Goal: Task Accomplishment & Management: Use online tool/utility

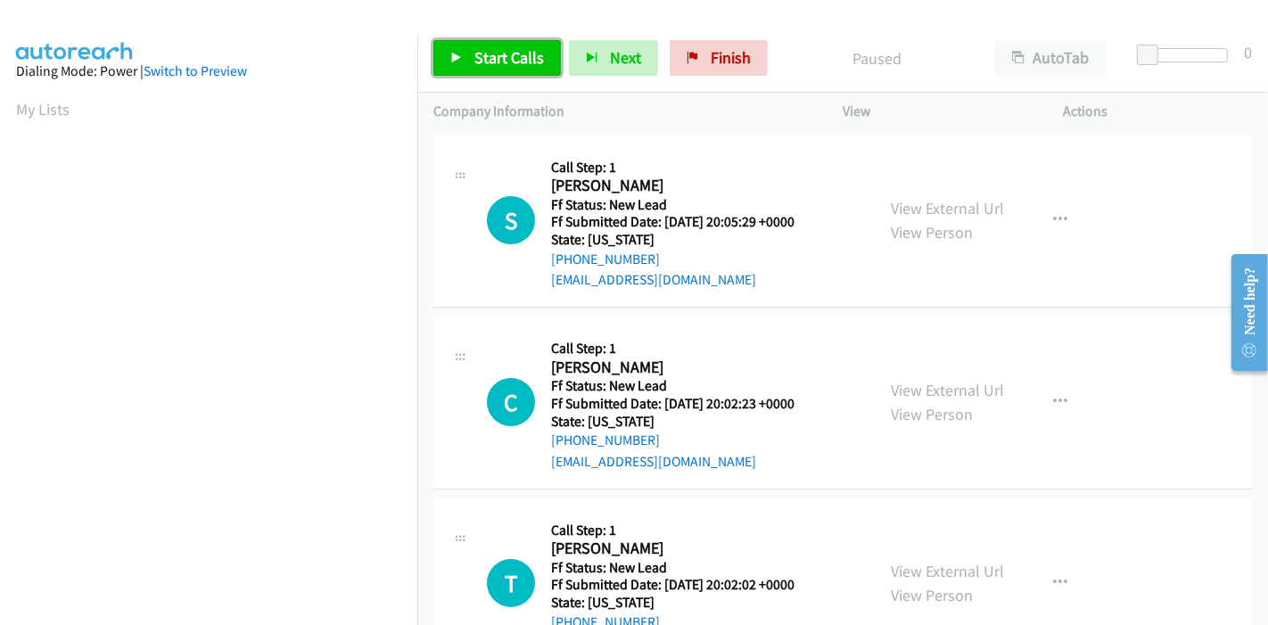
click at [487, 62] on span "Start Calls" at bounding box center [509, 57] width 70 height 21
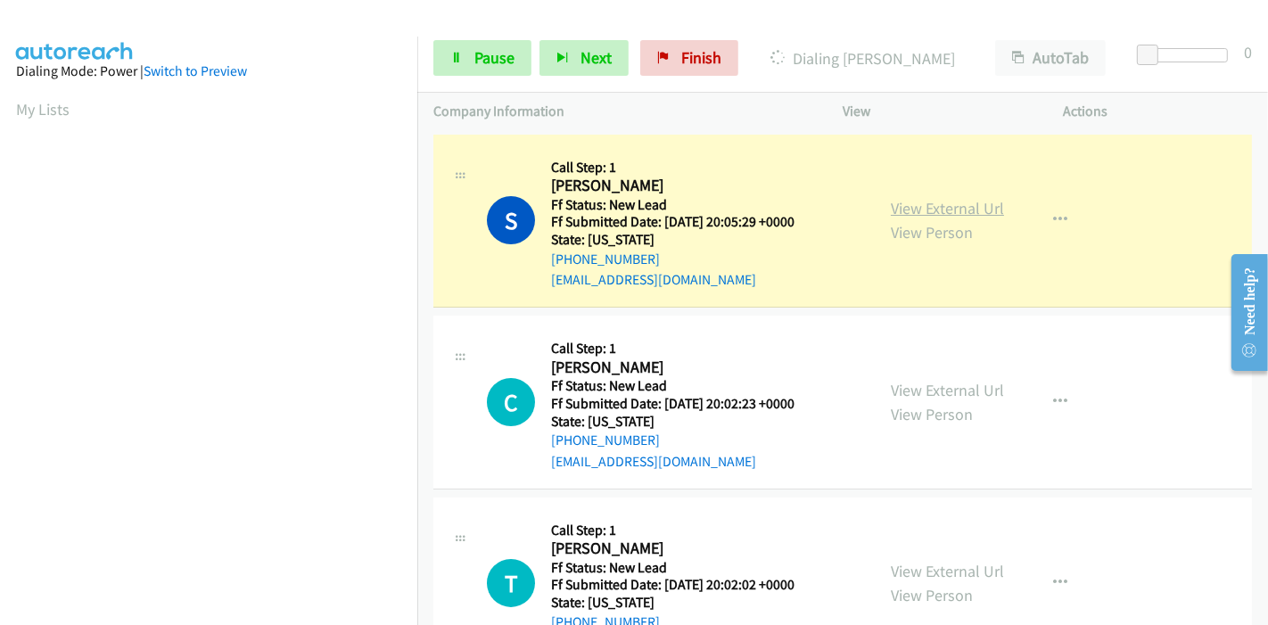
click at [982, 210] on link "View External Url" at bounding box center [947, 208] width 113 height 21
click at [485, 49] on span "Pause" at bounding box center [494, 57] width 40 height 21
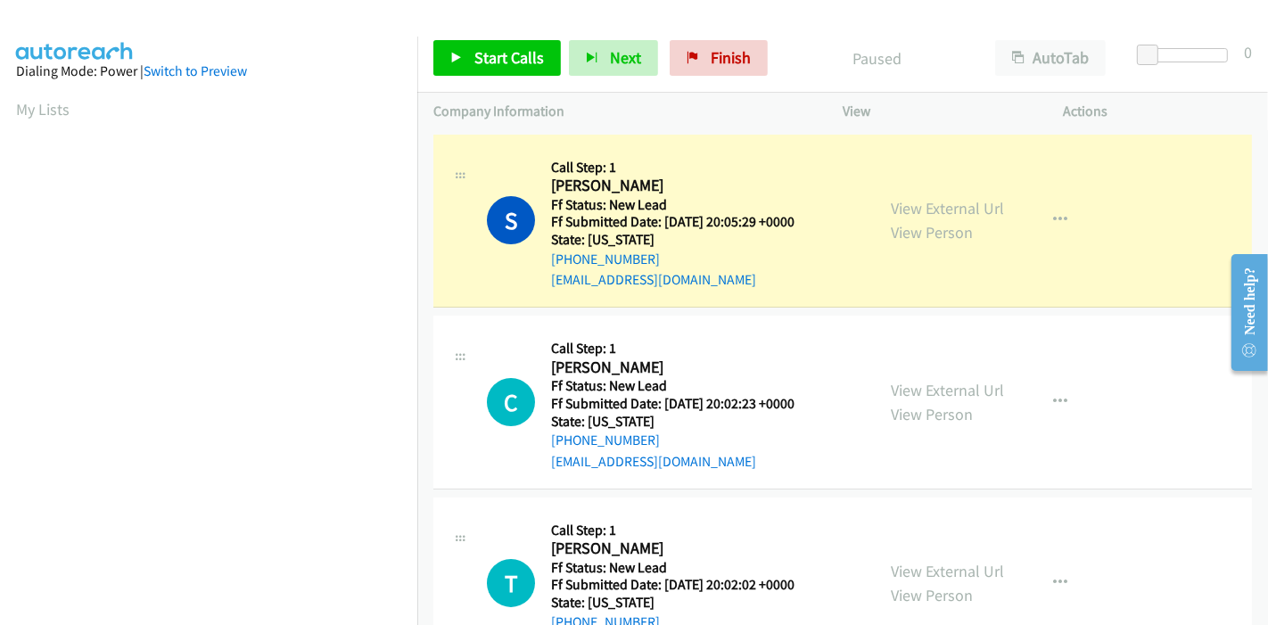
scroll to position [376, 0]
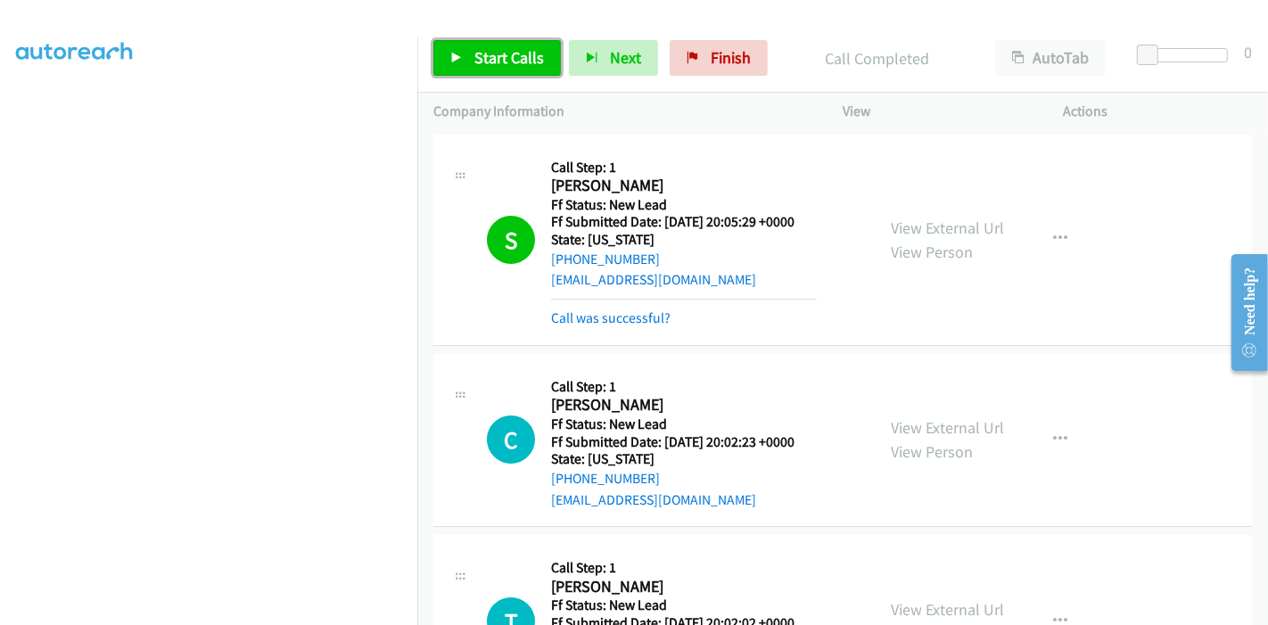
click at [517, 62] on span "Start Calls" at bounding box center [509, 57] width 70 height 21
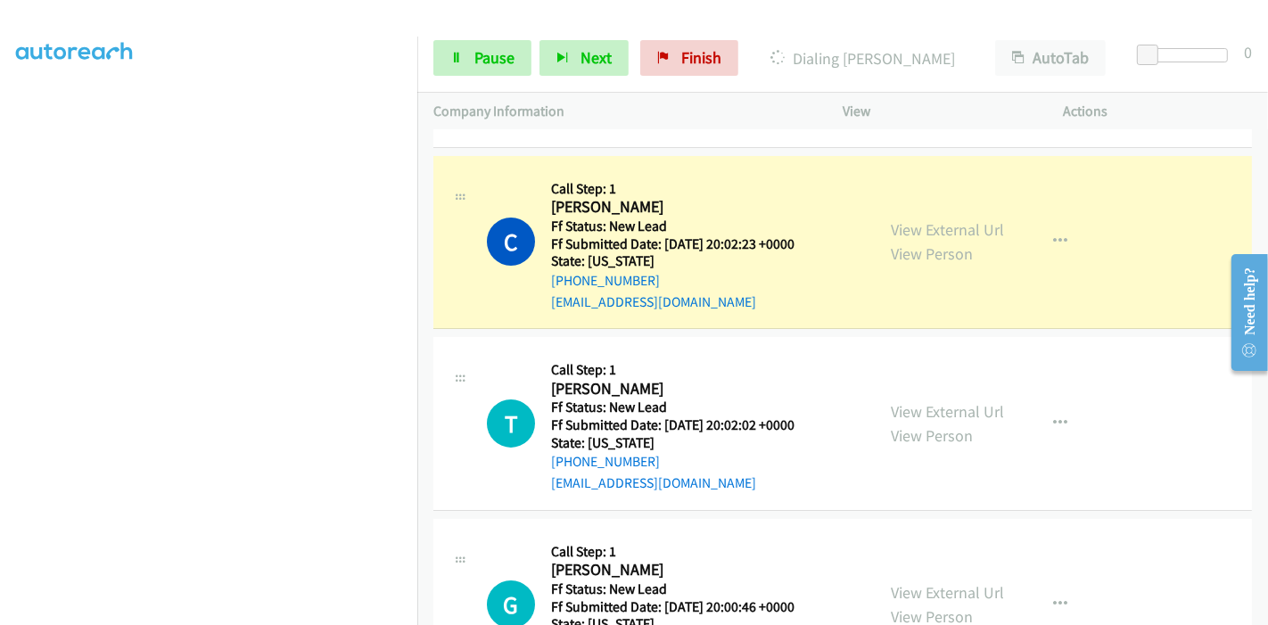
scroll to position [0, 0]
click at [911, 225] on link "View External Url" at bounding box center [947, 229] width 113 height 21
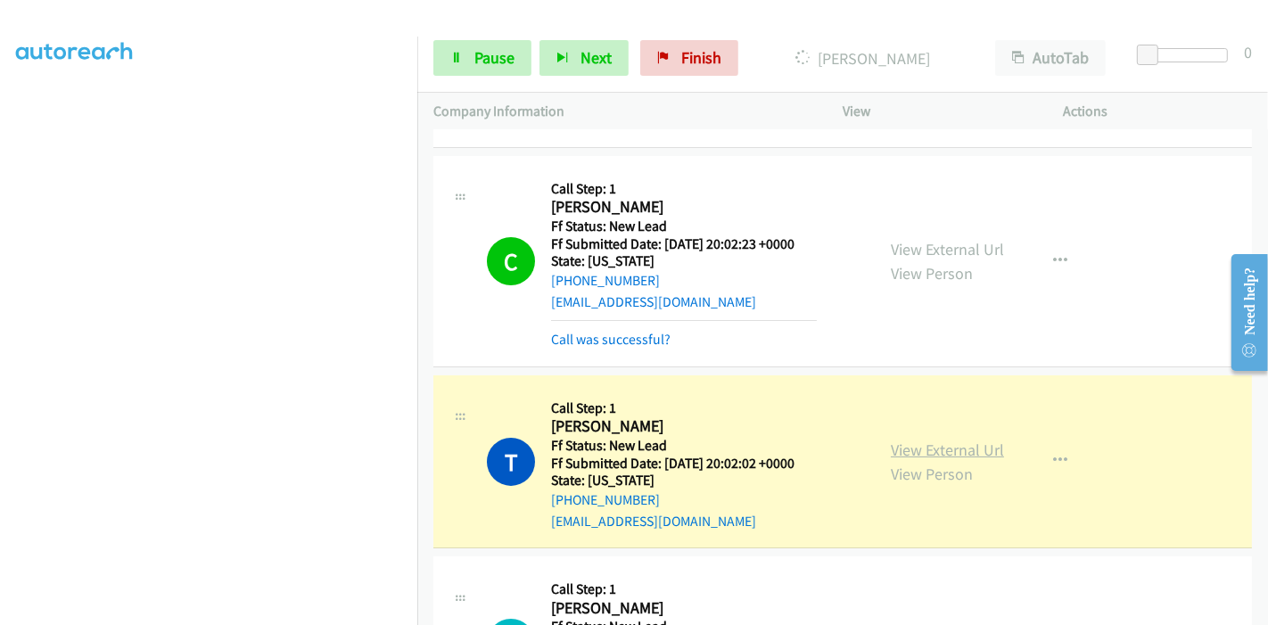
click at [892, 449] on link "View External Url" at bounding box center [947, 450] width 113 height 21
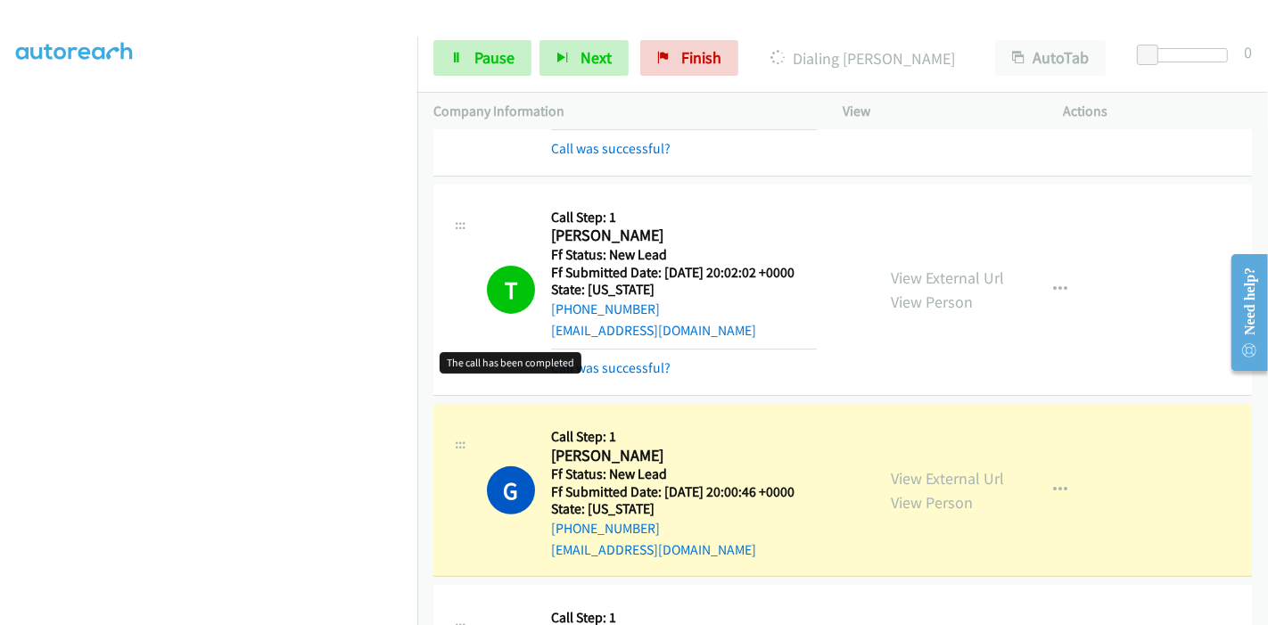
scroll to position [396, 0]
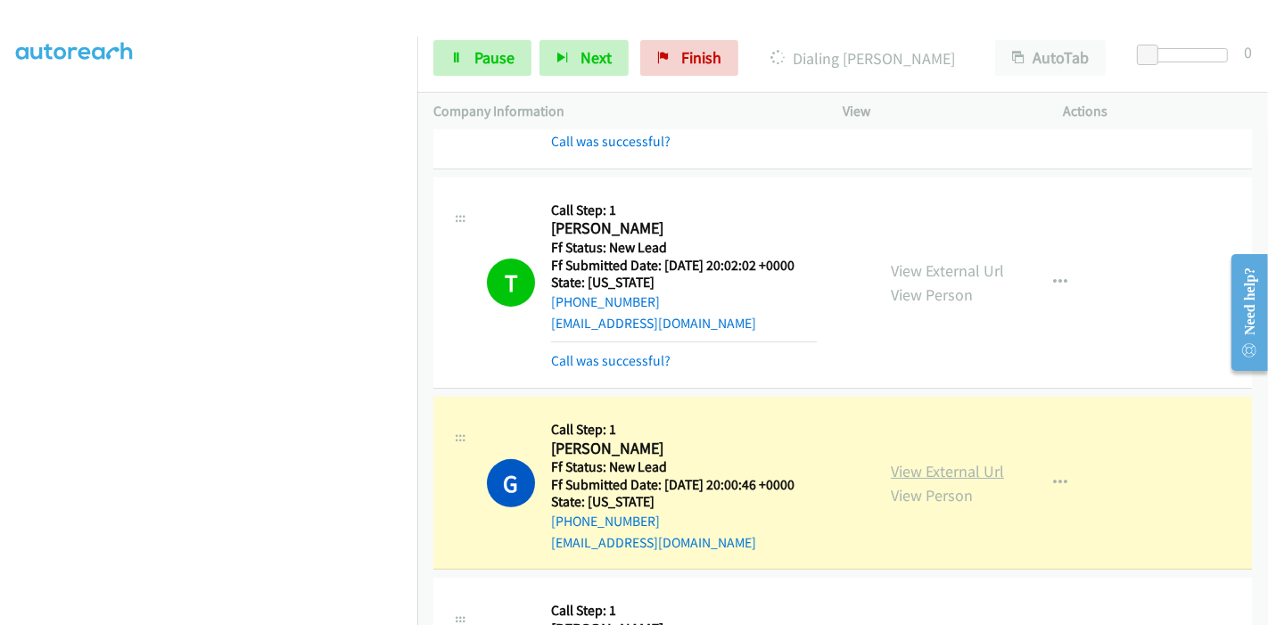
click at [965, 464] on link "View External Url" at bounding box center [947, 471] width 113 height 21
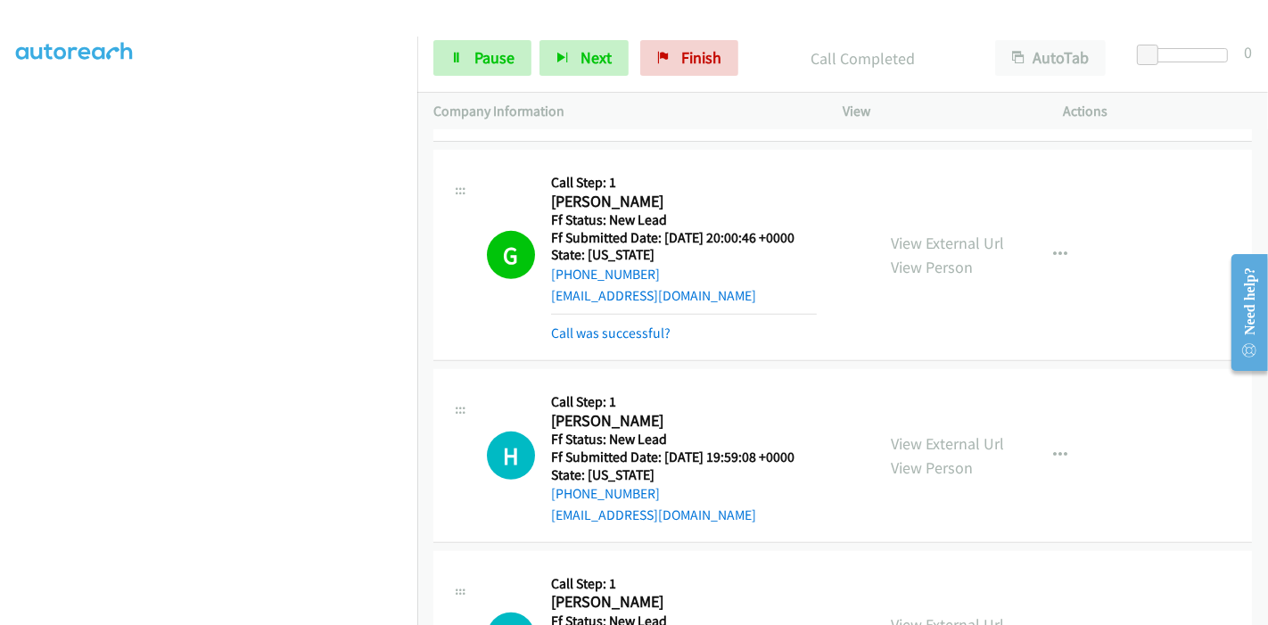
scroll to position [693, 0]
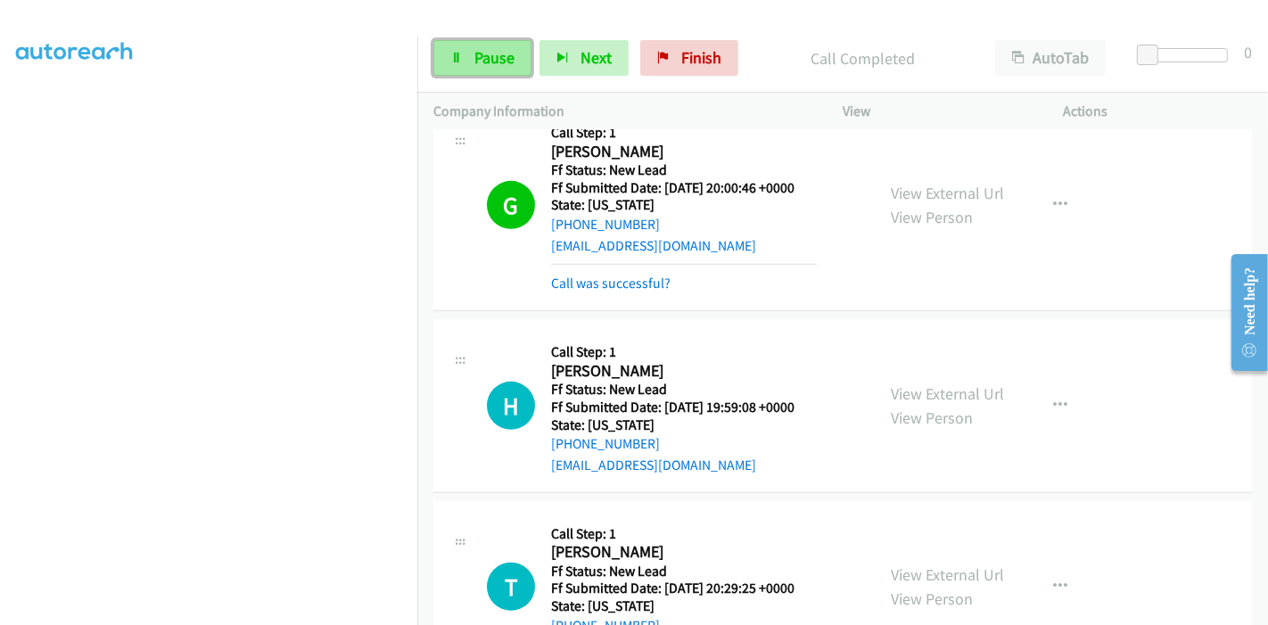
click at [446, 45] on link "Pause" at bounding box center [482, 58] width 98 height 36
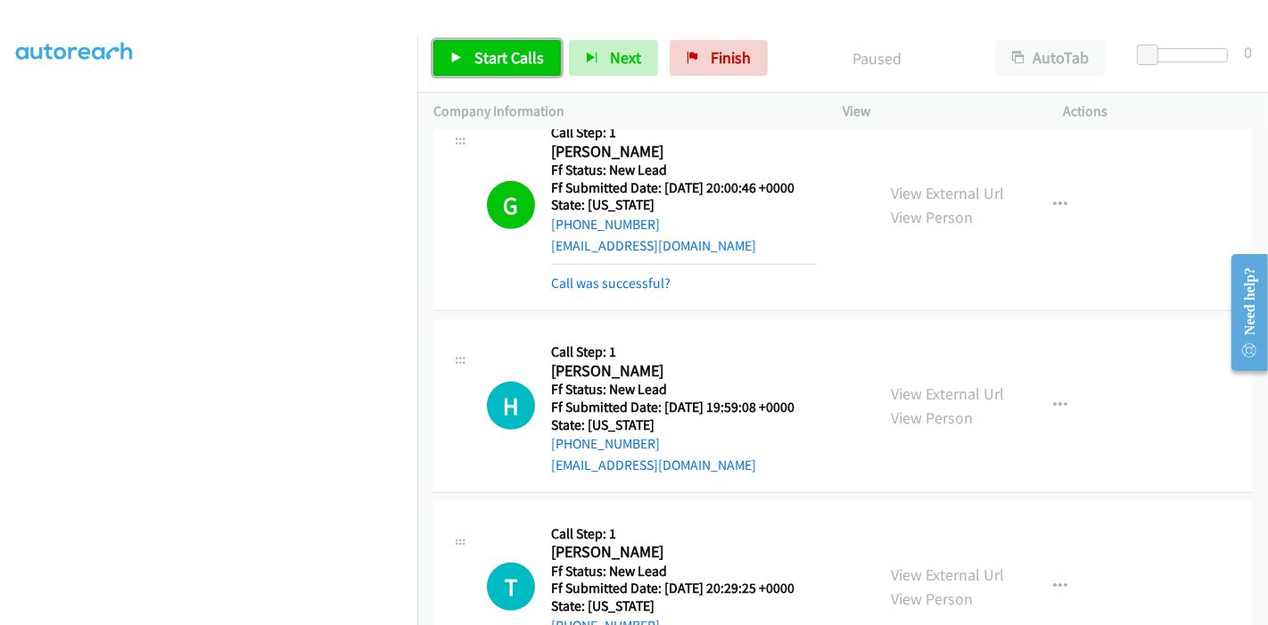
click at [446, 44] on link "Start Calls" at bounding box center [496, 58] width 127 height 36
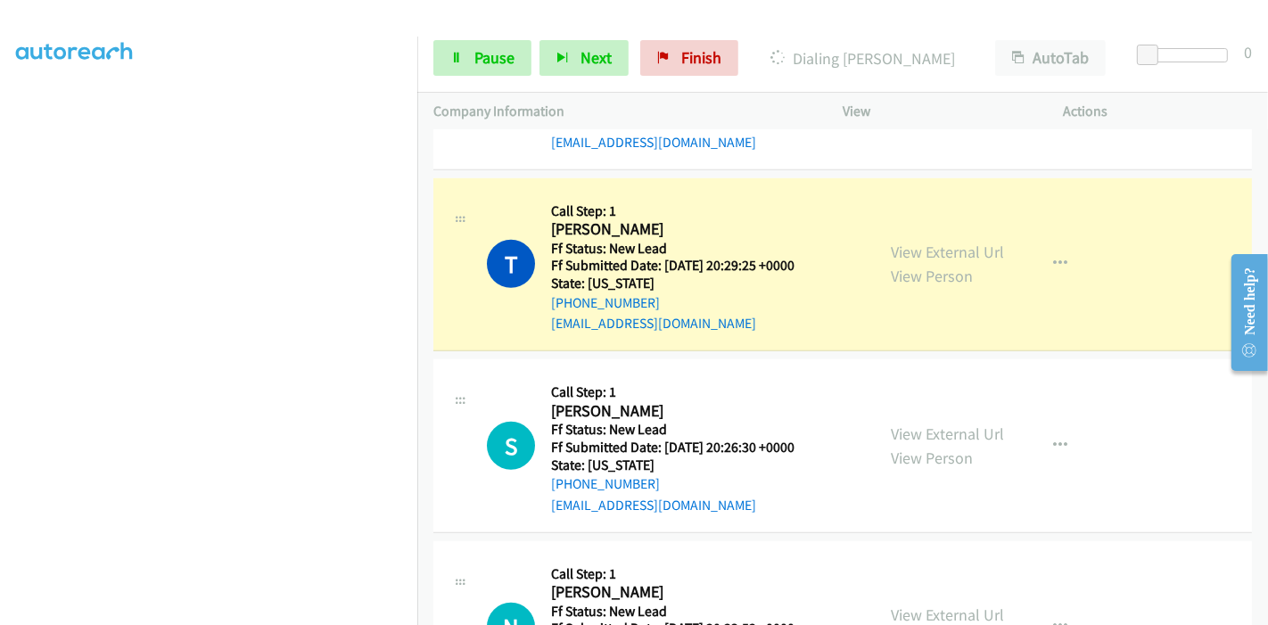
scroll to position [1089, 0]
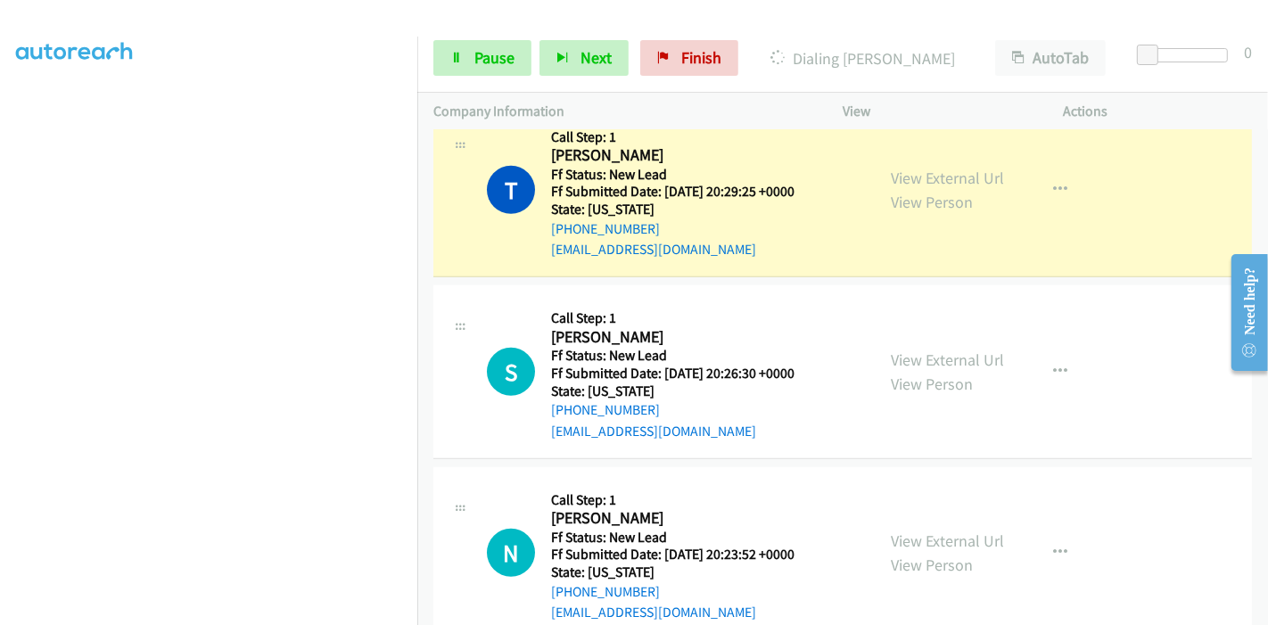
click at [999, 187] on div "View External Url View Person View External Url Email Schedule/Manage Callback …" at bounding box center [993, 190] width 237 height 141
click at [974, 171] on link "View External Url" at bounding box center [947, 178] width 113 height 21
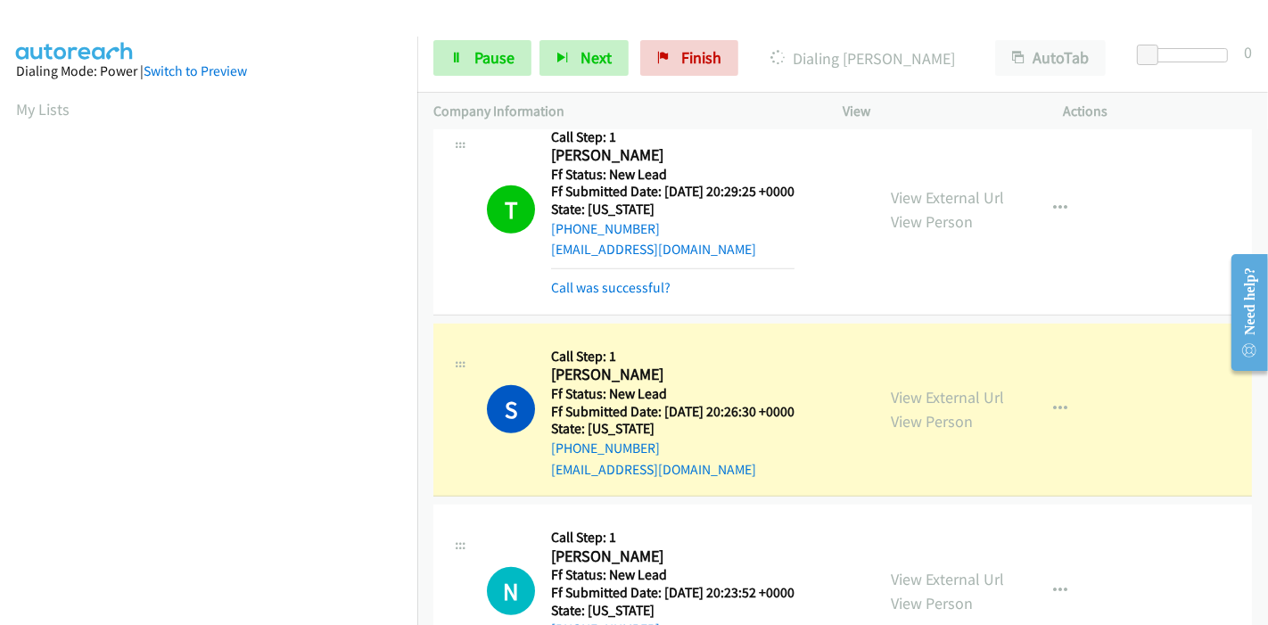
scroll to position [376, 0]
click at [944, 388] on link "View External Url" at bounding box center [947, 397] width 113 height 21
drag, startPoint x: 476, startPoint y: 70, endPoint x: 458, endPoint y: 75, distance: 18.6
click at [476, 70] on link "Pause" at bounding box center [482, 58] width 98 height 36
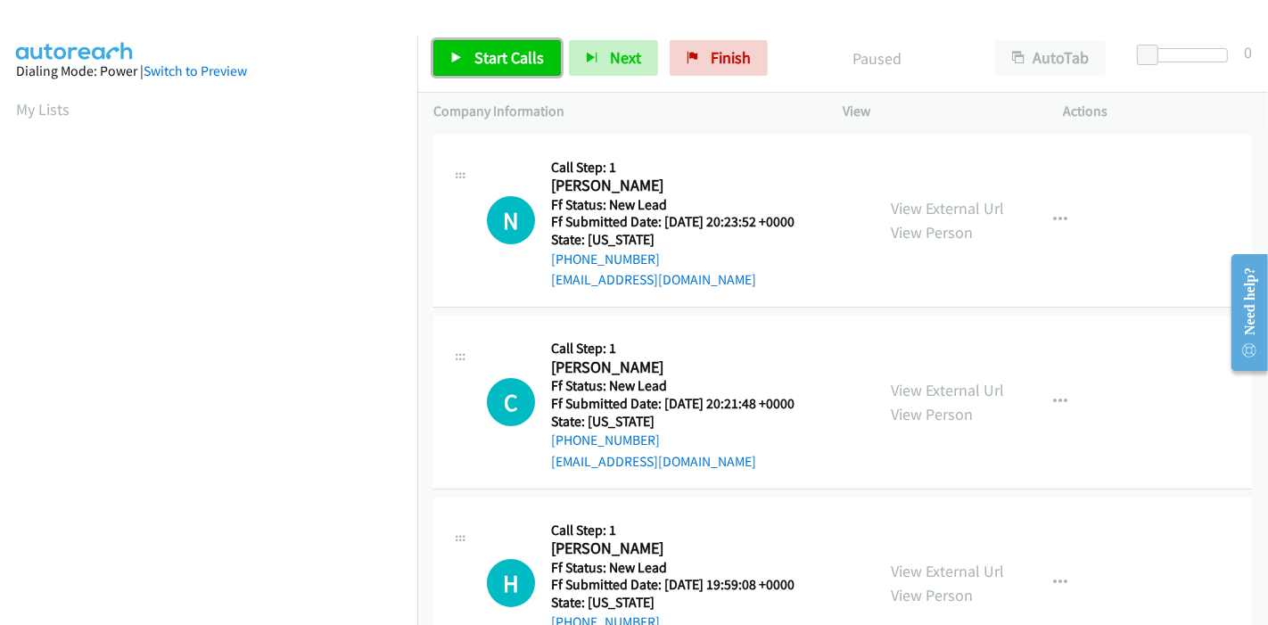
click at [484, 63] on span "Start Calls" at bounding box center [509, 57] width 70 height 21
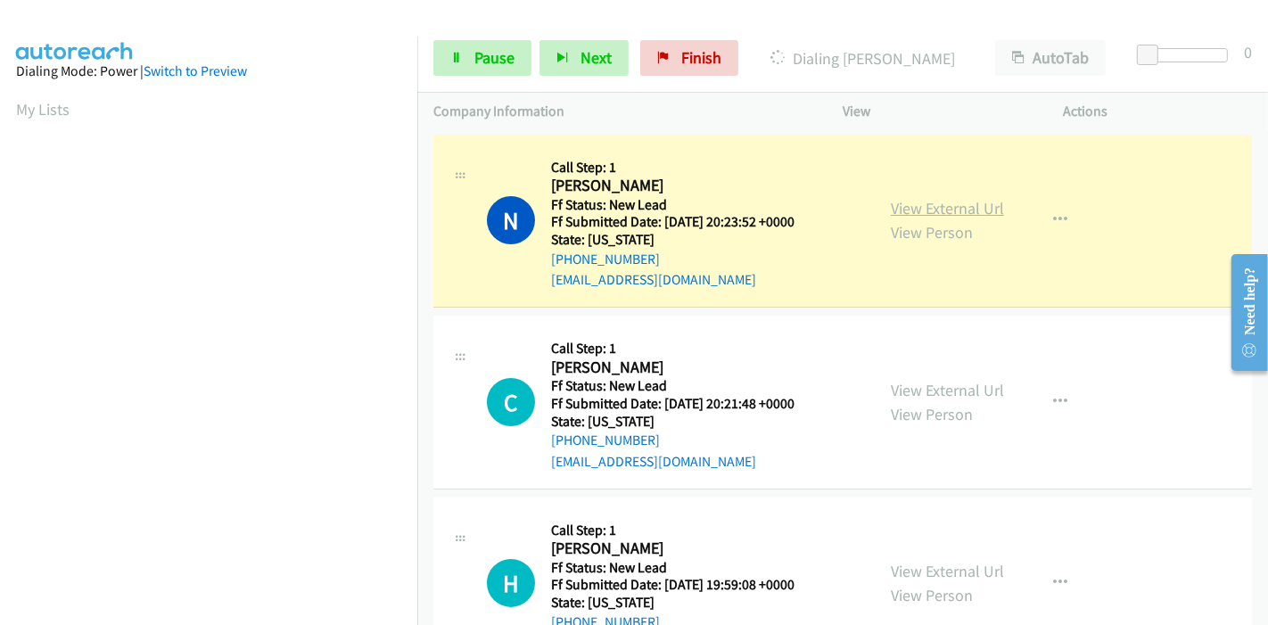
click at [912, 207] on link "View External Url" at bounding box center [947, 208] width 113 height 21
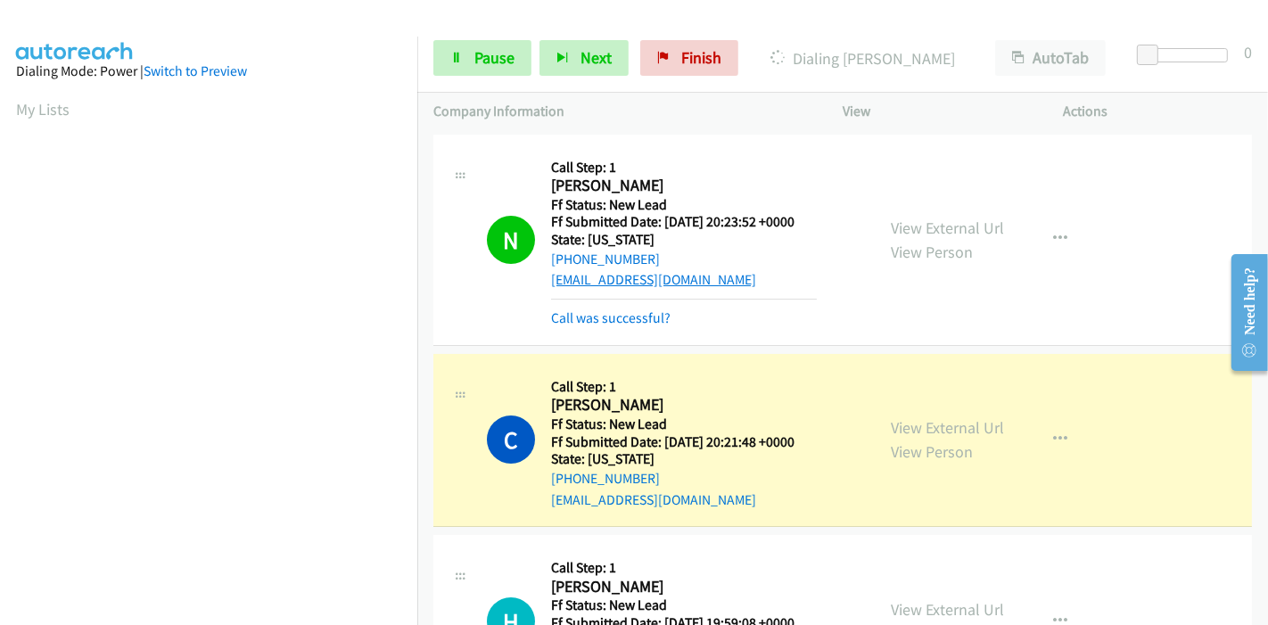
scroll to position [376, 0]
click at [895, 429] on link "View External Url" at bounding box center [947, 427] width 113 height 21
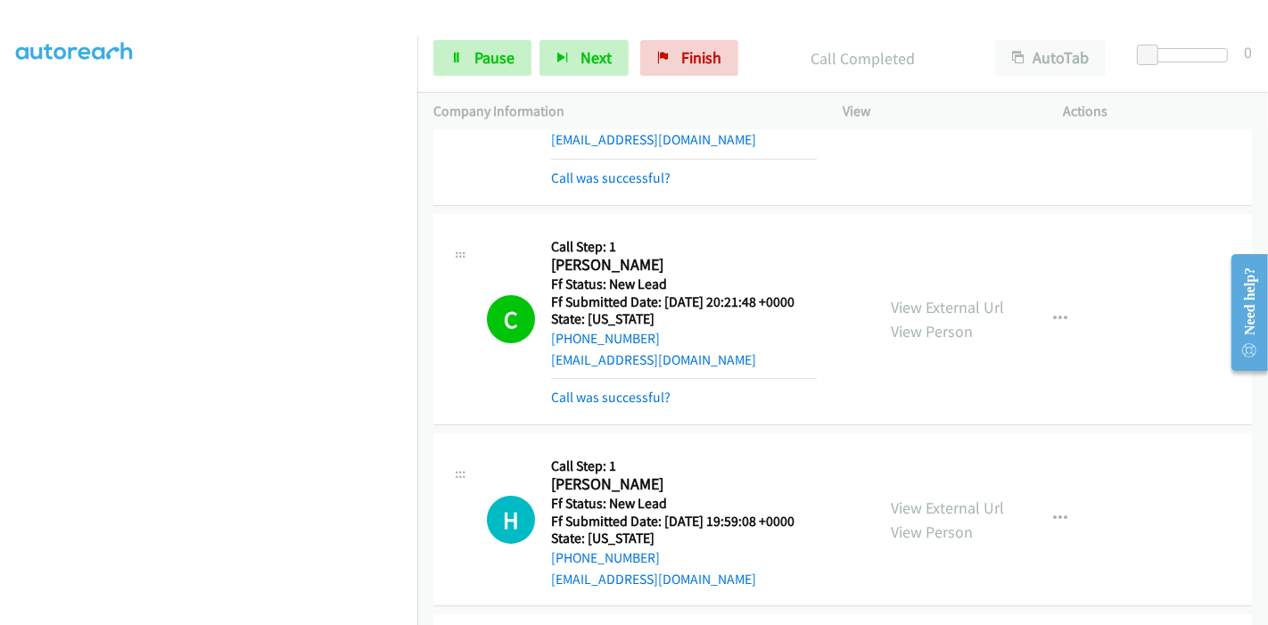
scroll to position [198, 0]
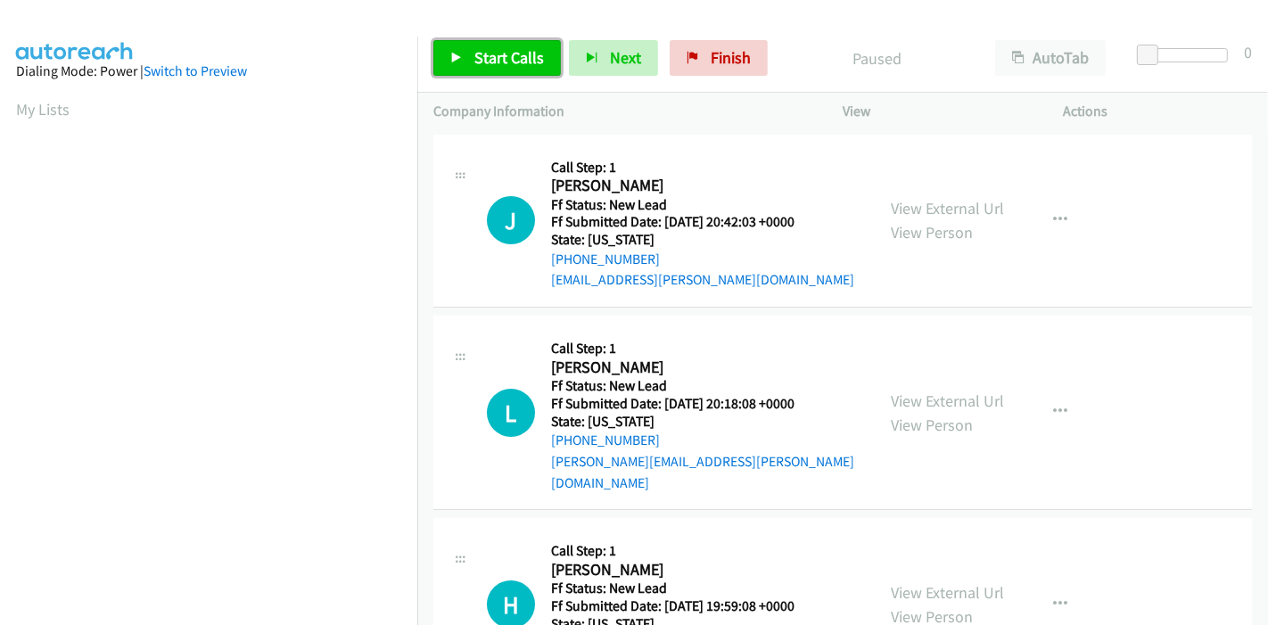
click at [489, 56] on span "Start Calls" at bounding box center [509, 57] width 70 height 21
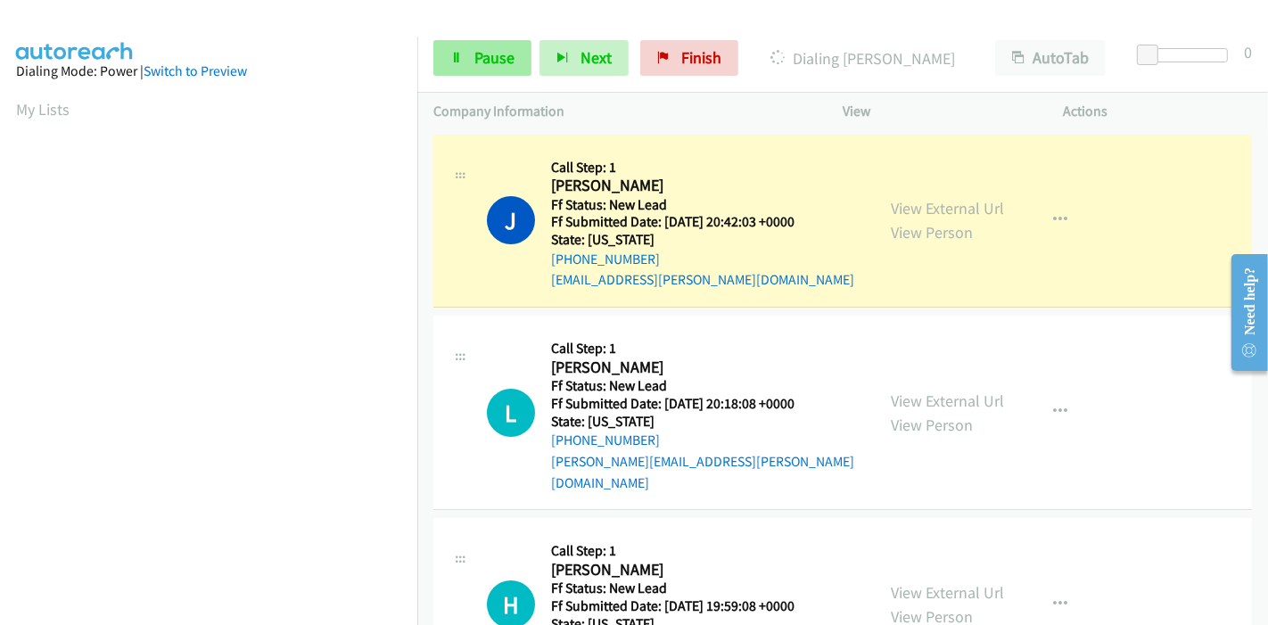
scroll to position [376, 0]
click at [451, 45] on link "Pause" at bounding box center [482, 58] width 98 height 36
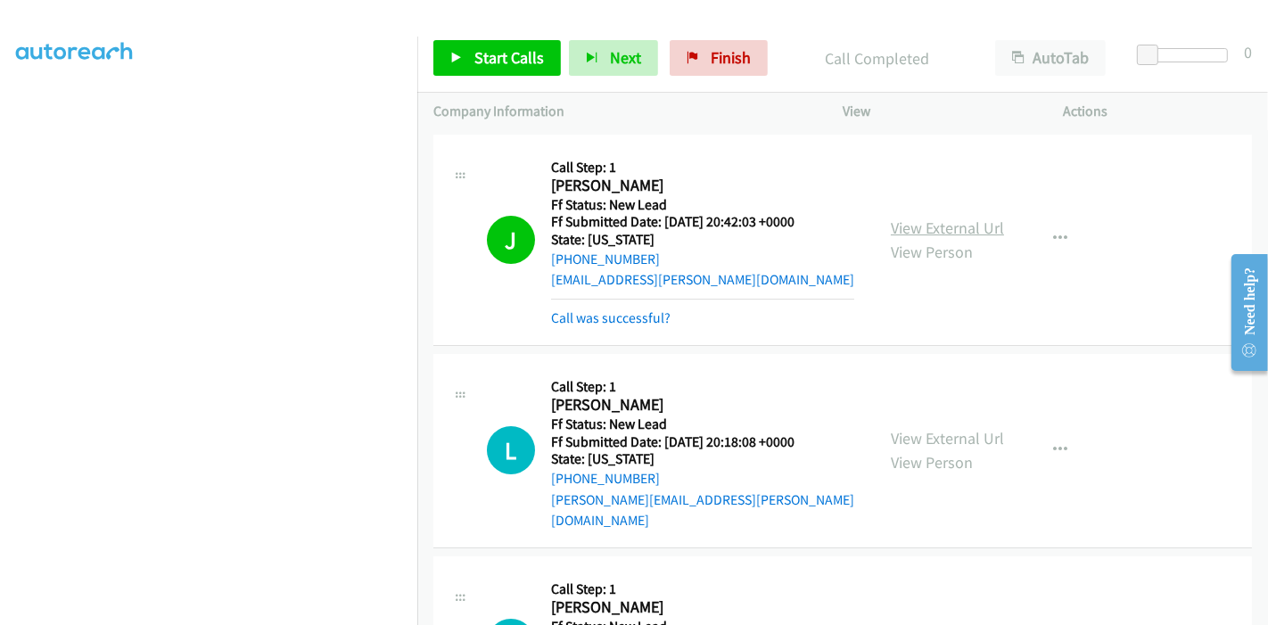
click at [911, 225] on link "View External Url" at bounding box center [947, 228] width 113 height 21
click at [922, 231] on link "View External Url" at bounding box center [947, 228] width 113 height 21
click at [493, 53] on span "Start Calls" at bounding box center [509, 57] width 70 height 21
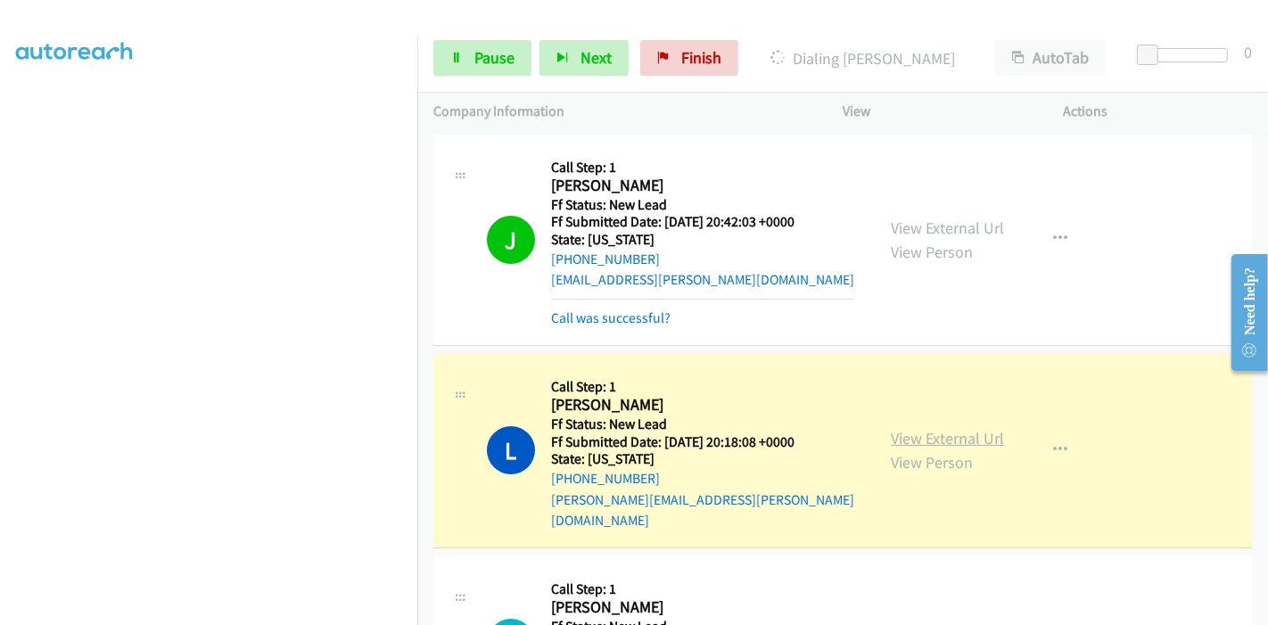
click at [914, 428] on link "View External Url" at bounding box center [947, 438] width 113 height 21
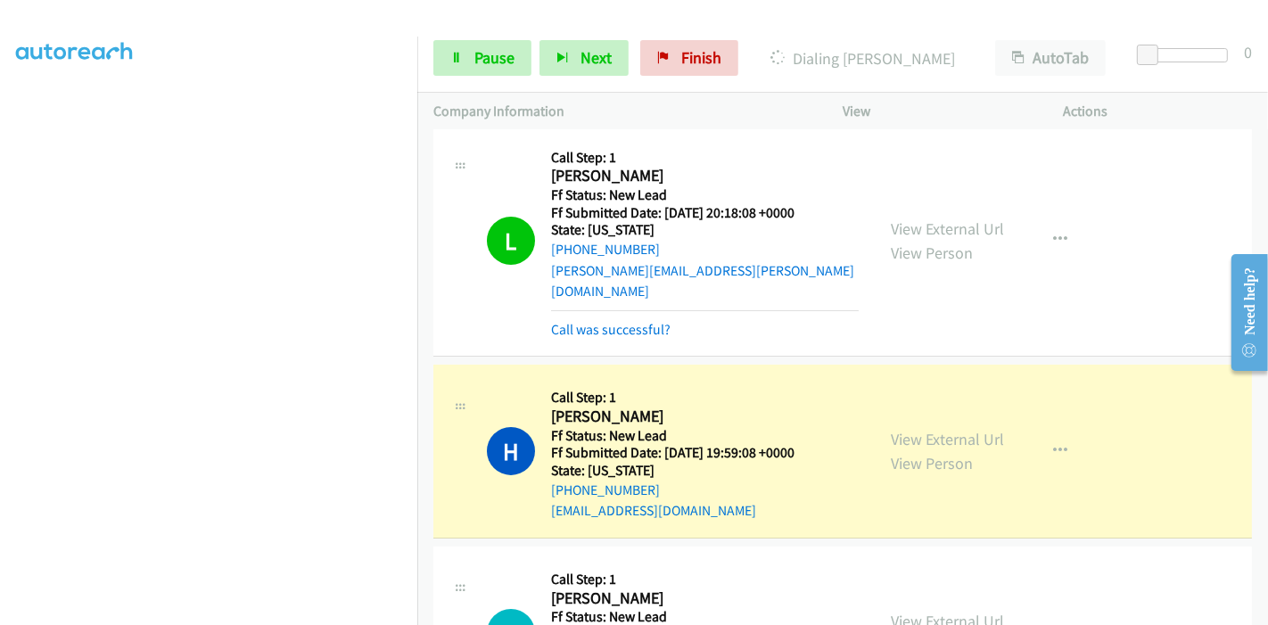
scroll to position [198, 0]
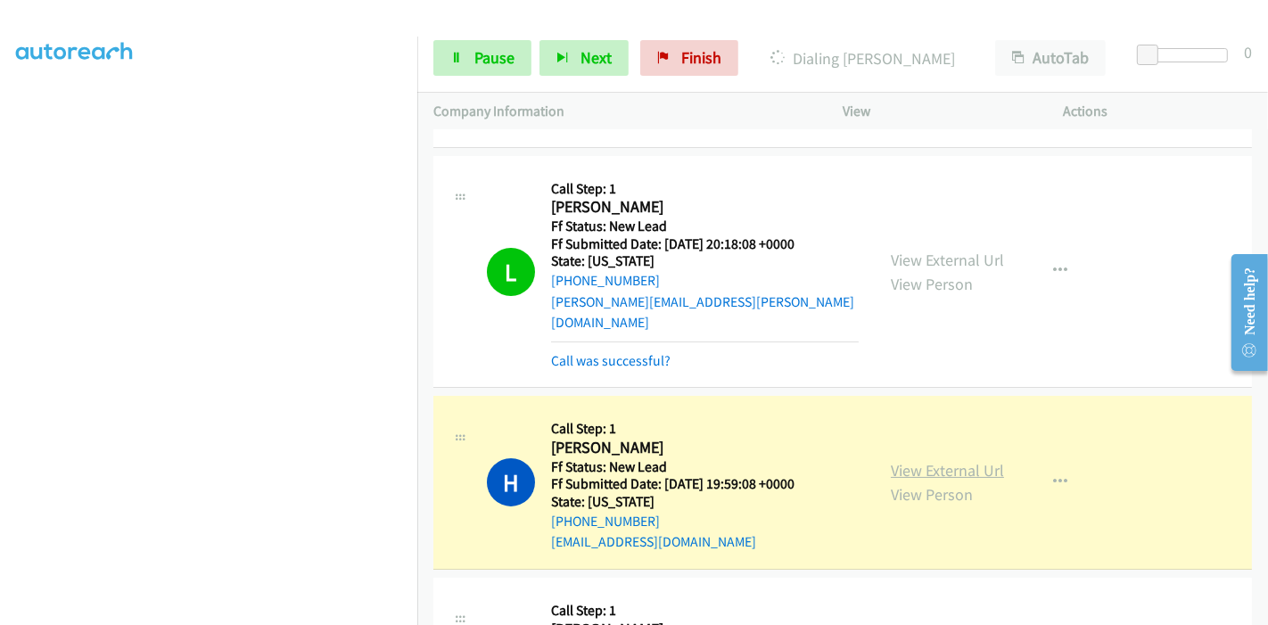
click at [913, 460] on link "View External Url" at bounding box center [947, 470] width 113 height 21
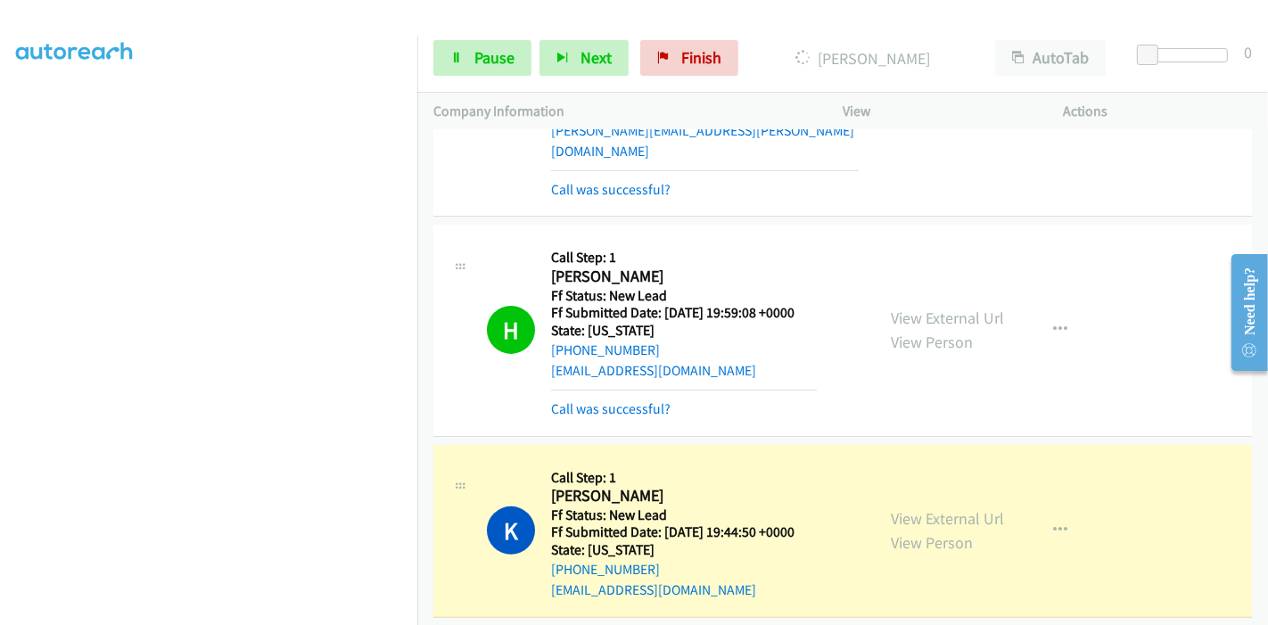
scroll to position [495, 0]
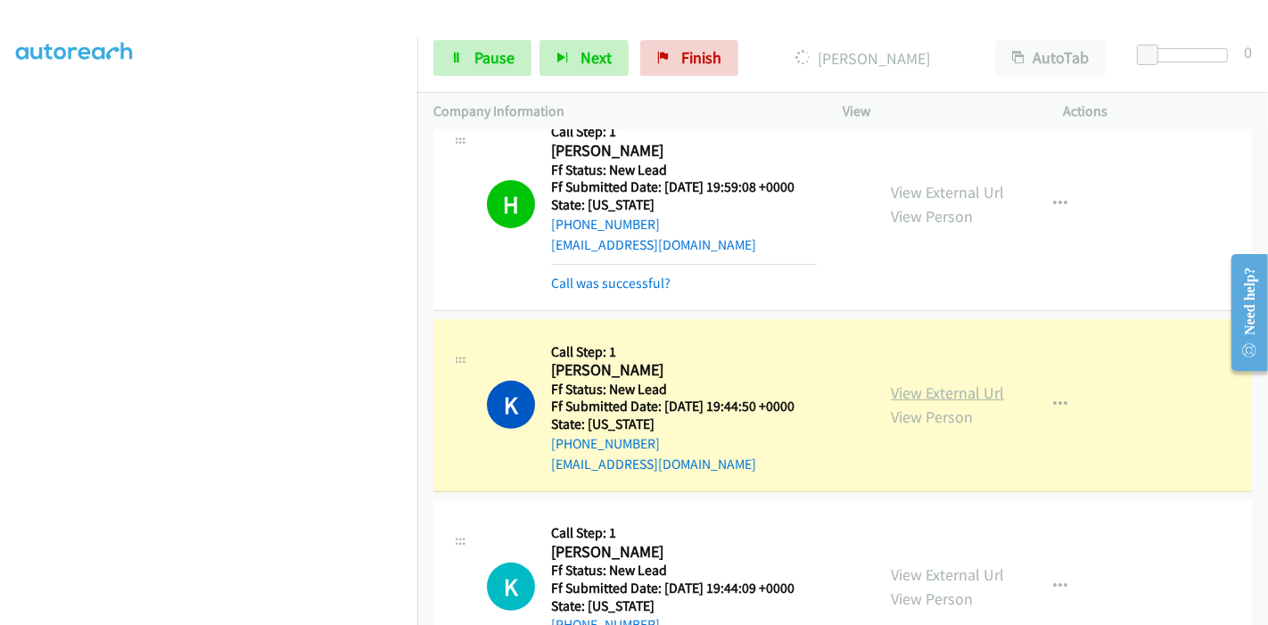
click at [972, 382] on link "View External Url" at bounding box center [947, 392] width 113 height 21
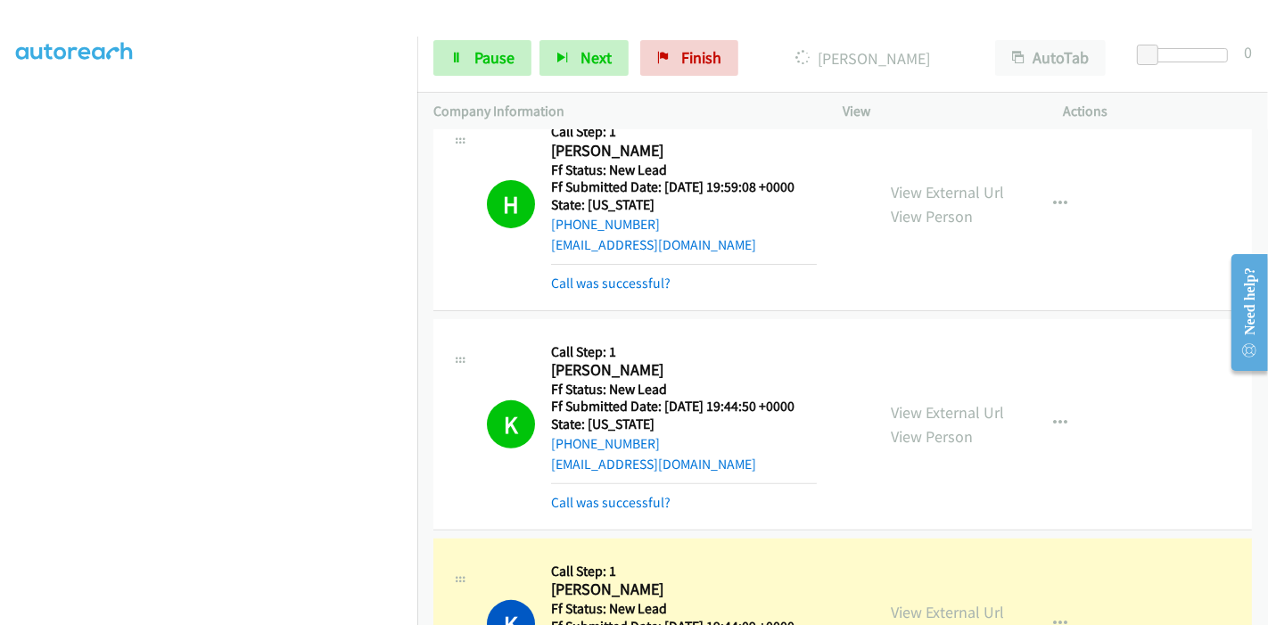
scroll to position [693, 0]
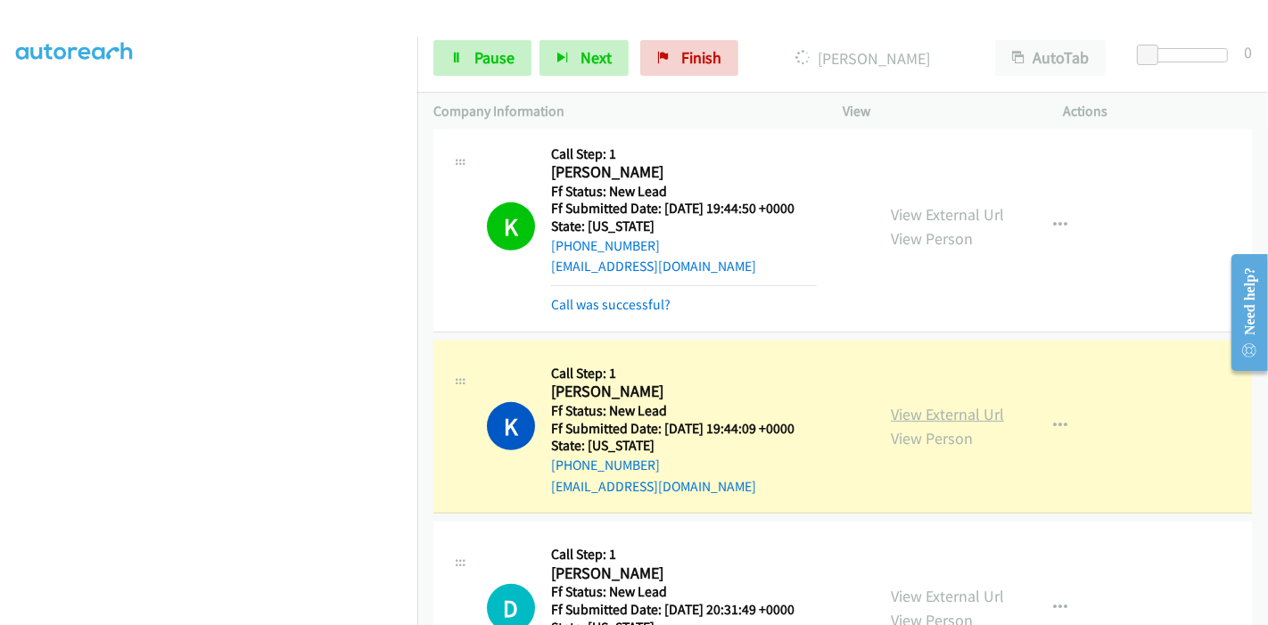
click at [891, 404] on link "View External Url" at bounding box center [947, 414] width 113 height 21
click at [468, 67] on link "Pause" at bounding box center [482, 58] width 98 height 36
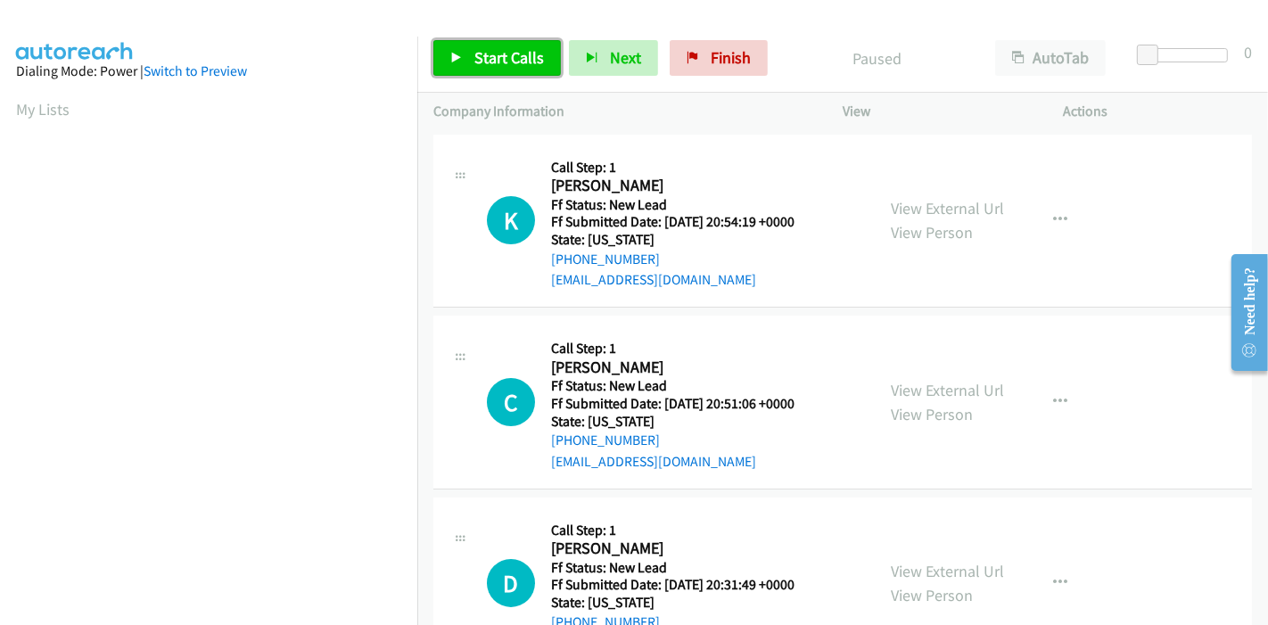
click at [481, 54] on span "Start Calls" at bounding box center [509, 57] width 70 height 21
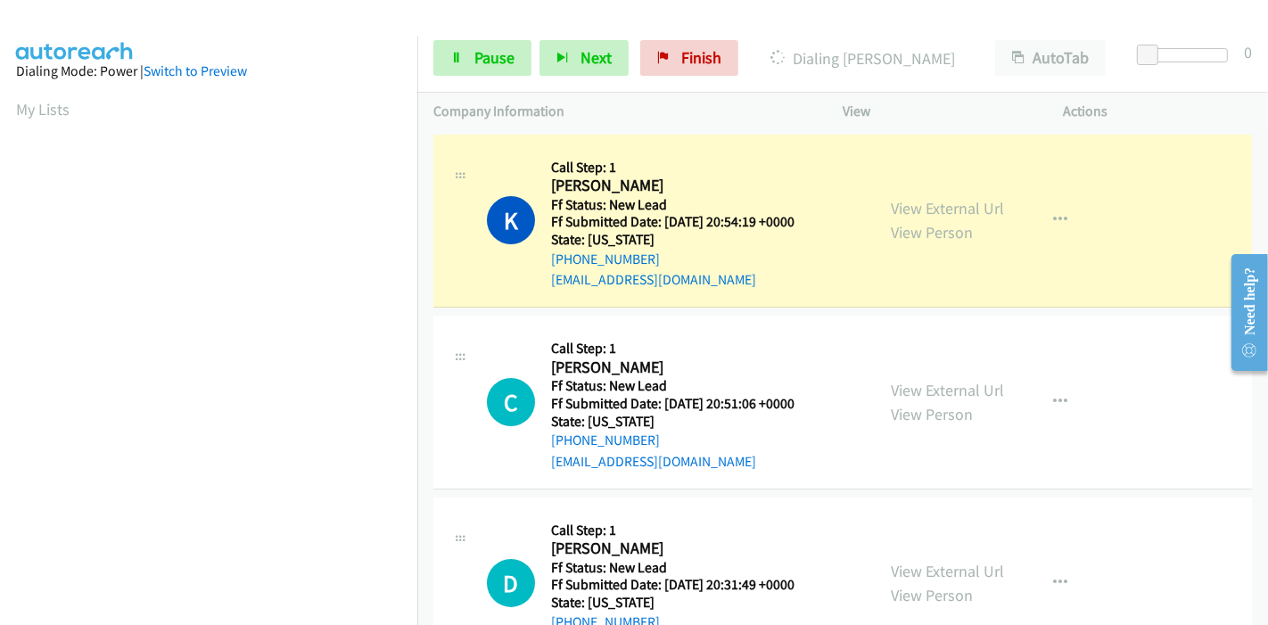
scroll to position [376, 0]
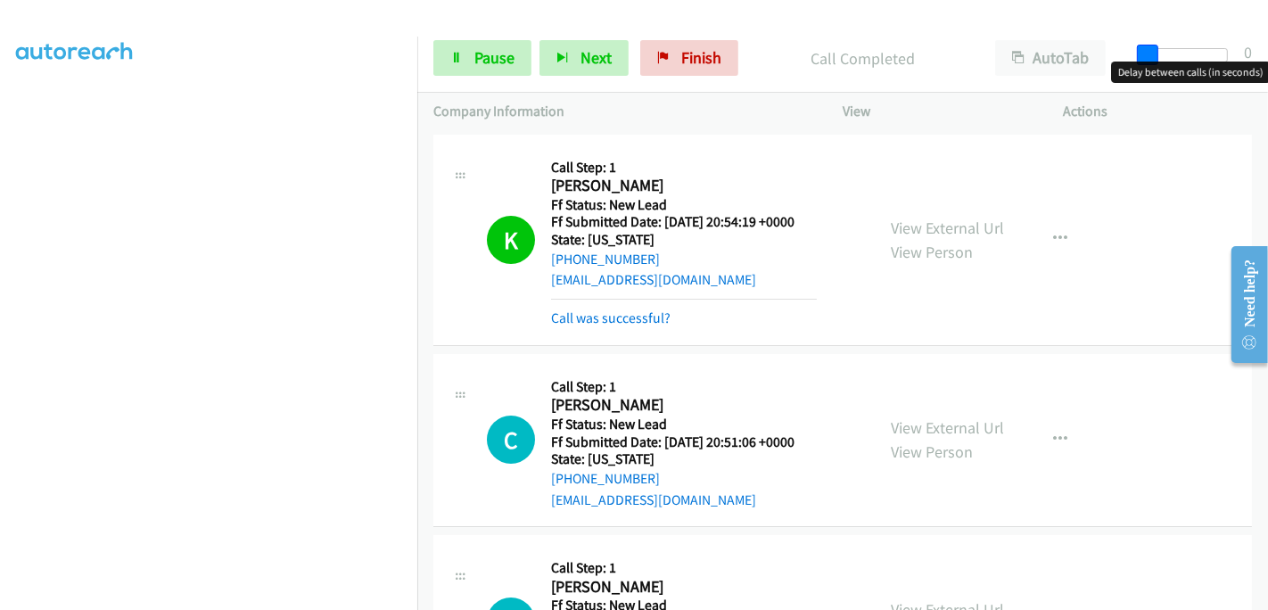
drag, startPoint x: 1152, startPoint y: 55, endPoint x: 1267, endPoint y: 61, distance: 115.1
click at [1267, 61] on body "Start Calls Pause Next Finish Call Completed AutoTab AutoTab 0 Company Informat…" at bounding box center [634, 42] width 1268 height 85
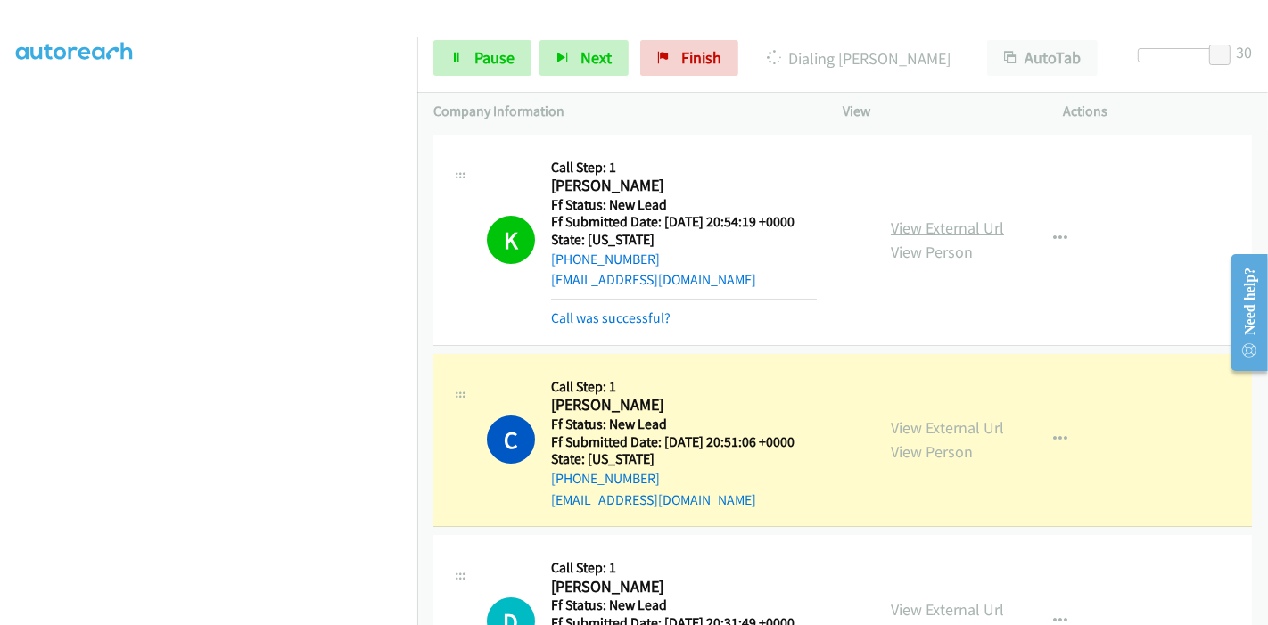
click at [899, 227] on link "View External Url" at bounding box center [947, 228] width 113 height 21
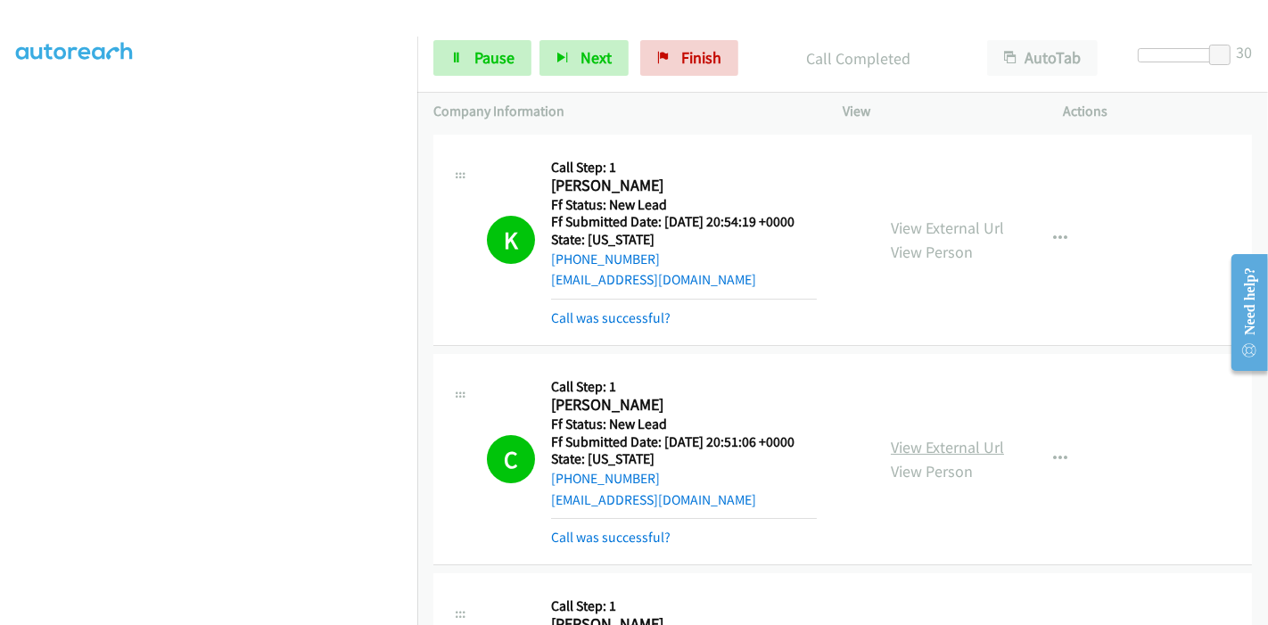
click at [964, 449] on link "View External Url" at bounding box center [947, 447] width 113 height 21
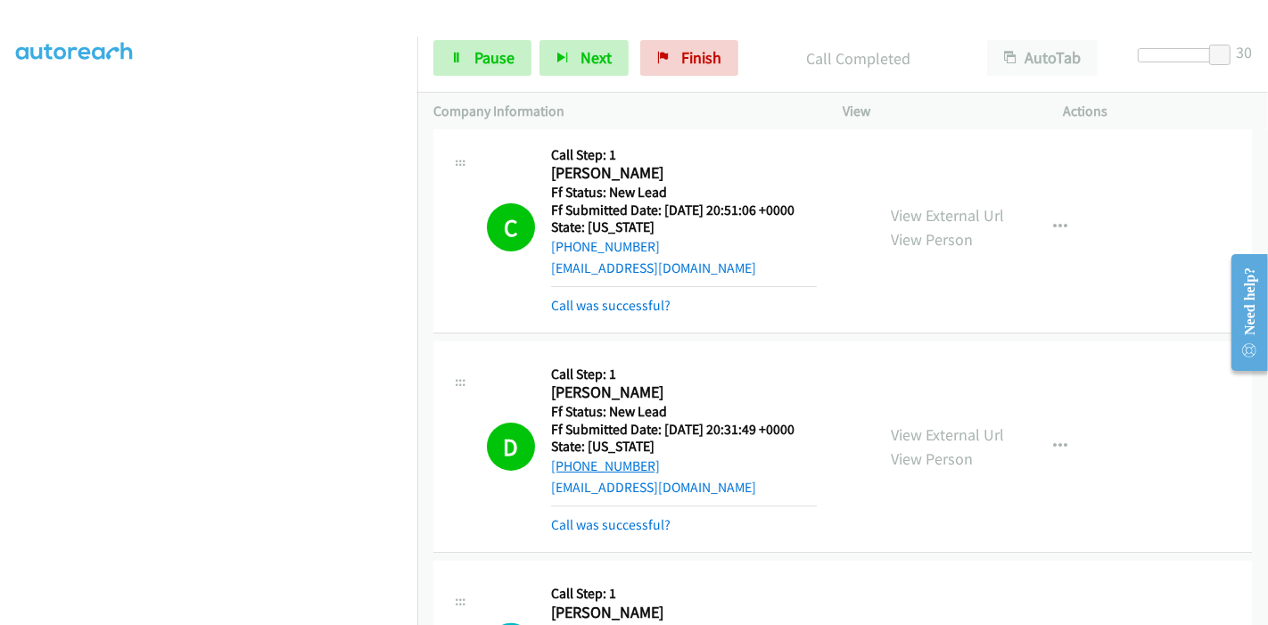
scroll to position [297, 0]
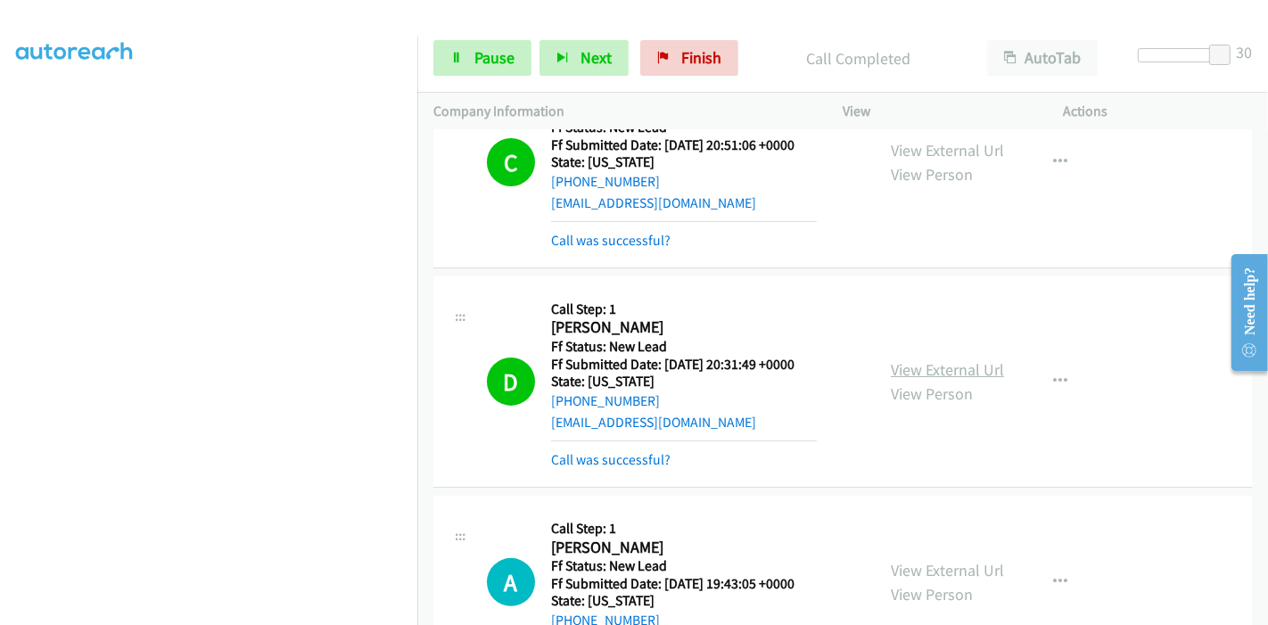
click at [981, 368] on link "View External Url" at bounding box center [947, 369] width 113 height 21
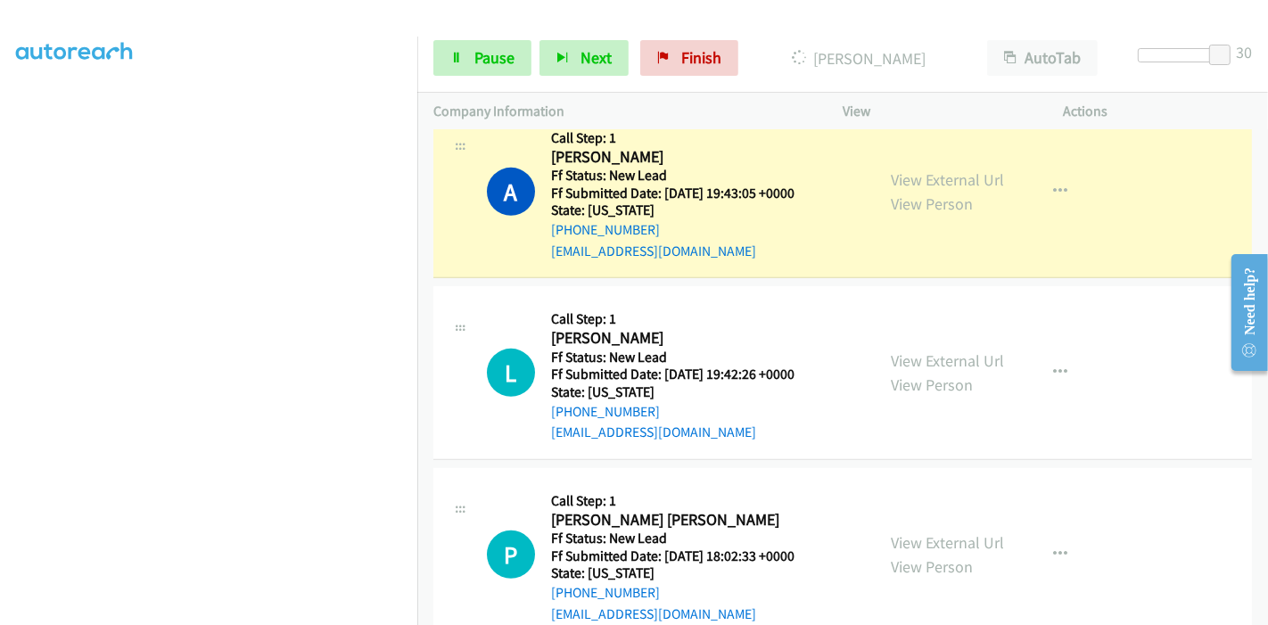
scroll to position [693, 0]
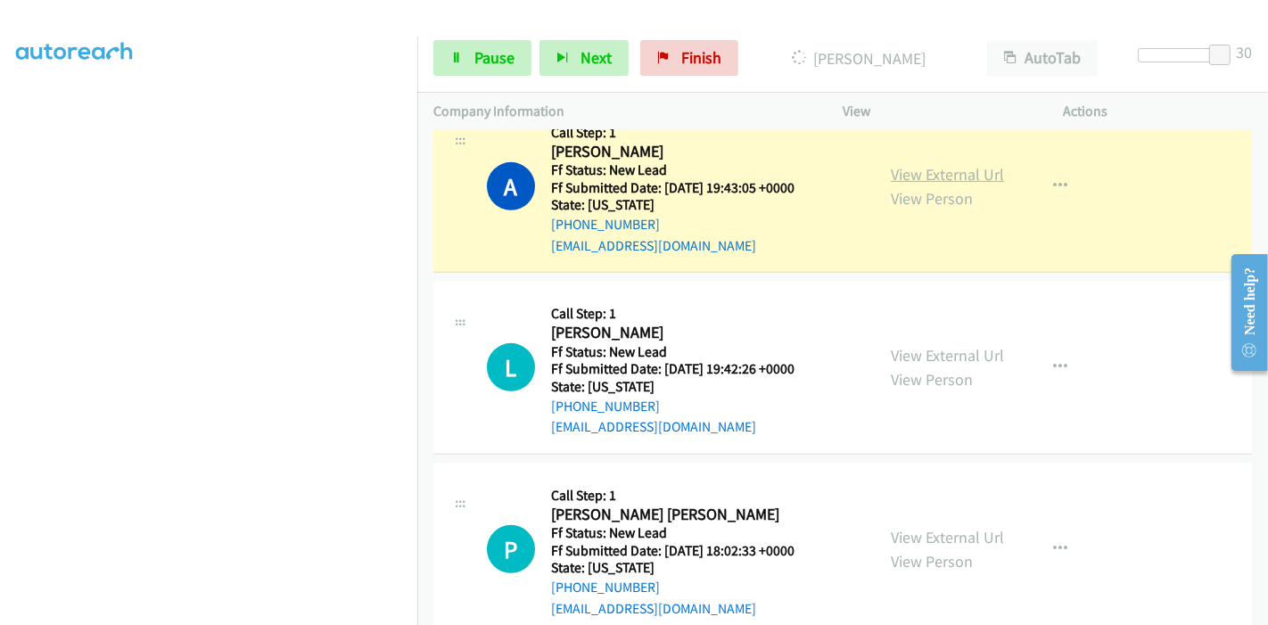
click at [966, 177] on link "View External Url" at bounding box center [947, 174] width 113 height 21
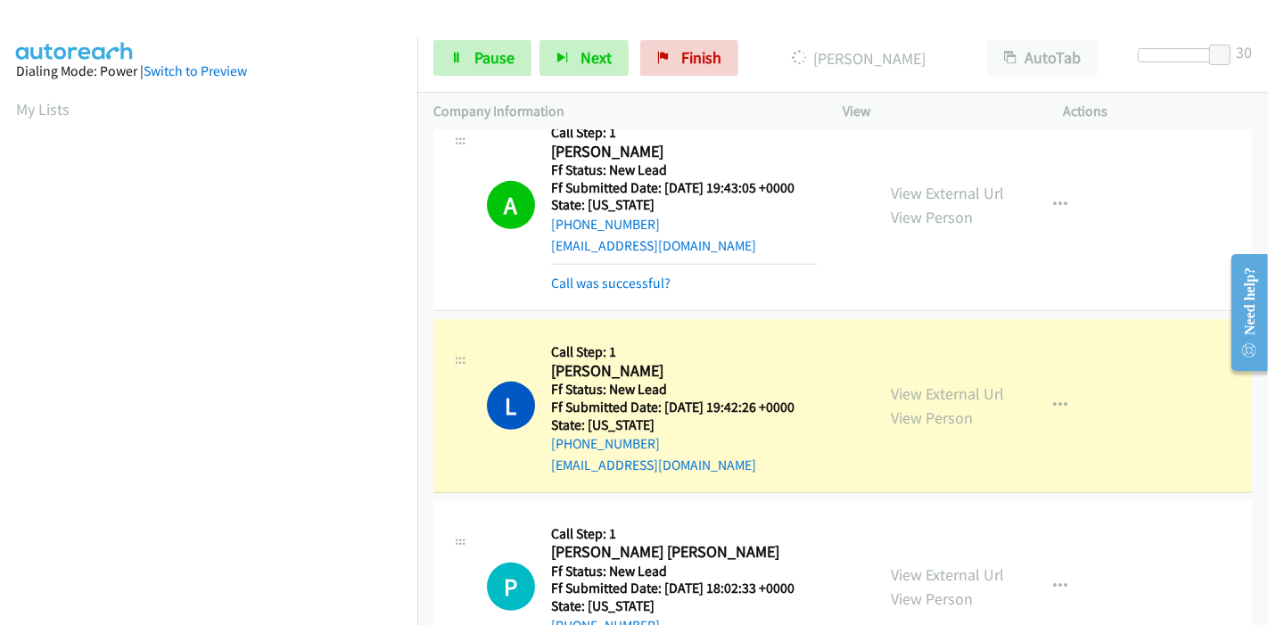
scroll to position [376, 0]
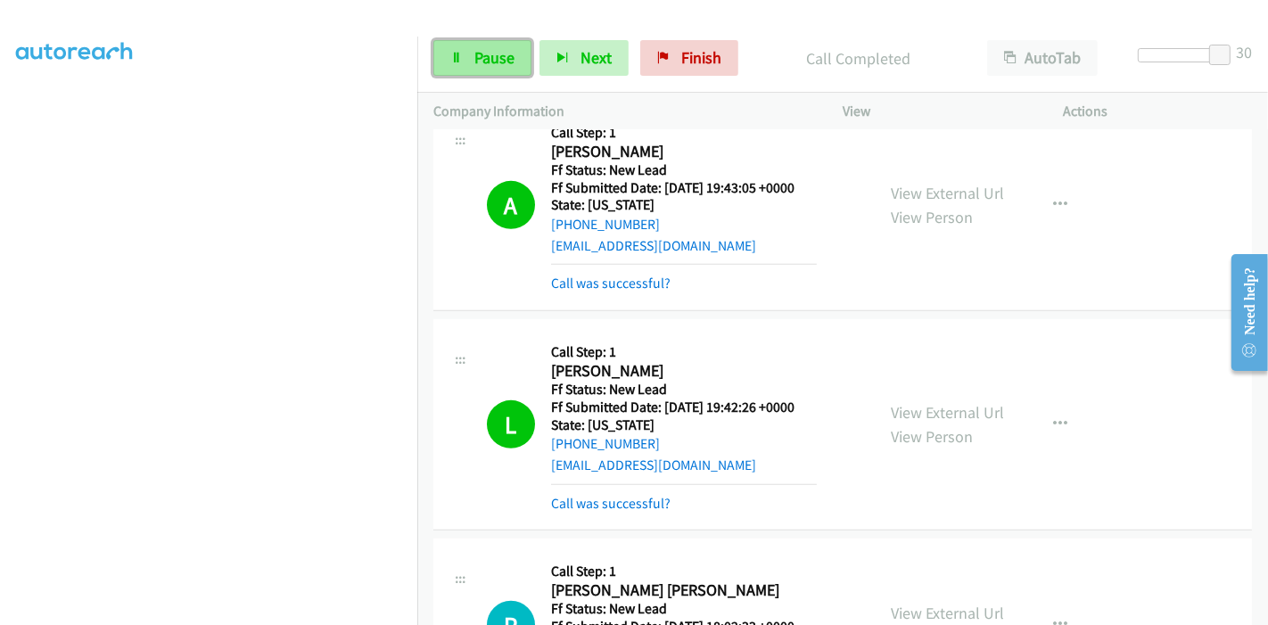
drag, startPoint x: 476, startPoint y: 45, endPoint x: 469, endPoint y: 66, distance: 22.6
click at [475, 45] on link "Pause" at bounding box center [482, 58] width 98 height 36
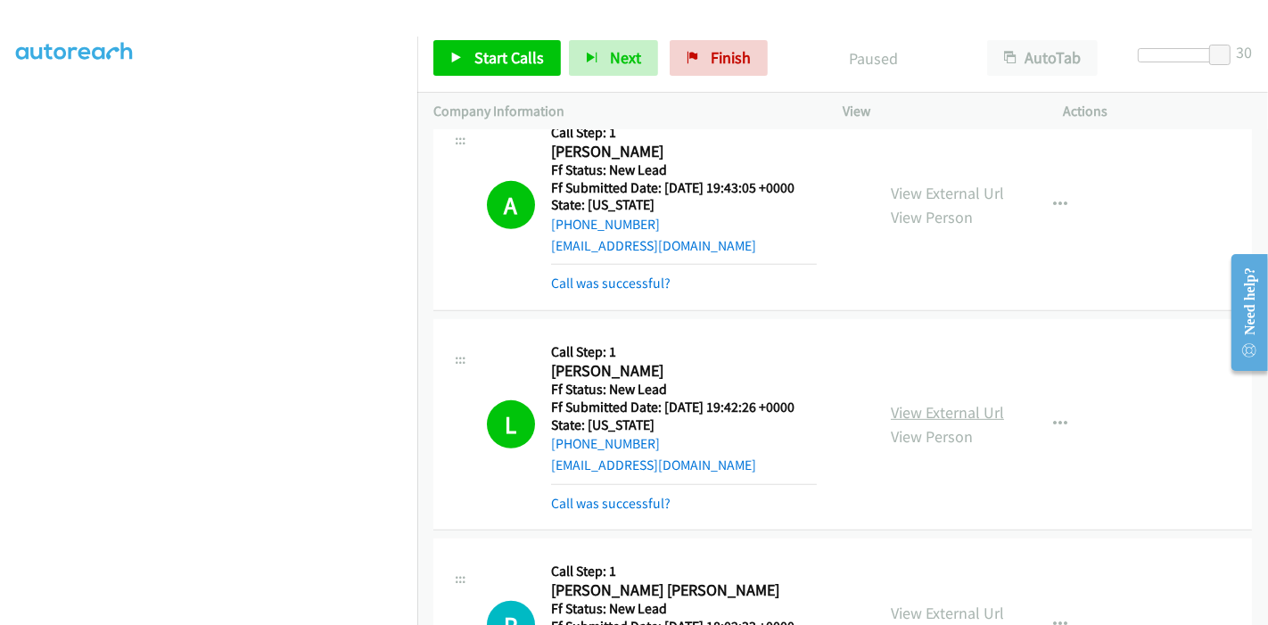
click at [960, 409] on link "View External Url" at bounding box center [947, 412] width 113 height 21
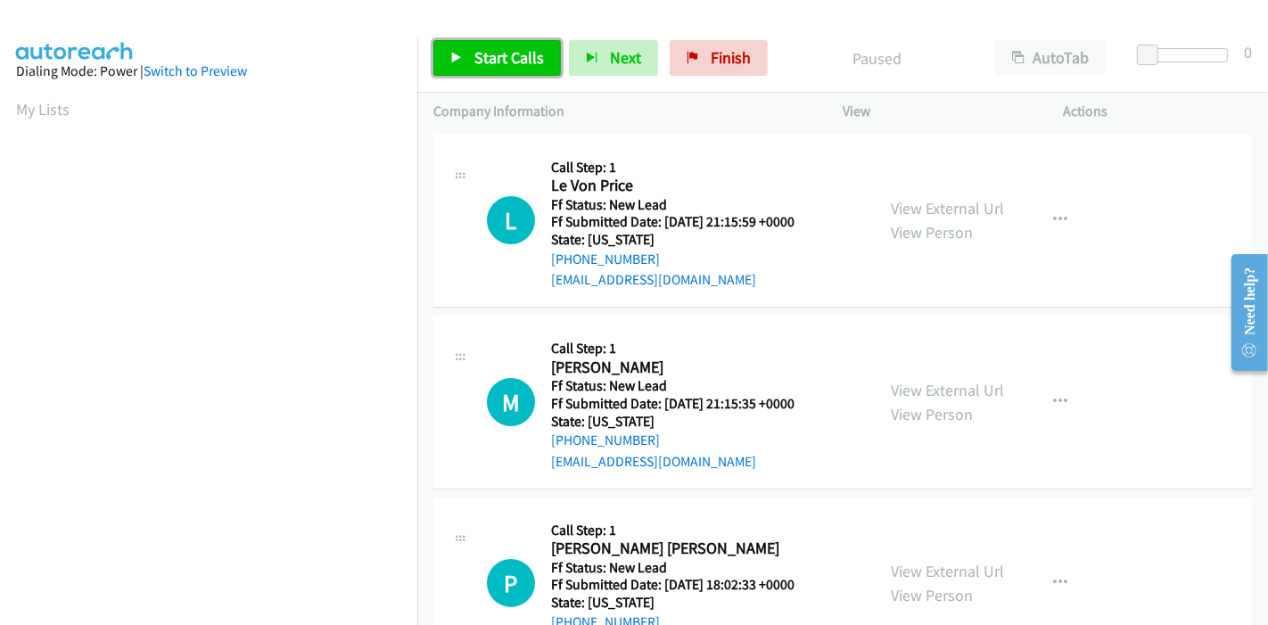
click at [471, 53] on link "Start Calls" at bounding box center [496, 58] width 127 height 36
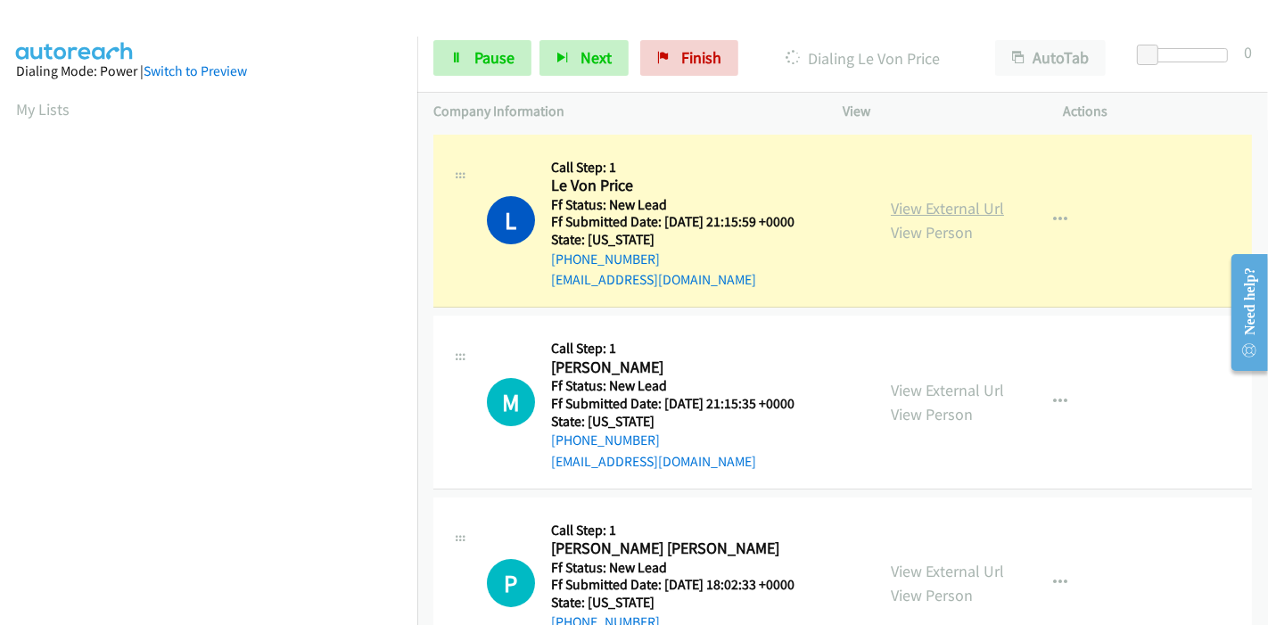
click at [901, 210] on link "View External Url" at bounding box center [947, 208] width 113 height 21
click at [892, 206] on link "View External Url" at bounding box center [947, 208] width 113 height 21
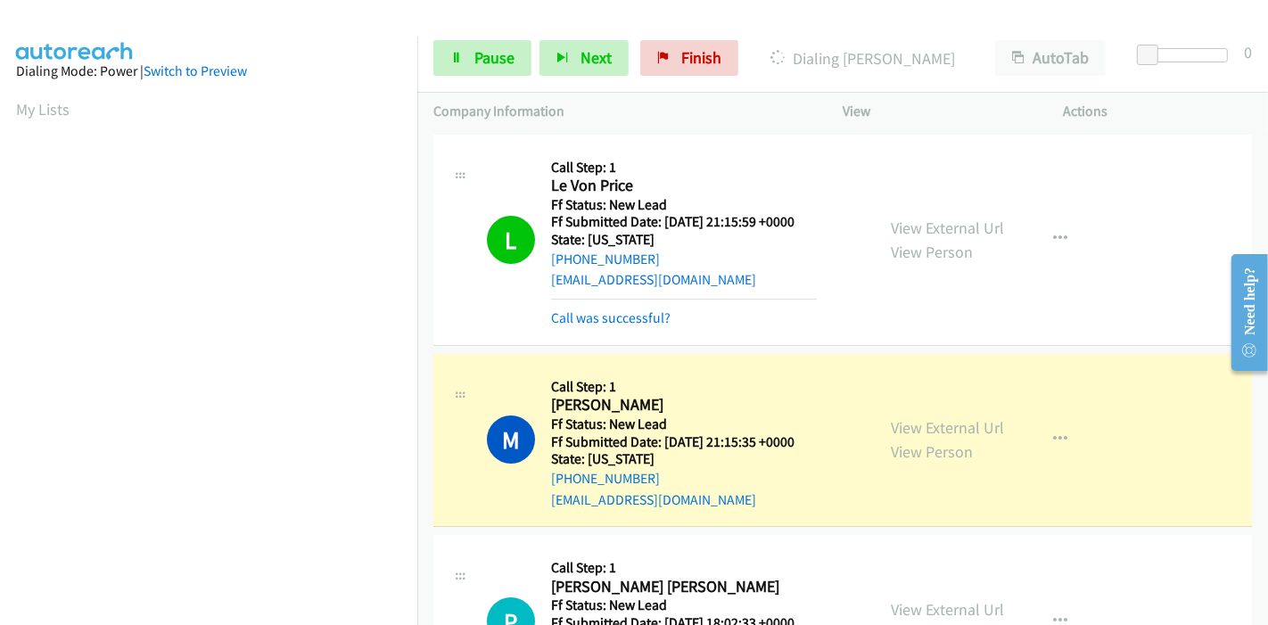
scroll to position [376, 0]
click at [891, 429] on link "View External Url" at bounding box center [947, 427] width 113 height 21
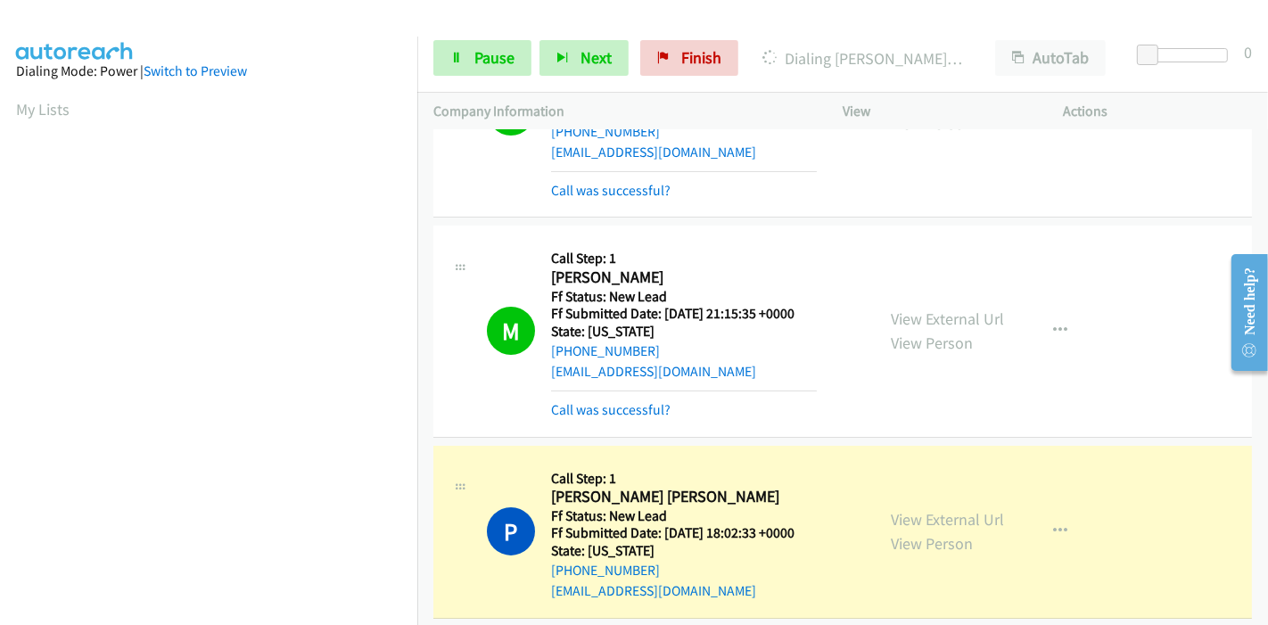
scroll to position [297, 0]
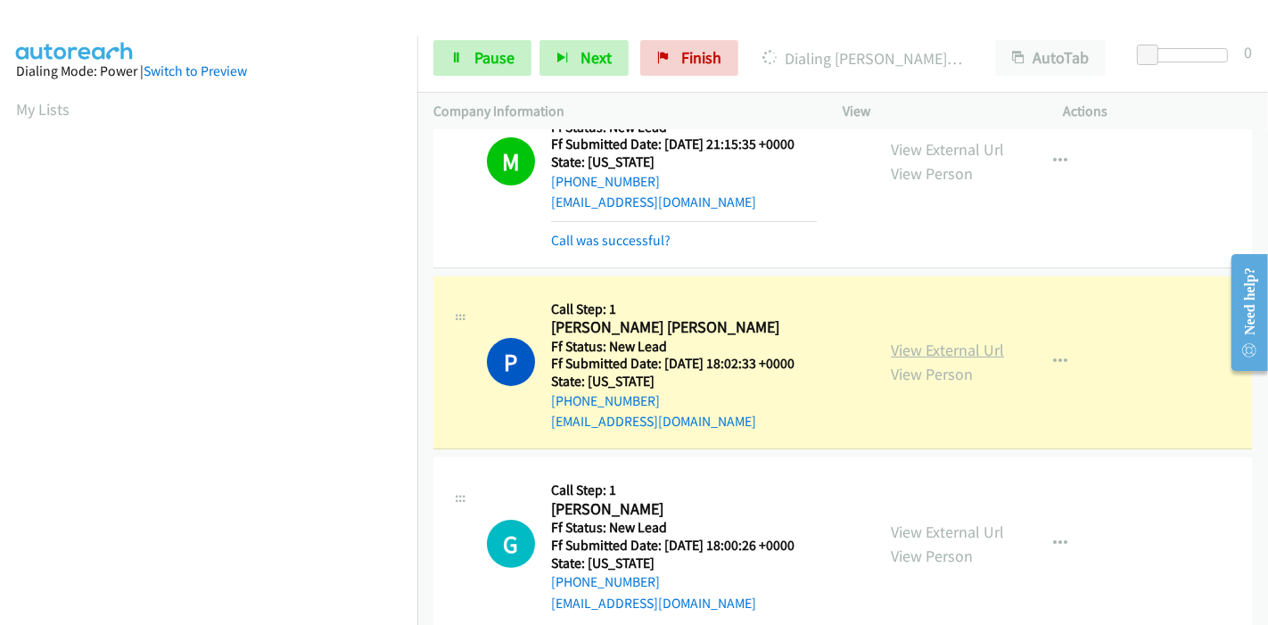
click at [891, 349] on link "View External Url" at bounding box center [947, 350] width 113 height 21
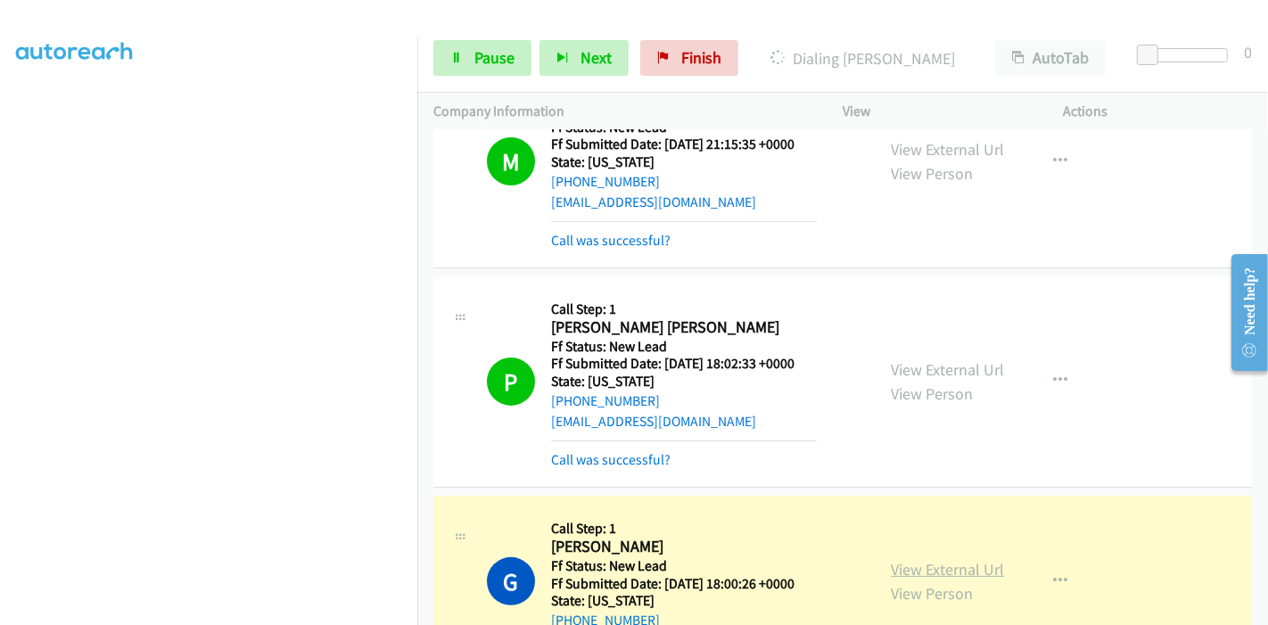
click at [891, 561] on link "View External Url" at bounding box center [947, 569] width 113 height 21
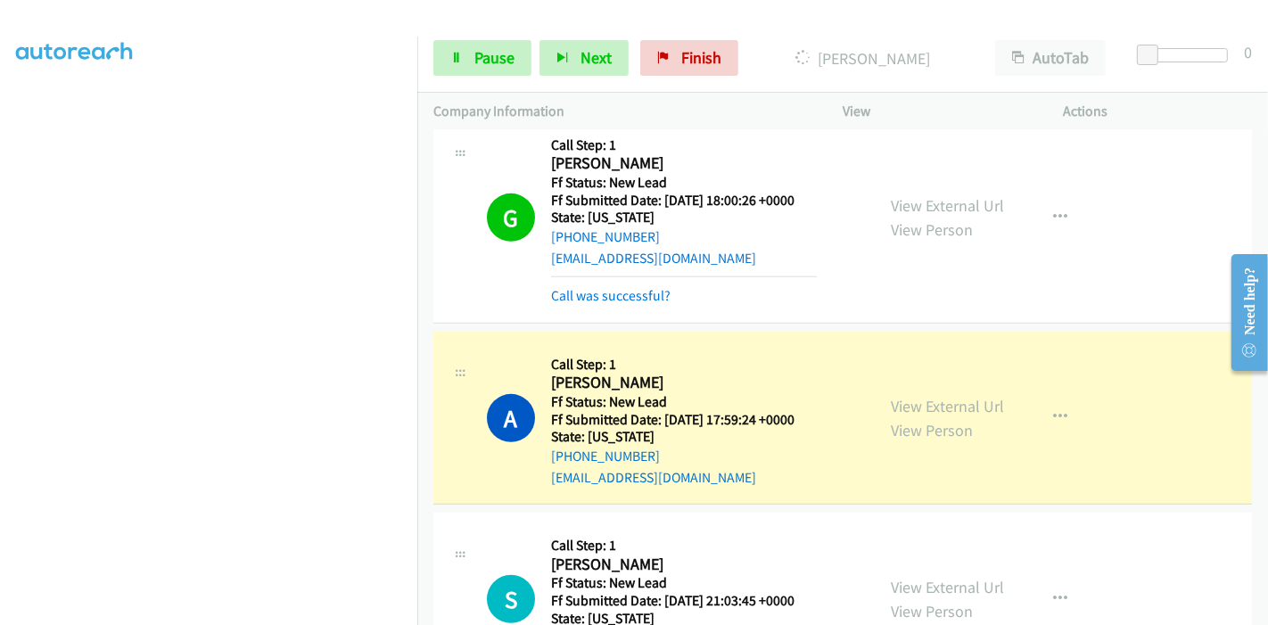
scroll to position [693, 0]
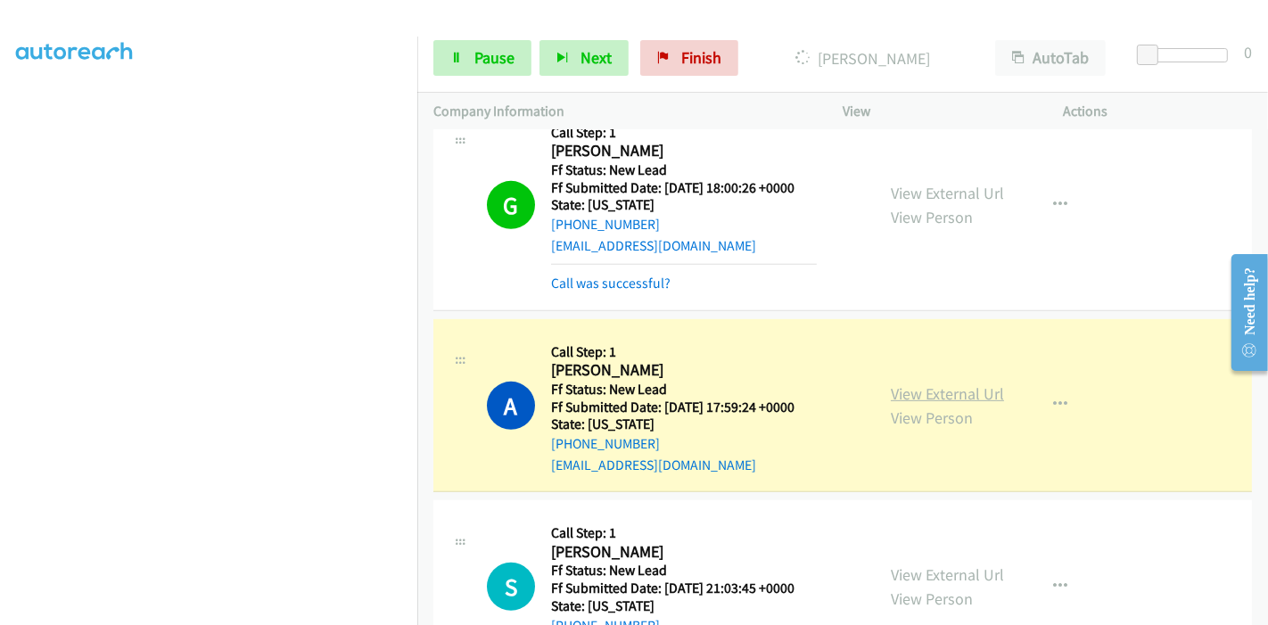
click at [891, 390] on link "View External Url" at bounding box center [947, 393] width 113 height 21
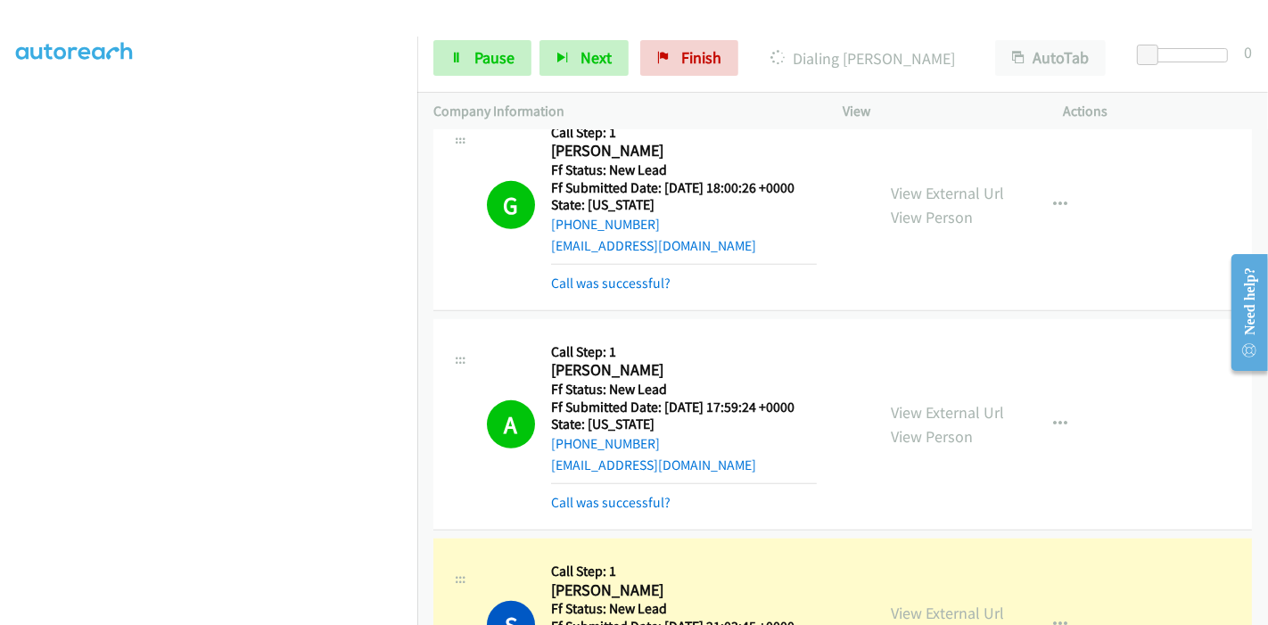
scroll to position [892, 0]
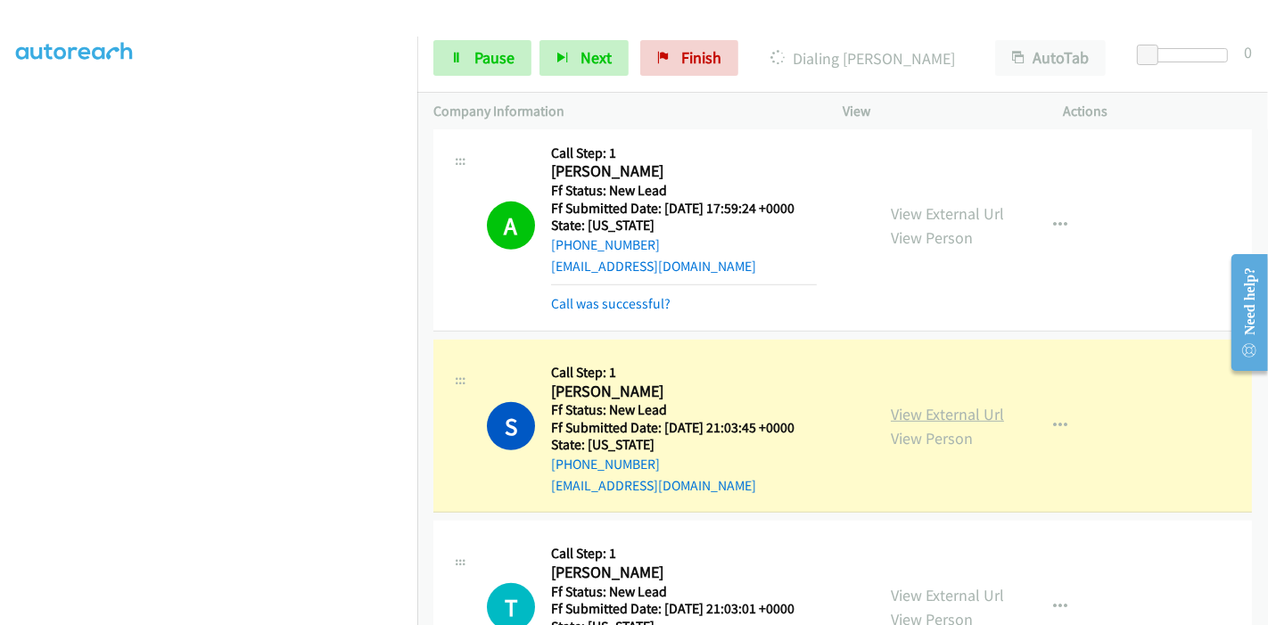
click at [898, 412] on link "View External Url" at bounding box center [947, 414] width 113 height 21
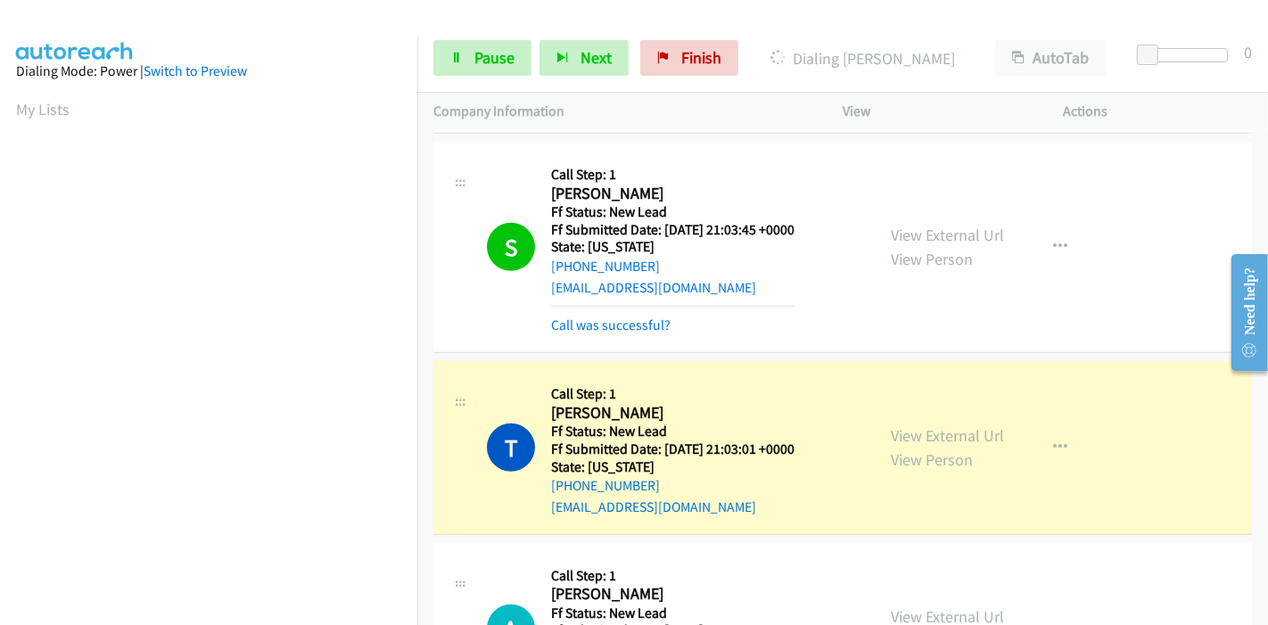
scroll to position [376, 0]
click at [891, 429] on link "View External Url" at bounding box center [947, 435] width 113 height 21
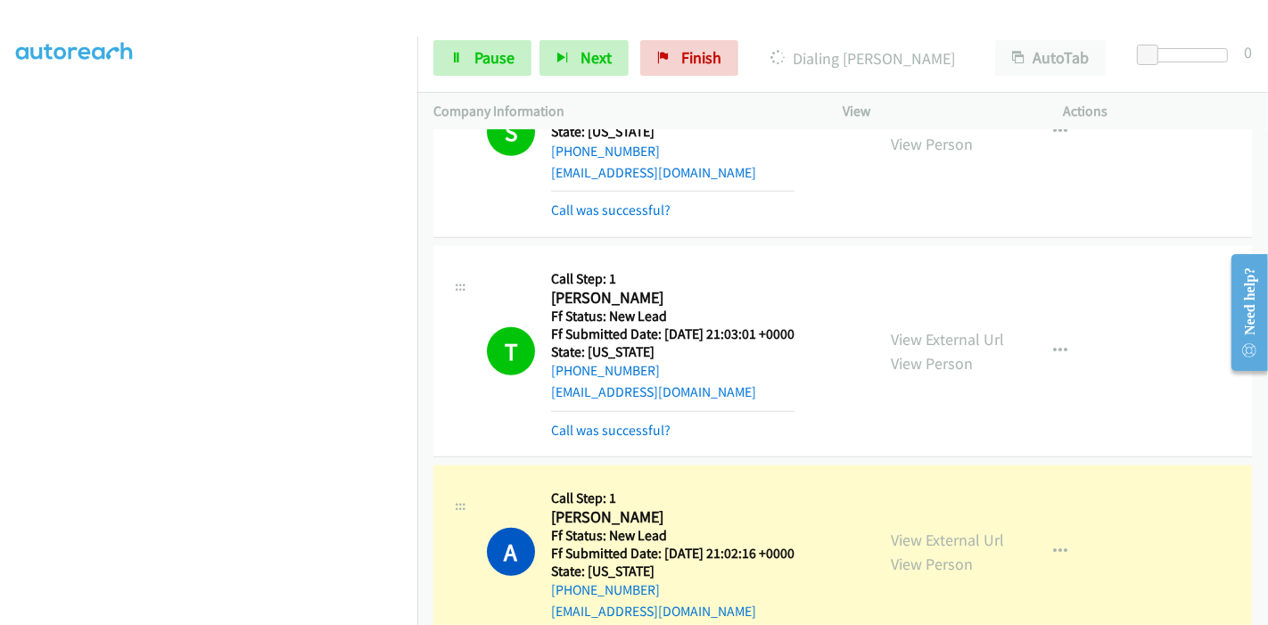
scroll to position [1287, 0]
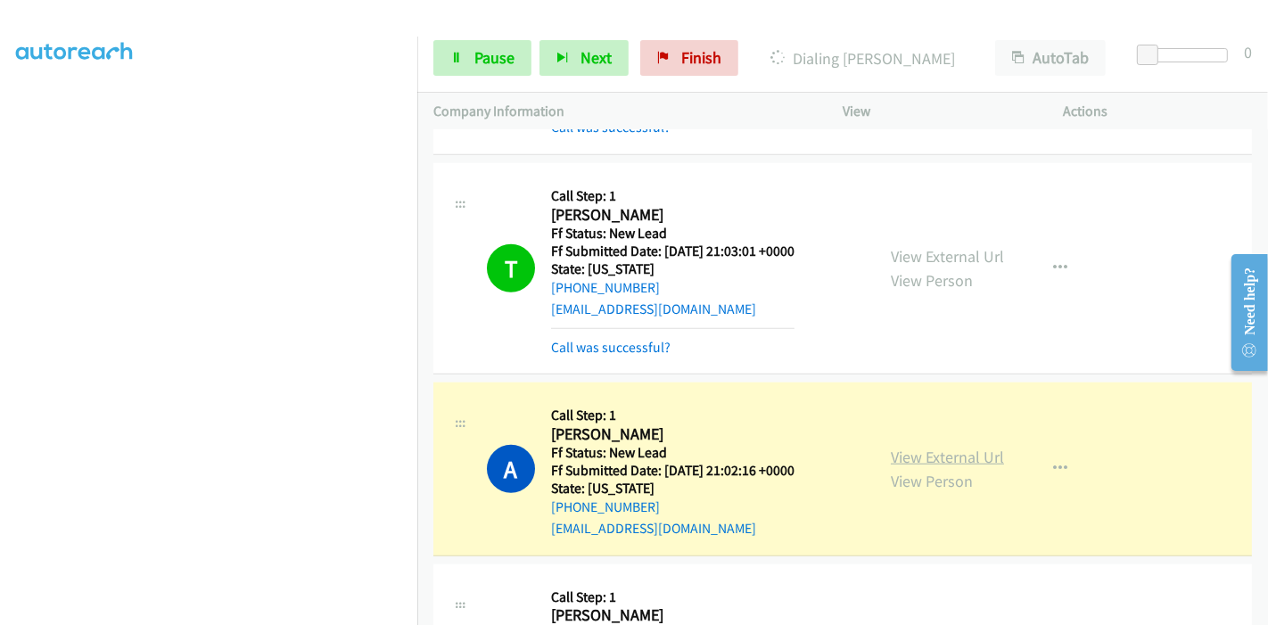
click at [934, 448] on link "View External Url" at bounding box center [947, 457] width 113 height 21
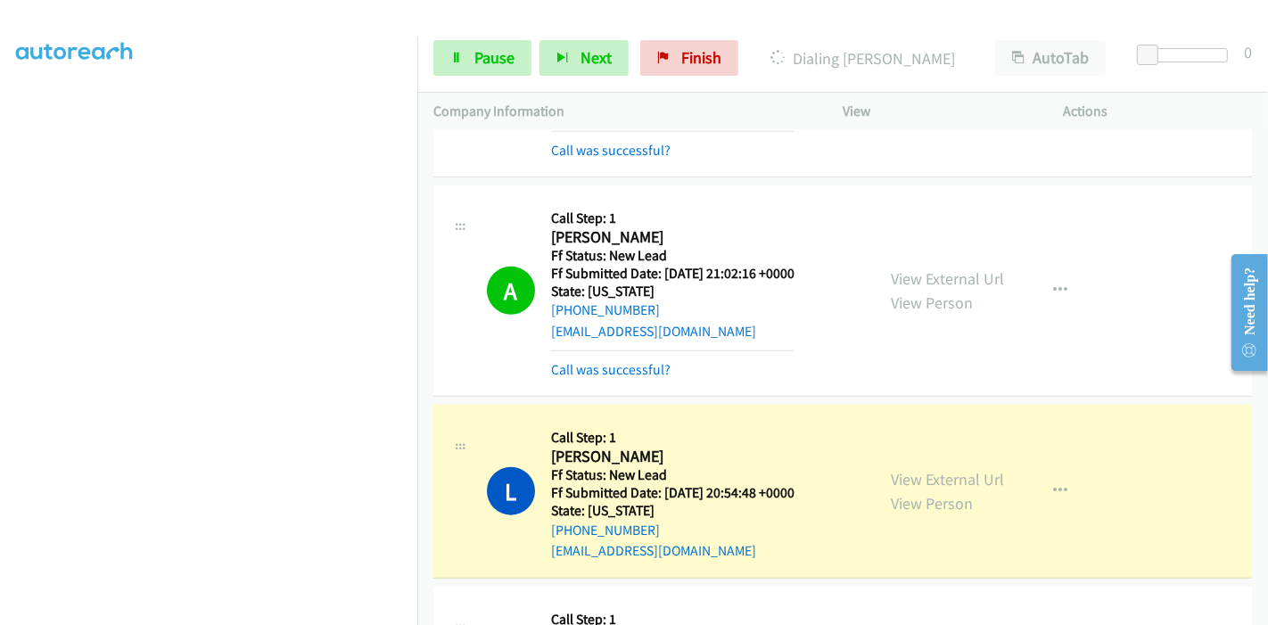
scroll to position [1485, 0]
click at [891, 475] on link "View External Url" at bounding box center [947, 478] width 113 height 21
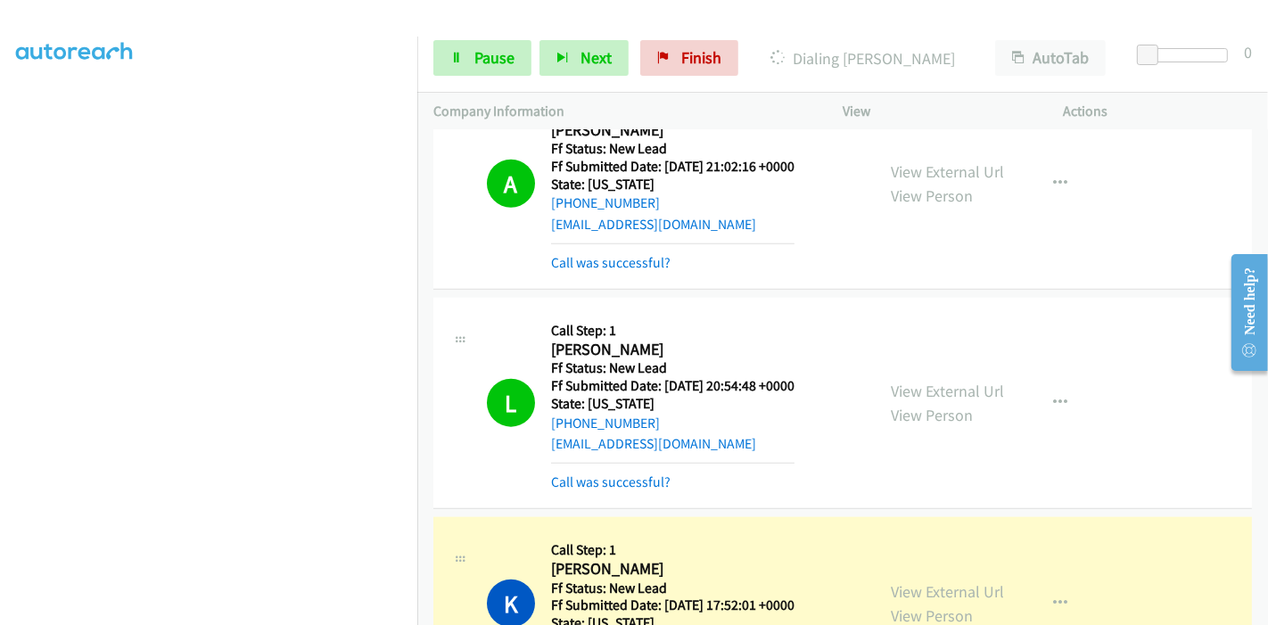
scroll to position [1683, 0]
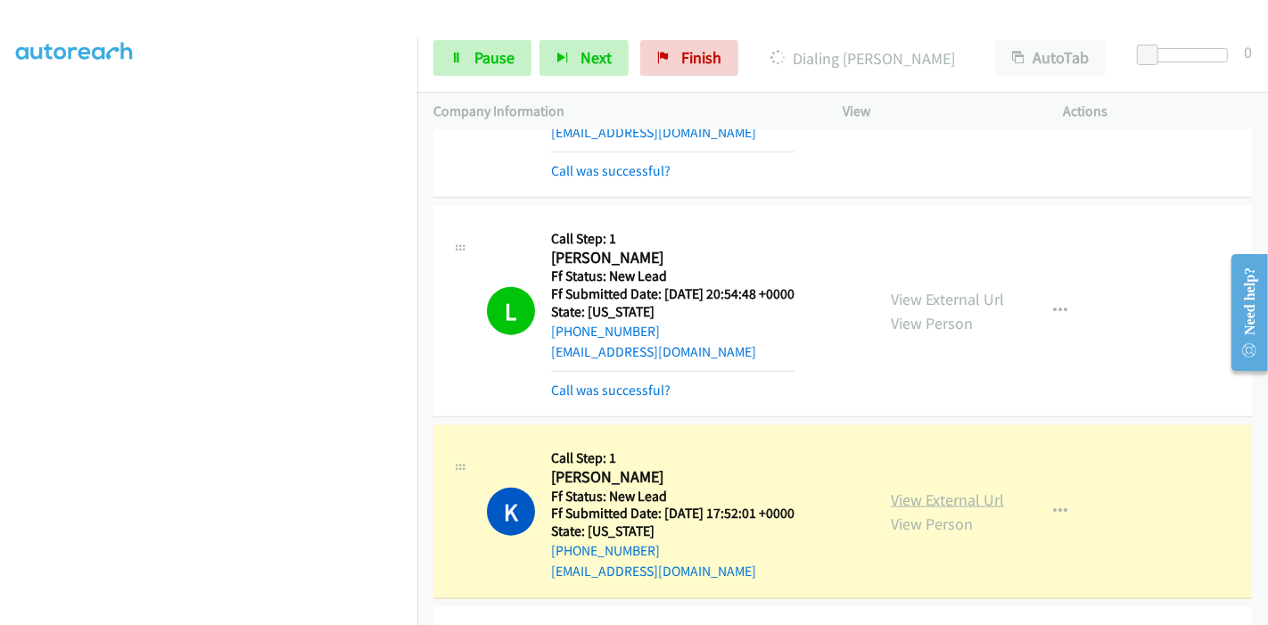
click at [891, 497] on link "View External Url" at bounding box center [947, 499] width 113 height 21
click at [494, 62] on span "Pause" at bounding box center [494, 57] width 40 height 21
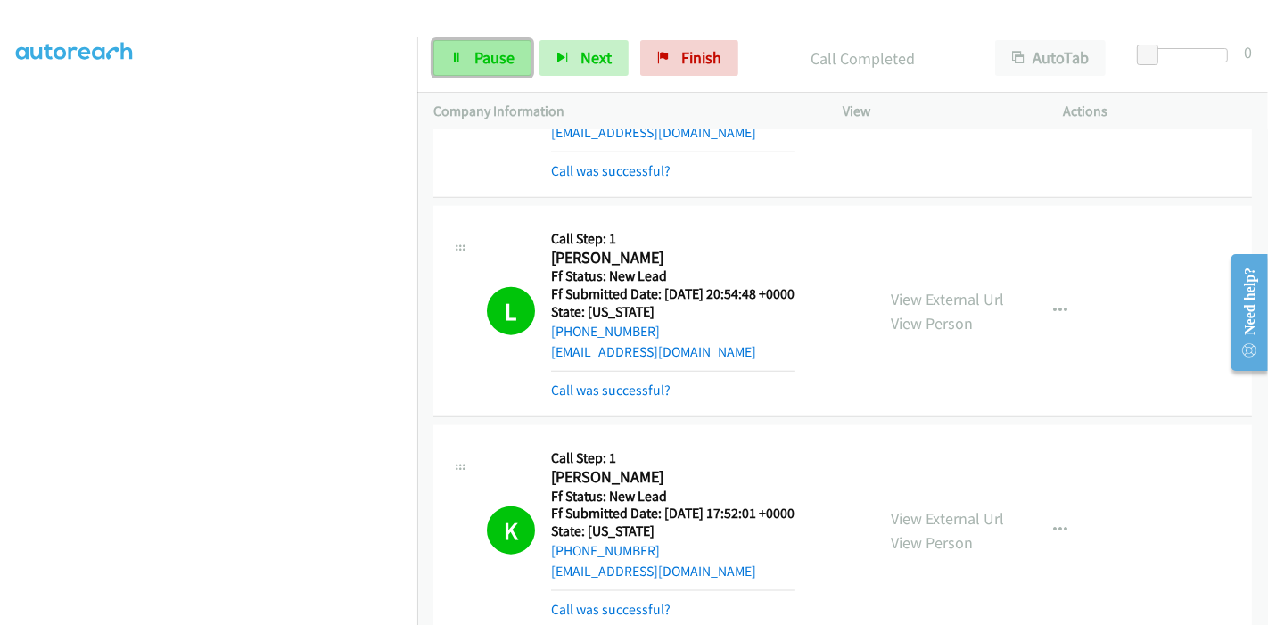
click at [465, 60] on link "Pause" at bounding box center [482, 58] width 98 height 36
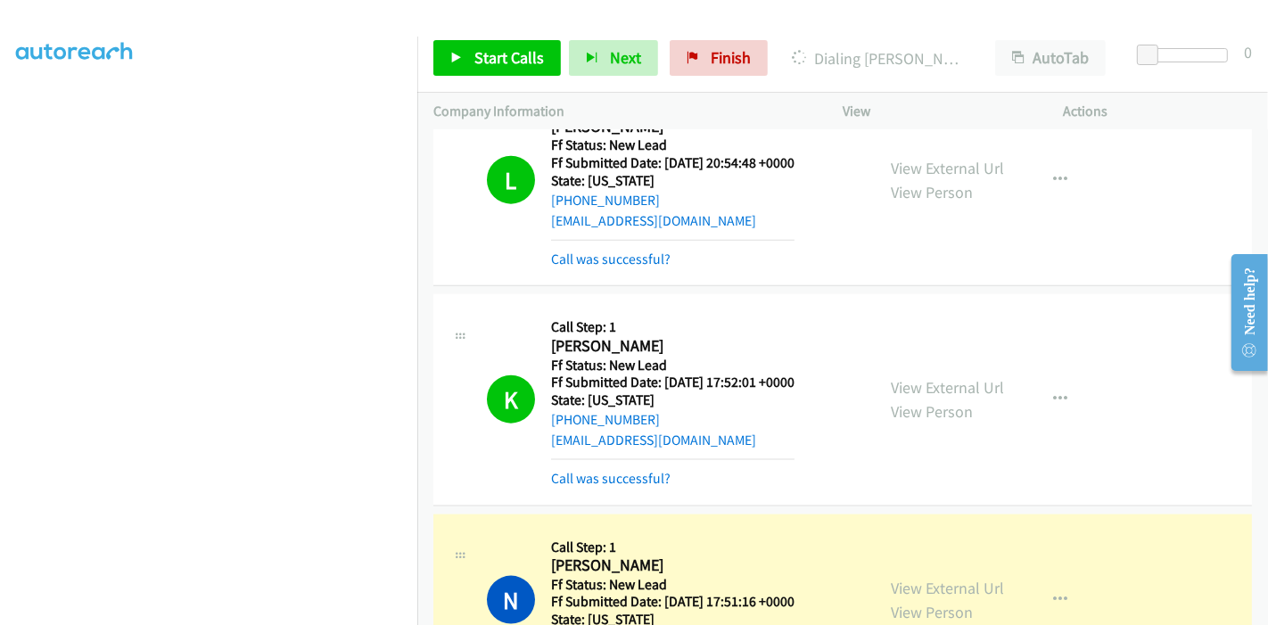
scroll to position [1981, 0]
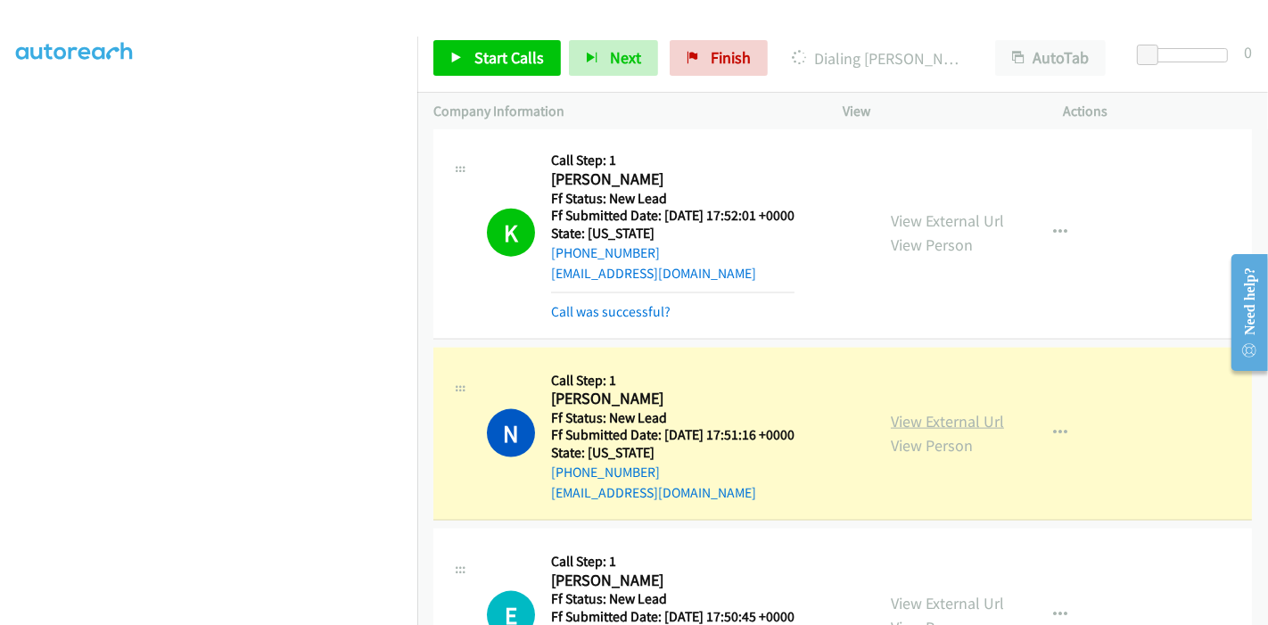
click at [891, 418] on link "View External Url" at bounding box center [947, 421] width 113 height 21
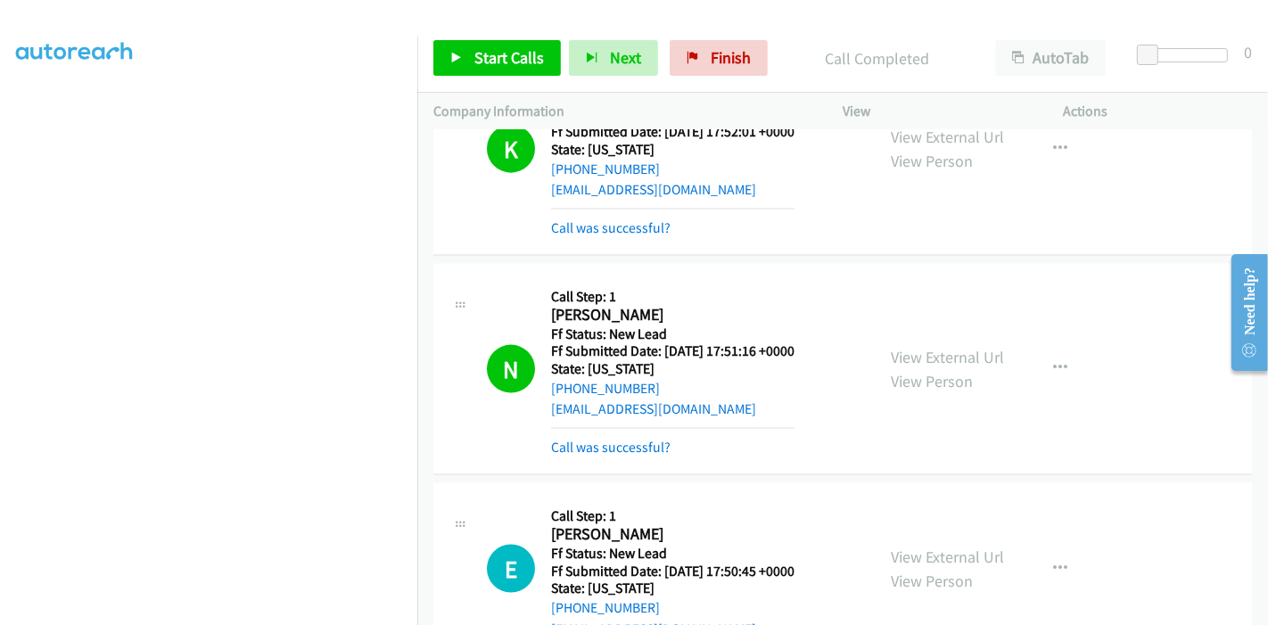
scroll to position [2179, 0]
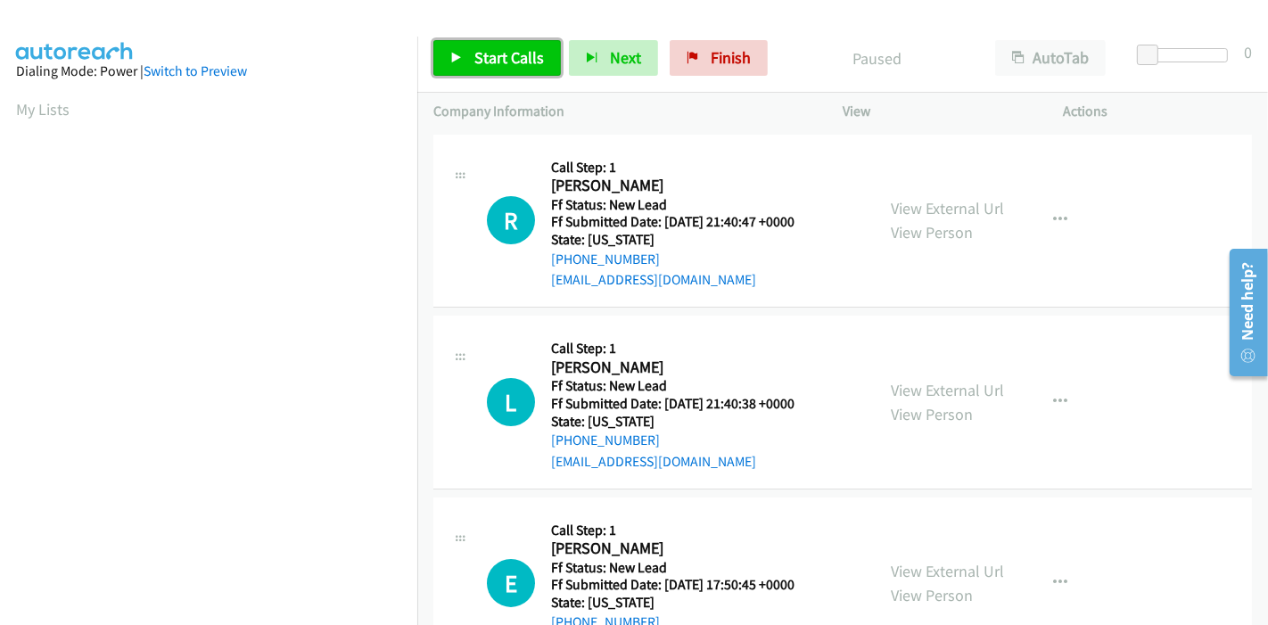
click at [501, 48] on span "Start Calls" at bounding box center [509, 57] width 70 height 21
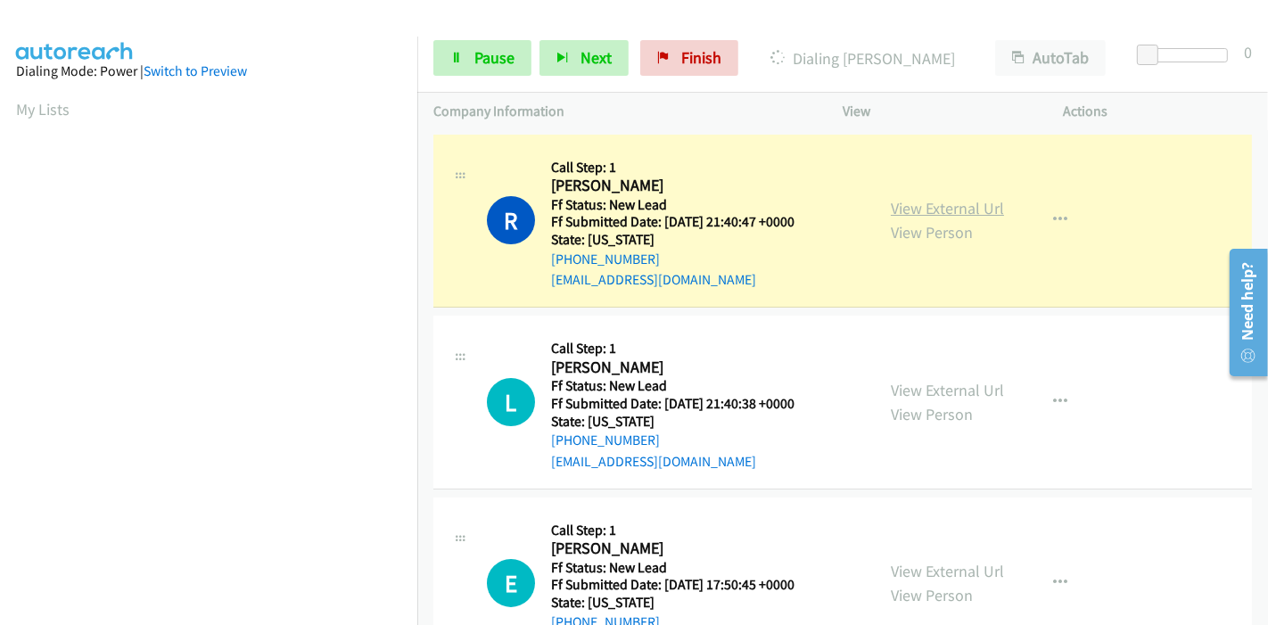
click at [978, 207] on link "View External Url" at bounding box center [947, 208] width 113 height 21
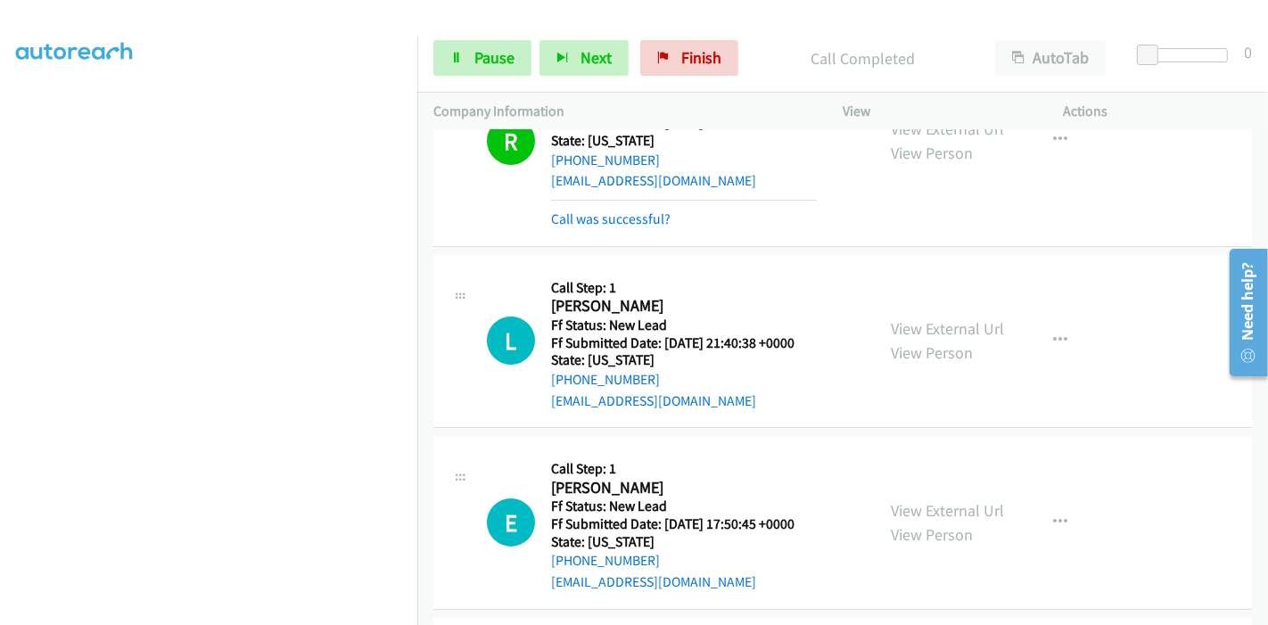
scroll to position [198, 0]
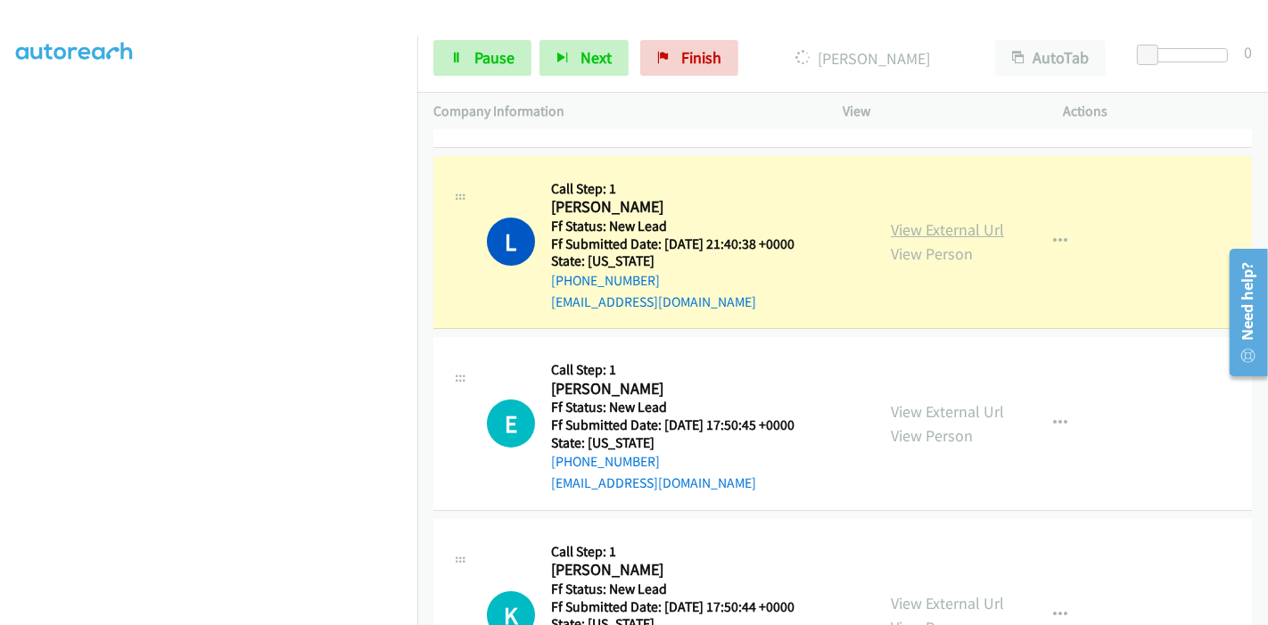
click at [973, 219] on link "View External Url" at bounding box center [947, 229] width 113 height 21
click at [468, 77] on div "Start Calls Pause Next Finish Dialing Lij Headley AutoTab AutoTab 0" at bounding box center [842, 58] width 851 height 69
click at [468, 62] on link "Pause" at bounding box center [482, 58] width 98 height 36
click at [469, 57] on link "Pause" at bounding box center [482, 58] width 98 height 36
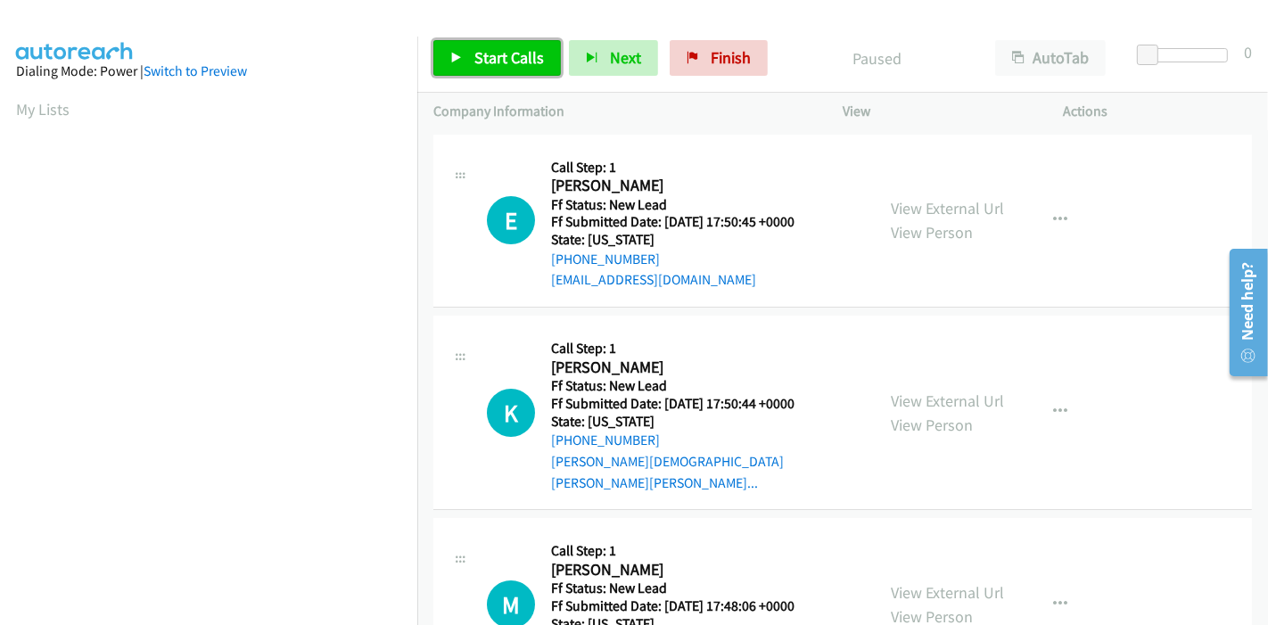
click at [510, 53] on span "Start Calls" at bounding box center [509, 57] width 70 height 21
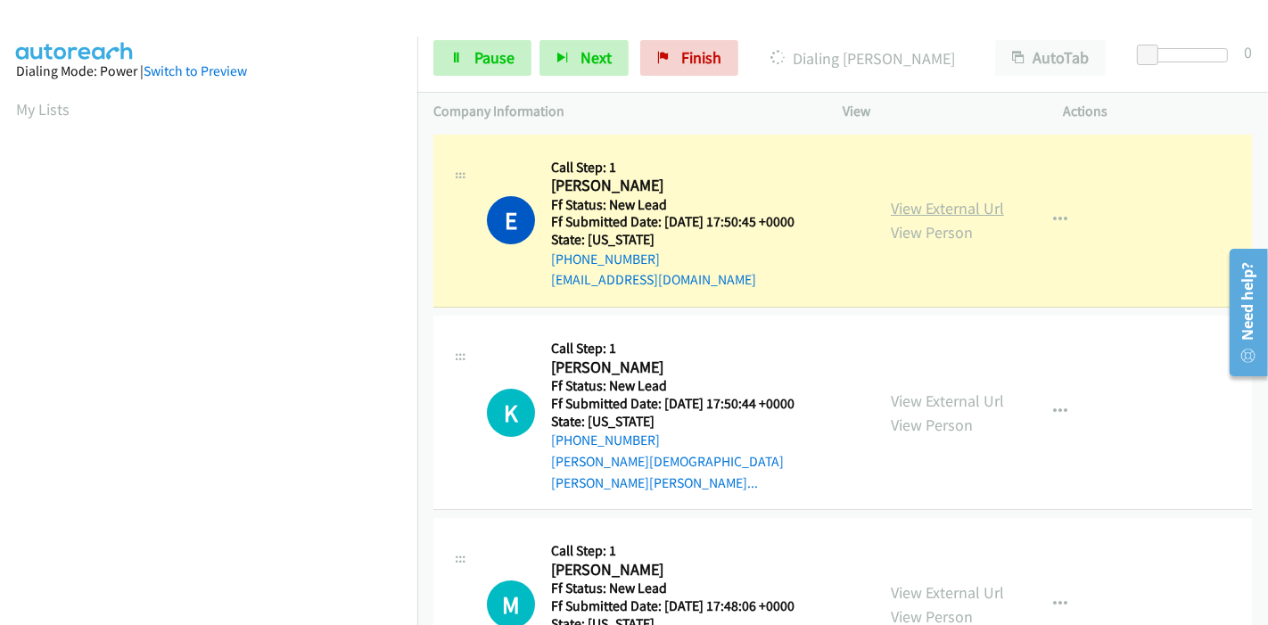
click at [988, 216] on link "View External Url" at bounding box center [947, 208] width 113 height 21
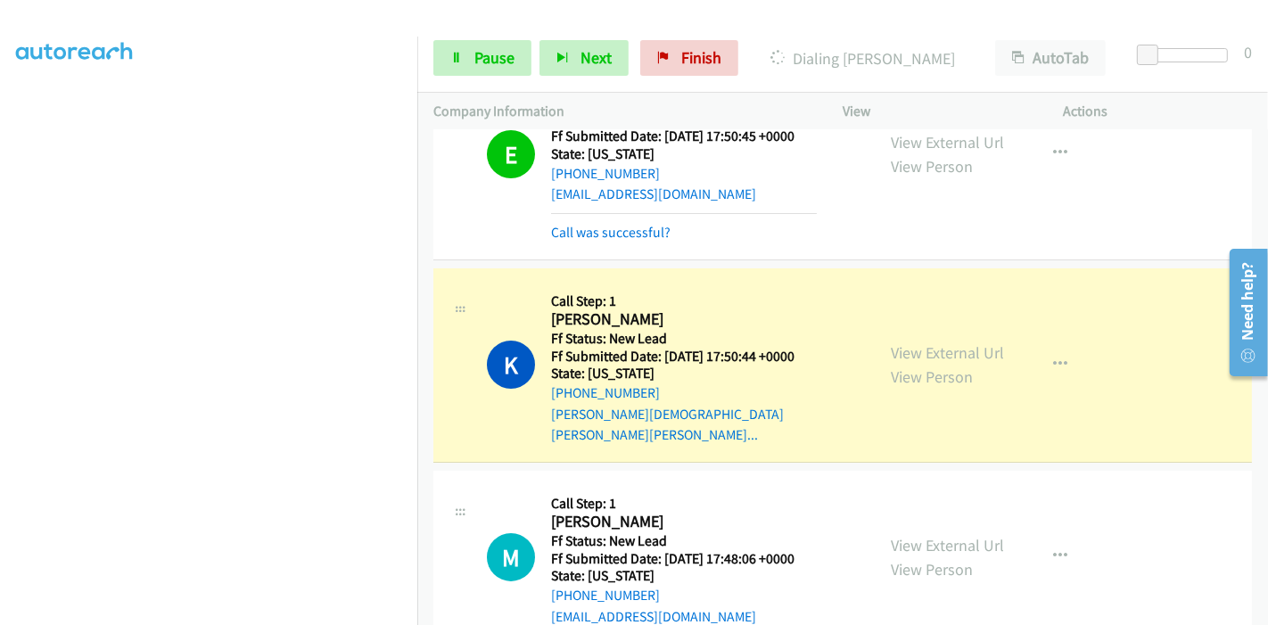
scroll to position [198, 0]
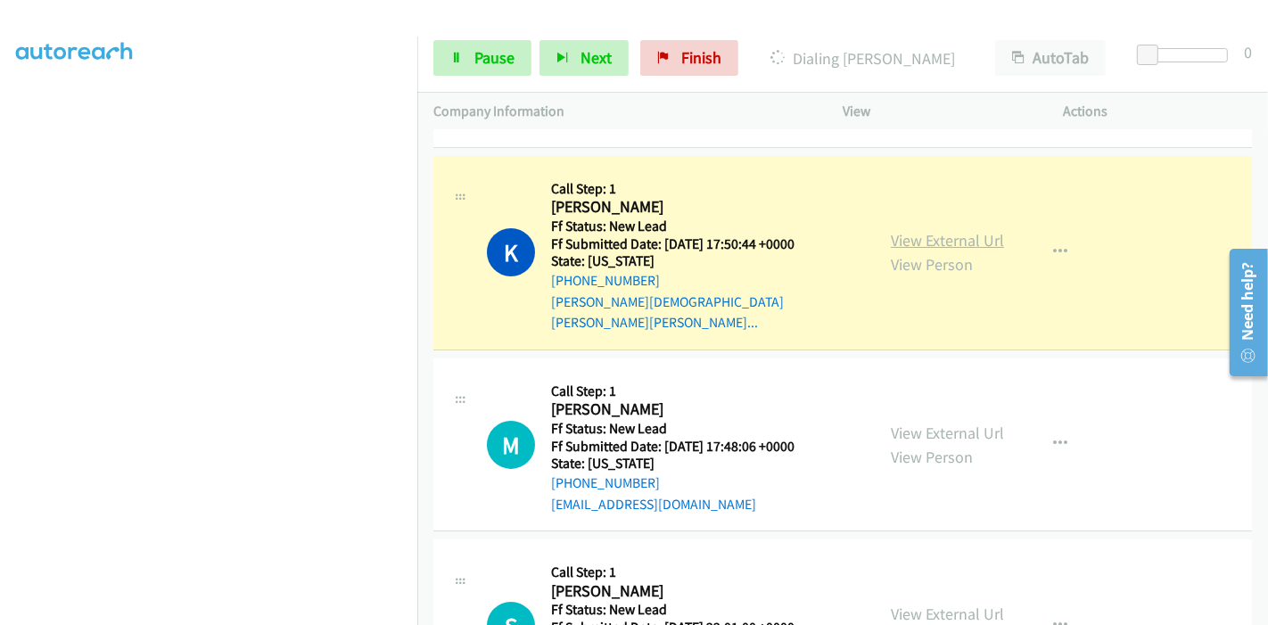
click at [933, 231] on link "View External Url" at bounding box center [947, 240] width 113 height 21
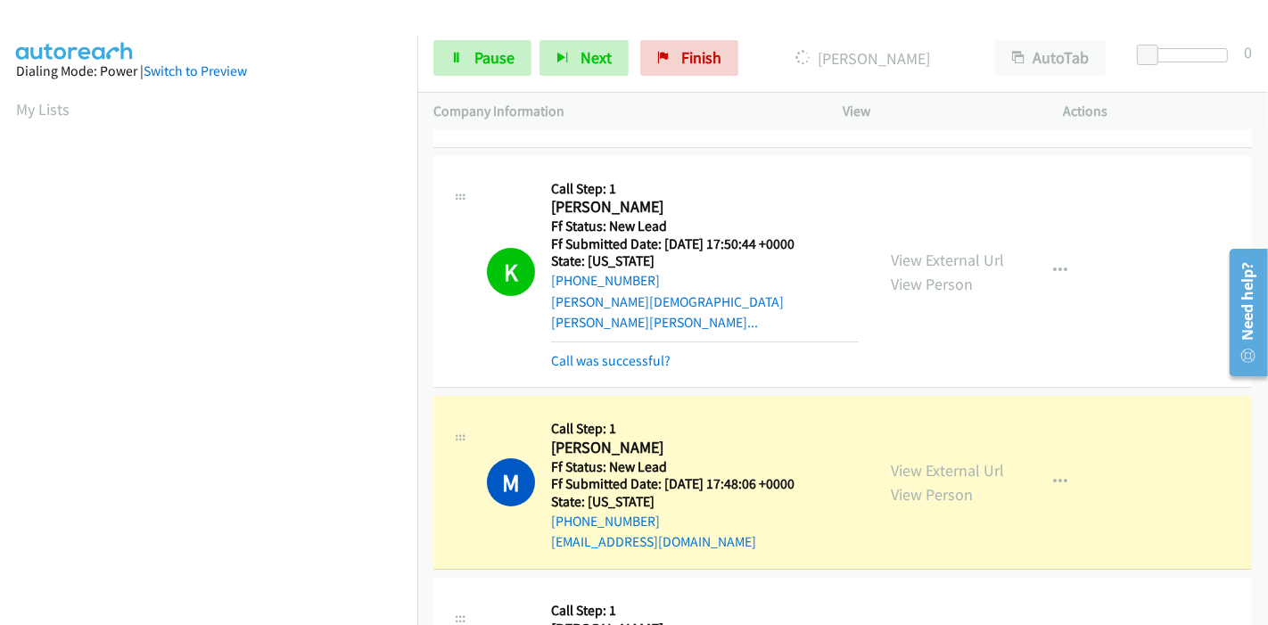
scroll to position [376, 0]
click at [968, 460] on link "View External Url" at bounding box center [947, 470] width 113 height 21
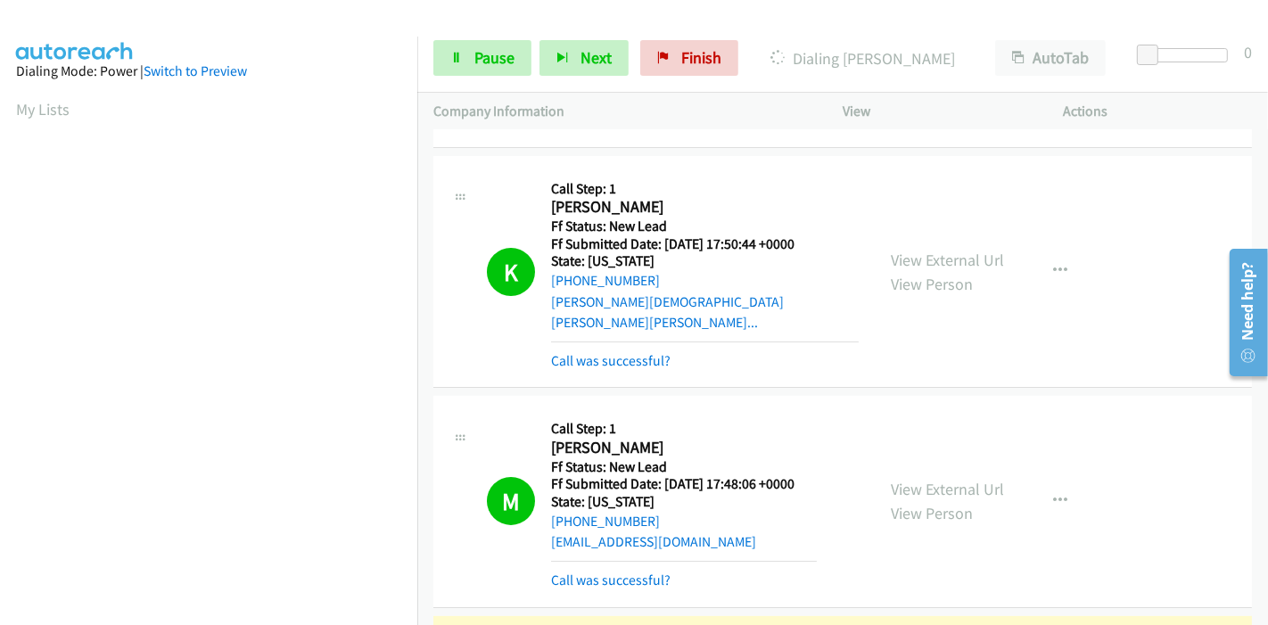
scroll to position [396, 0]
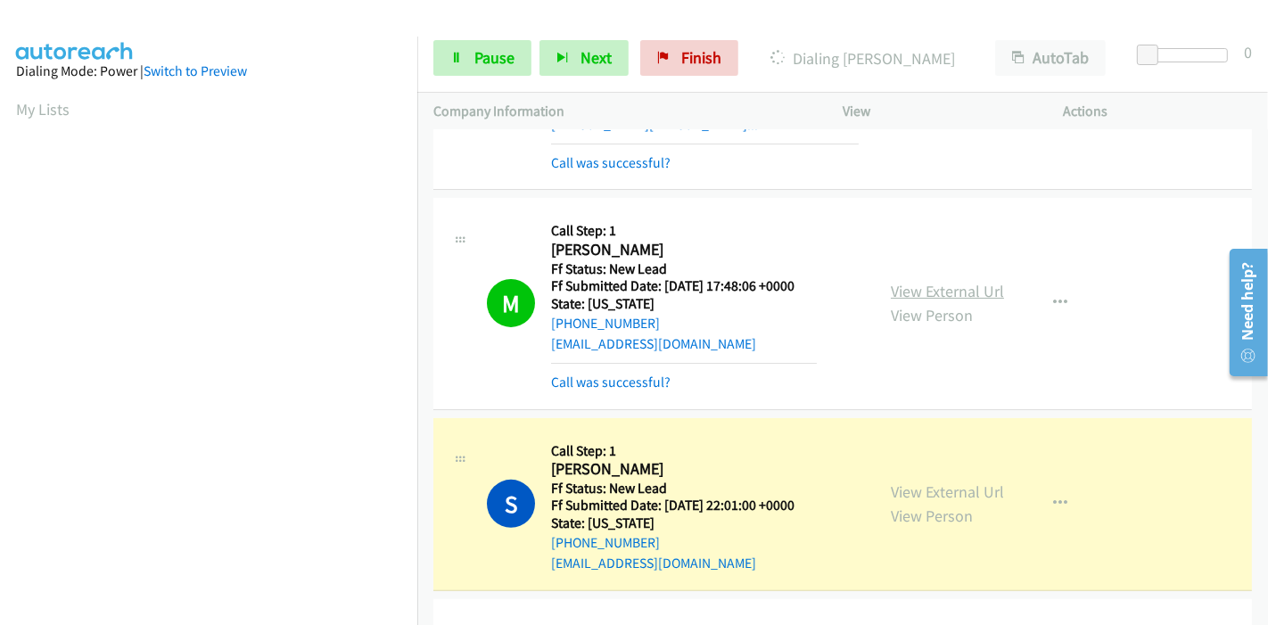
click at [926, 281] on link "View External Url" at bounding box center [947, 291] width 113 height 21
click at [941, 481] on link "View External Url" at bounding box center [947, 491] width 113 height 21
click at [489, 54] on span "Pause" at bounding box center [494, 57] width 40 height 21
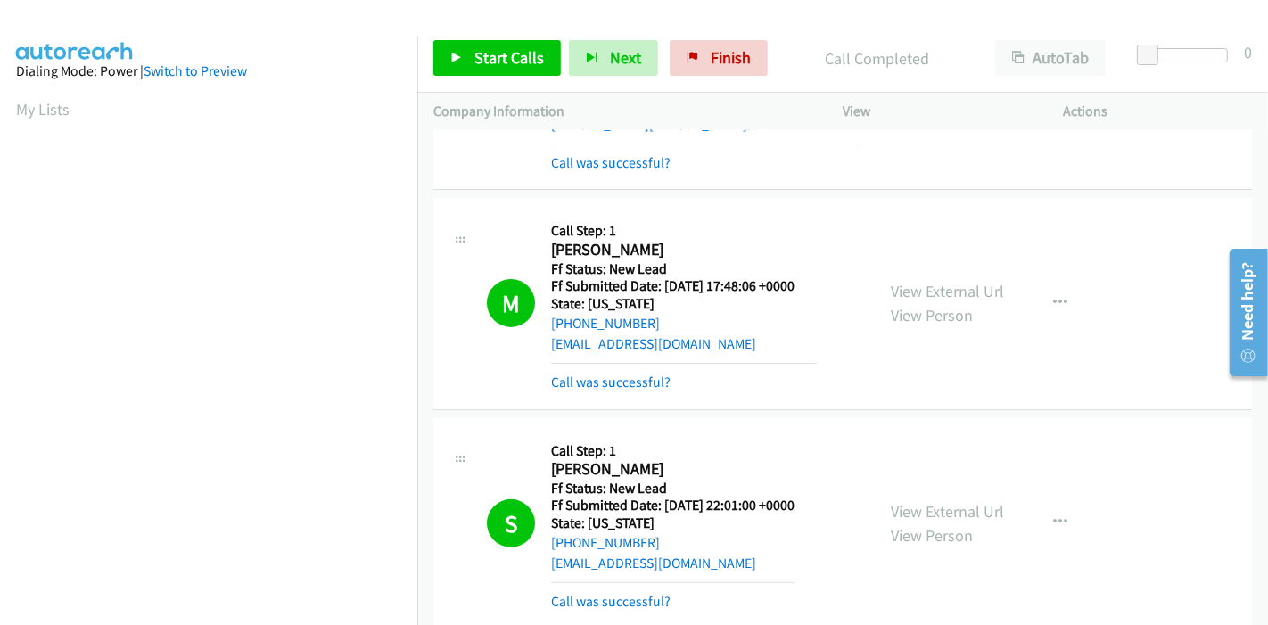
scroll to position [376, 0]
click at [461, 57] on icon at bounding box center [456, 59] width 12 height 12
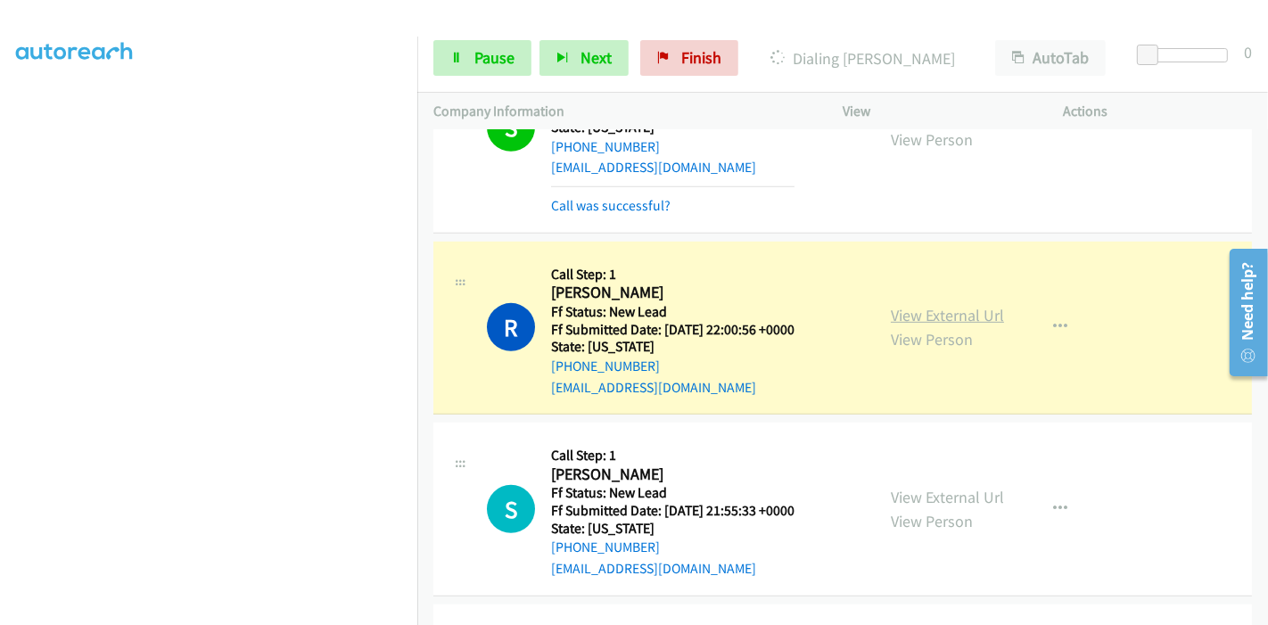
click at [891, 305] on link "View External Url" at bounding box center [947, 315] width 113 height 21
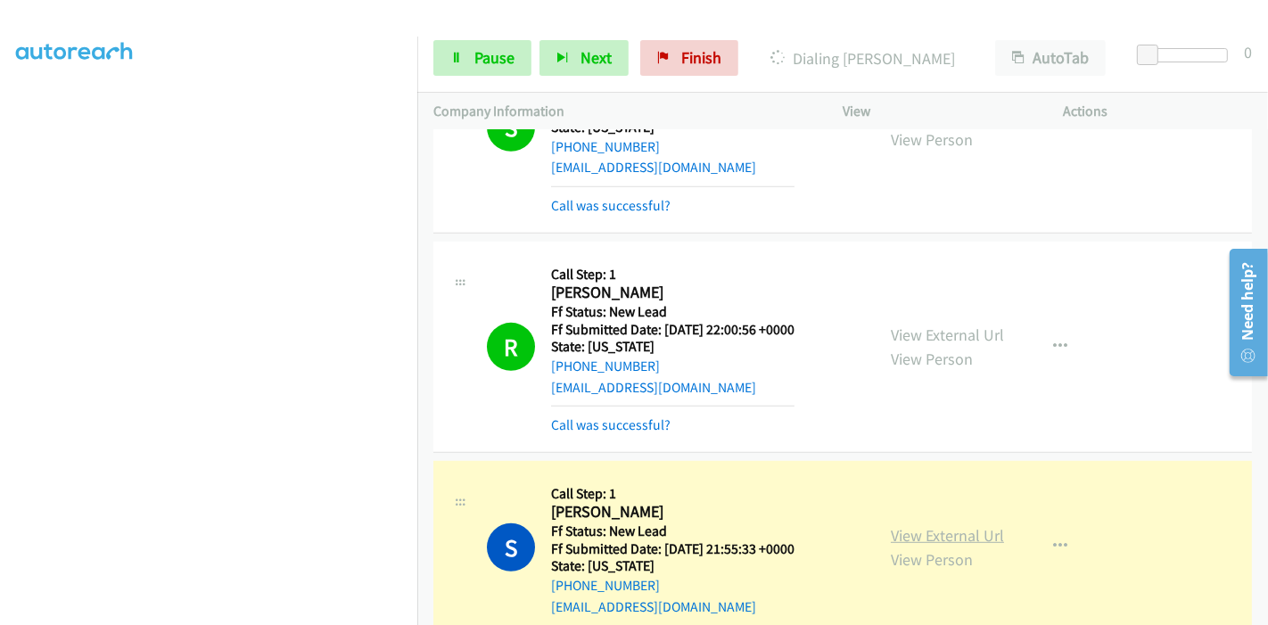
click at [957, 525] on link "View External Url" at bounding box center [947, 535] width 113 height 21
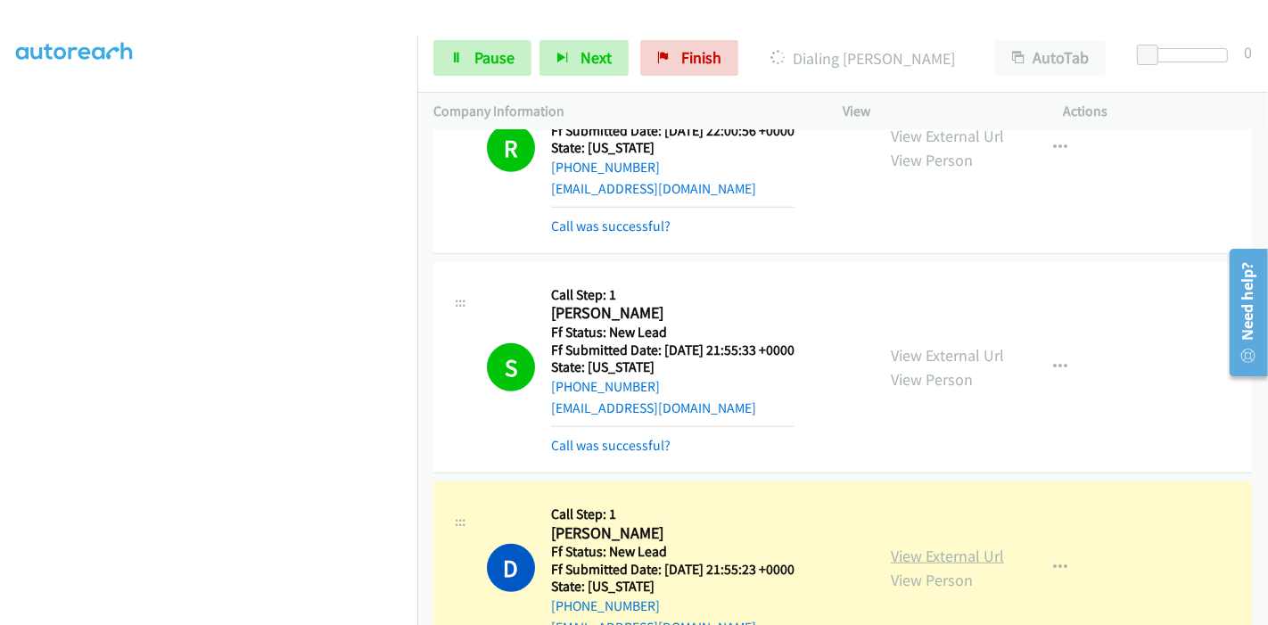
click at [917, 546] on link "View External Url" at bounding box center [947, 556] width 113 height 21
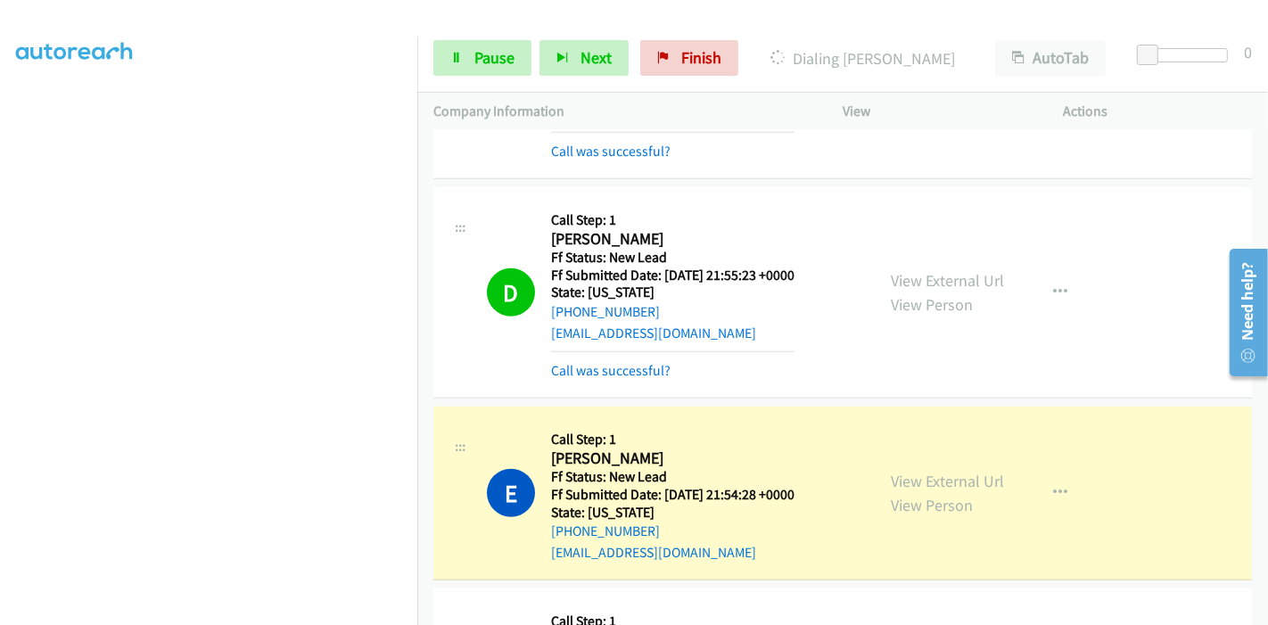
scroll to position [1287, 0]
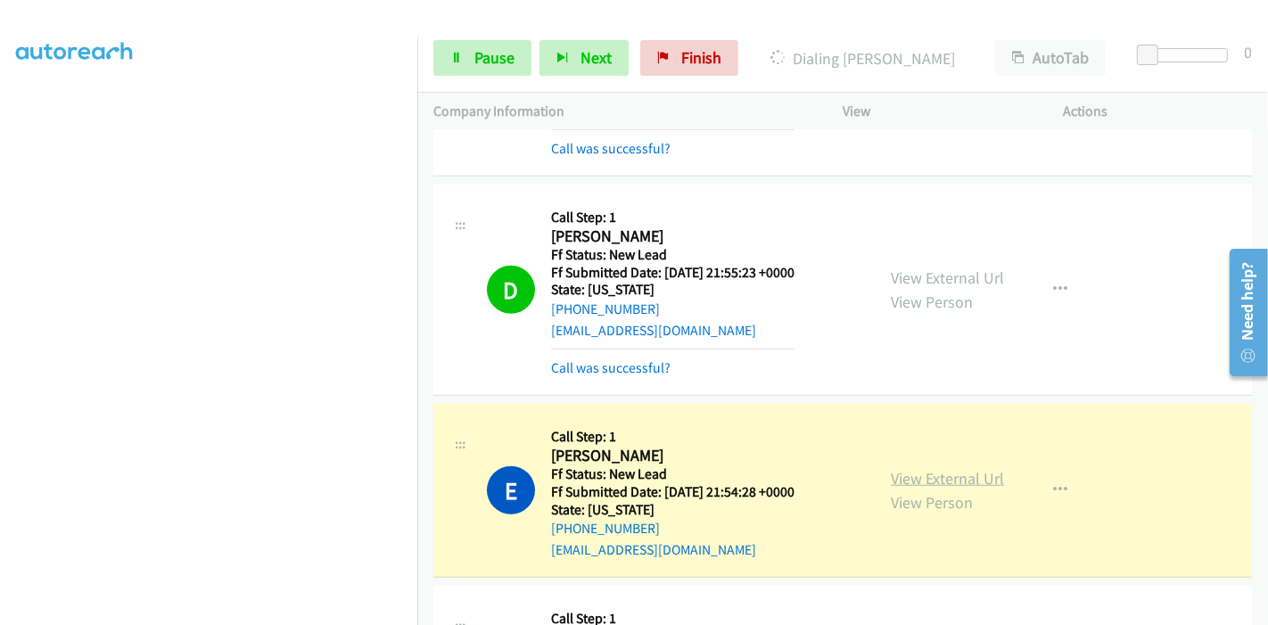
click at [909, 468] on link "View External Url" at bounding box center [947, 478] width 113 height 21
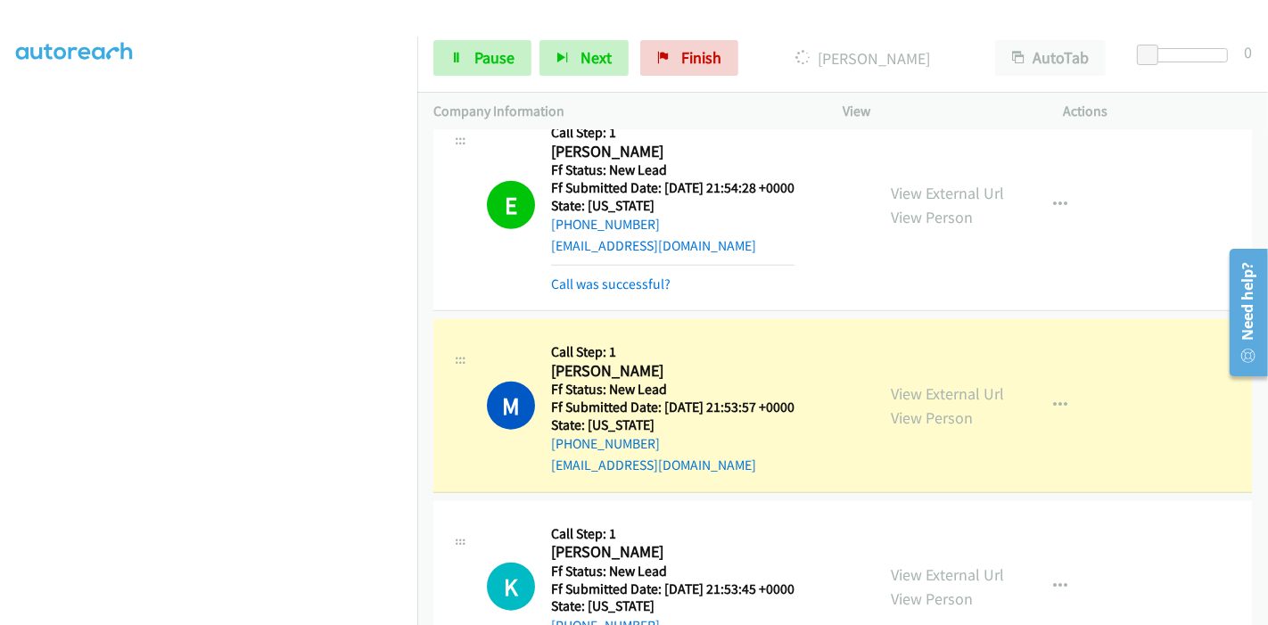
scroll to position [1584, 0]
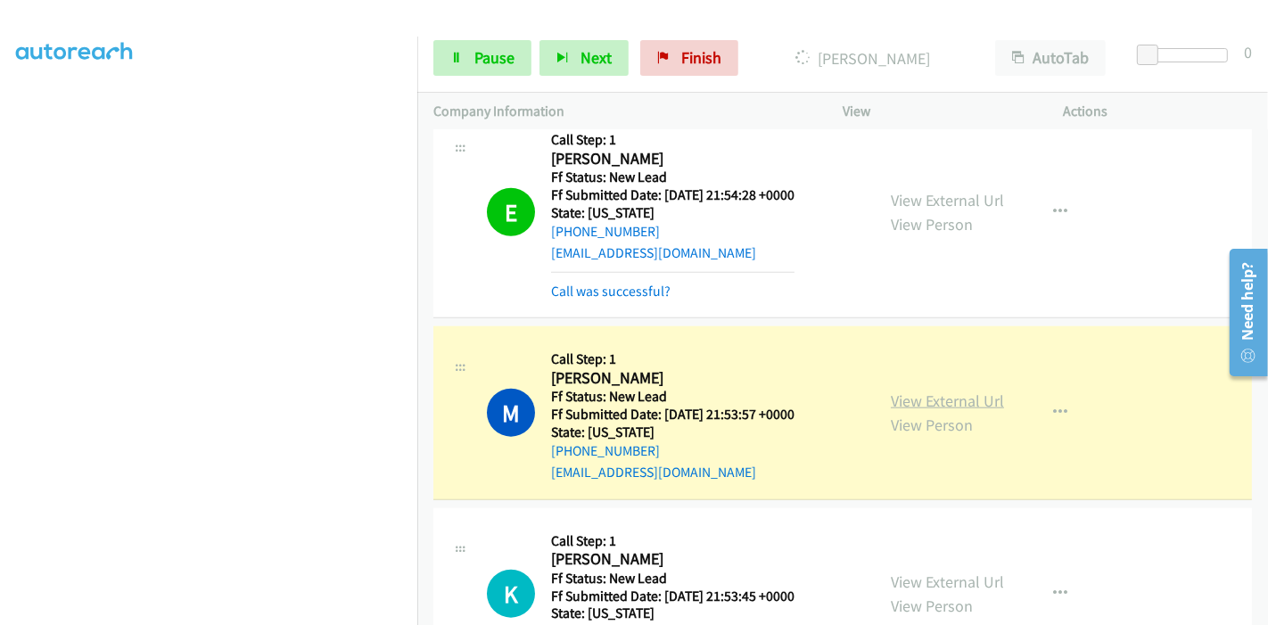
click at [956, 390] on link "View External Url" at bounding box center [947, 400] width 113 height 21
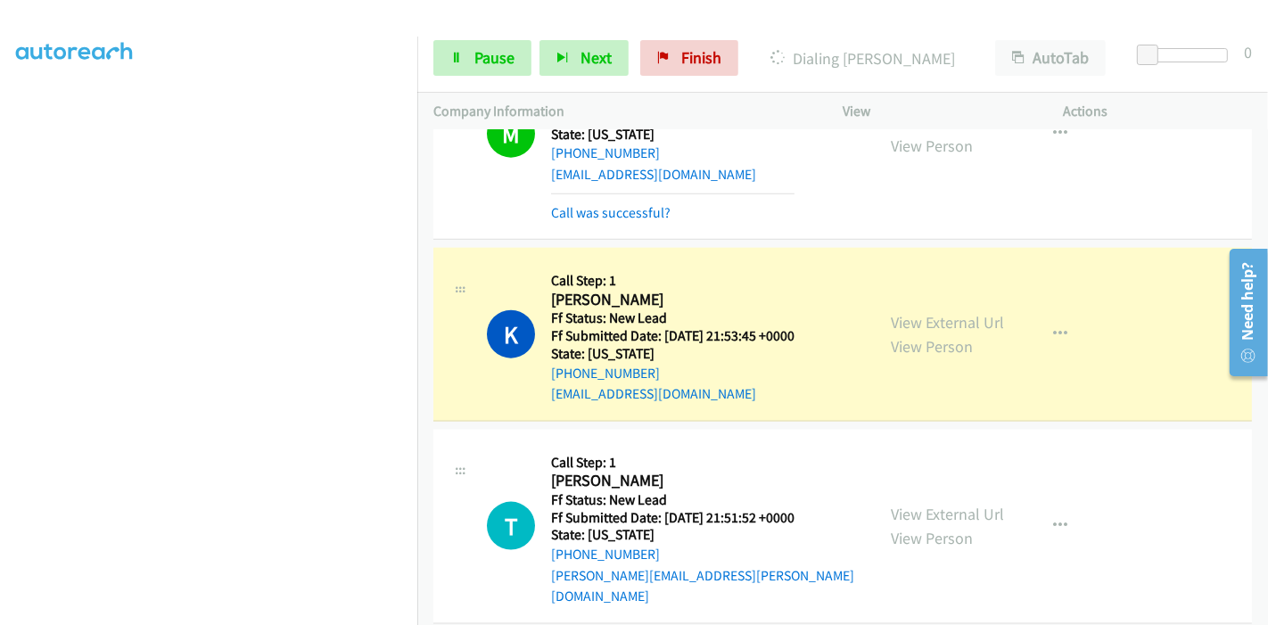
scroll to position [0, 0]
click at [925, 312] on link "View External Url" at bounding box center [947, 322] width 113 height 21
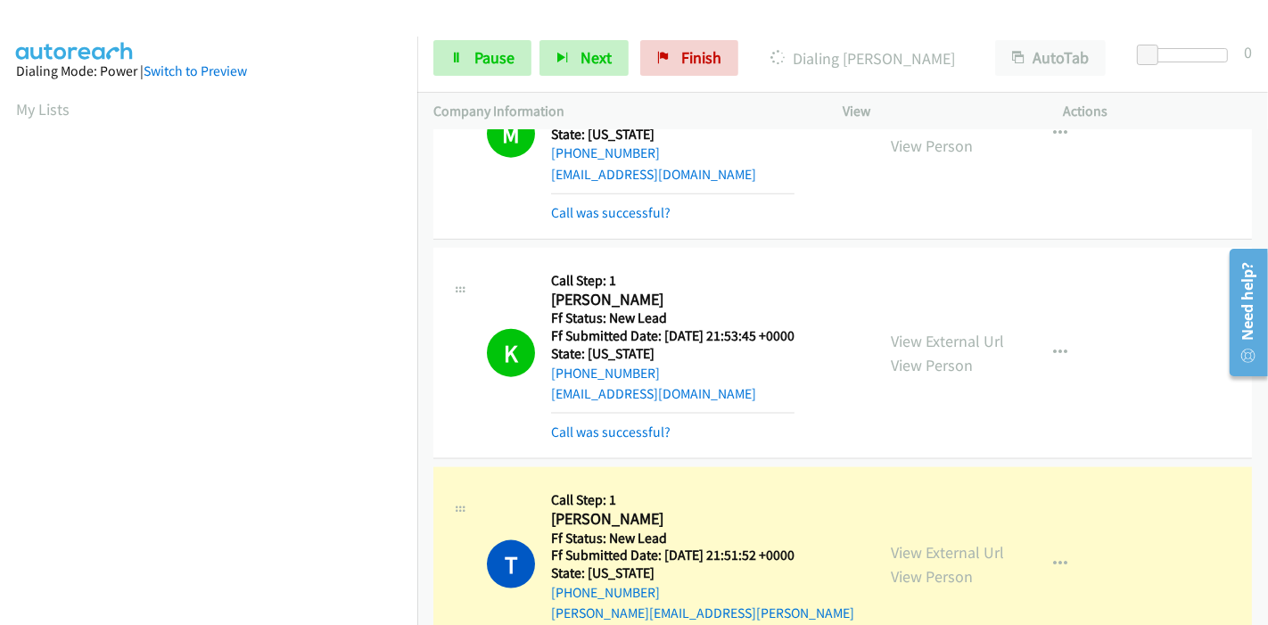
scroll to position [376, 0]
click at [908, 542] on link "View External Url" at bounding box center [947, 552] width 113 height 21
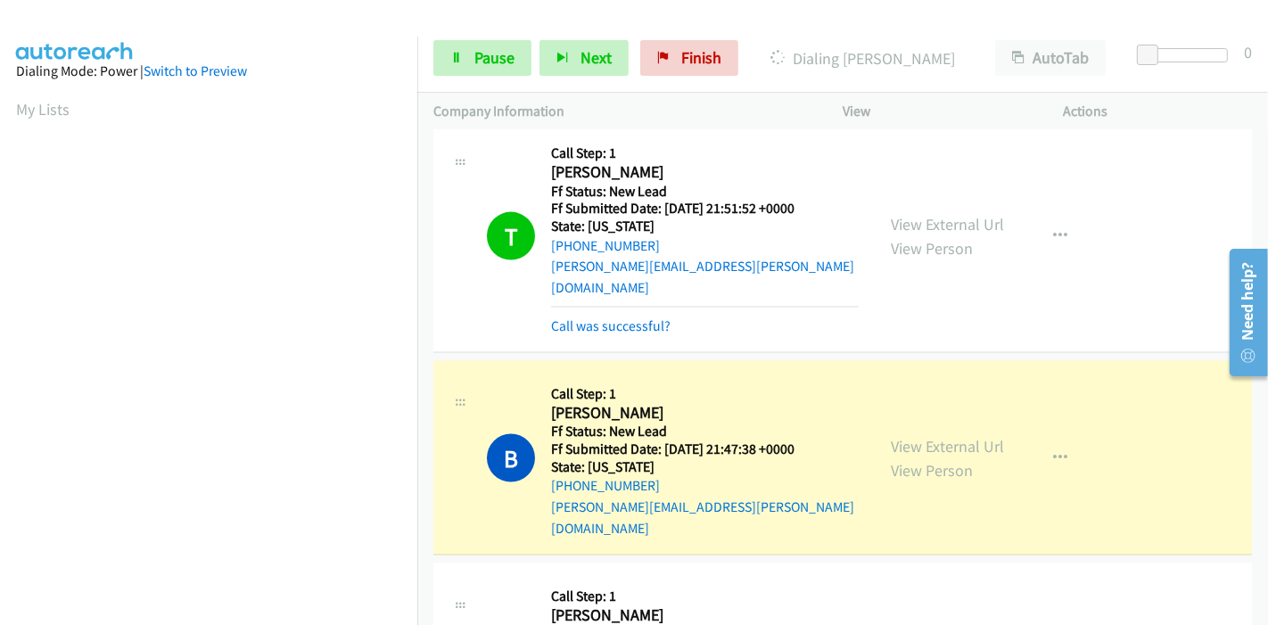
scroll to position [2298, 0]
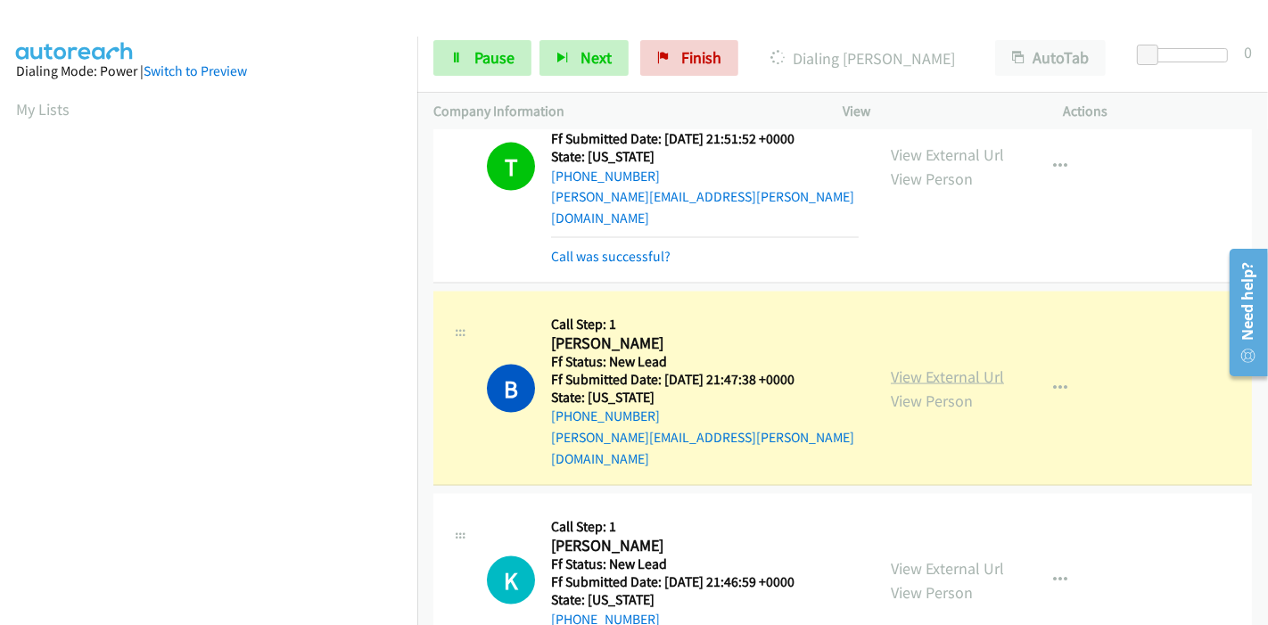
click at [947, 366] on link "View External Url" at bounding box center [947, 376] width 113 height 21
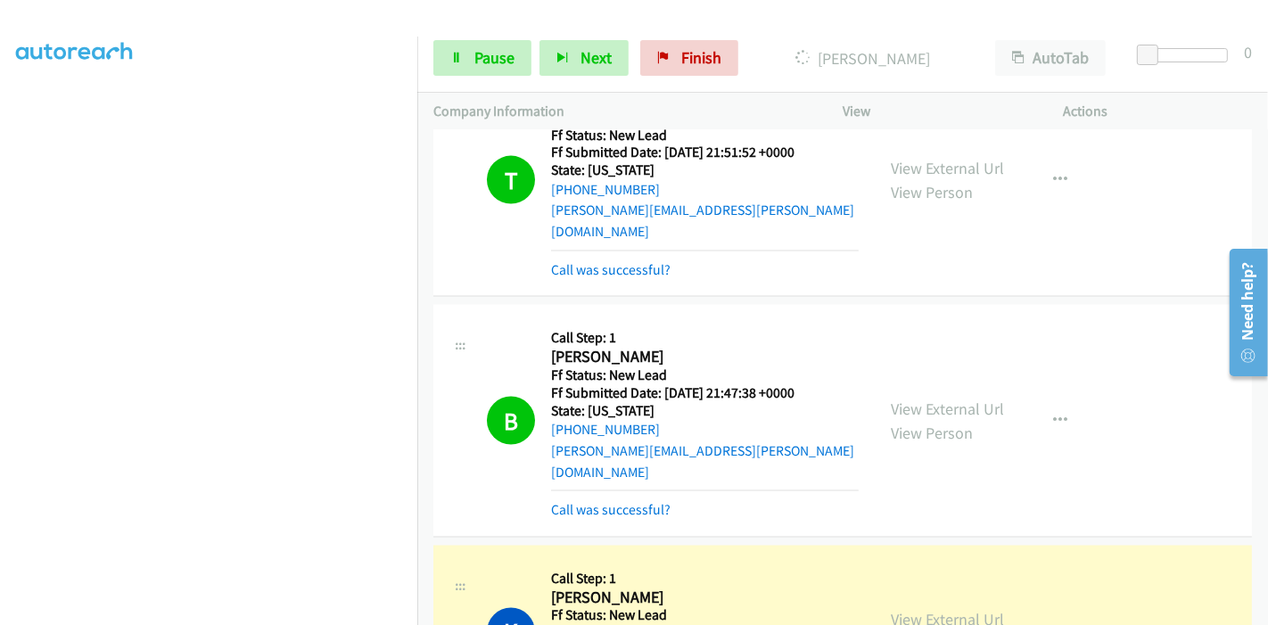
scroll to position [2397, 0]
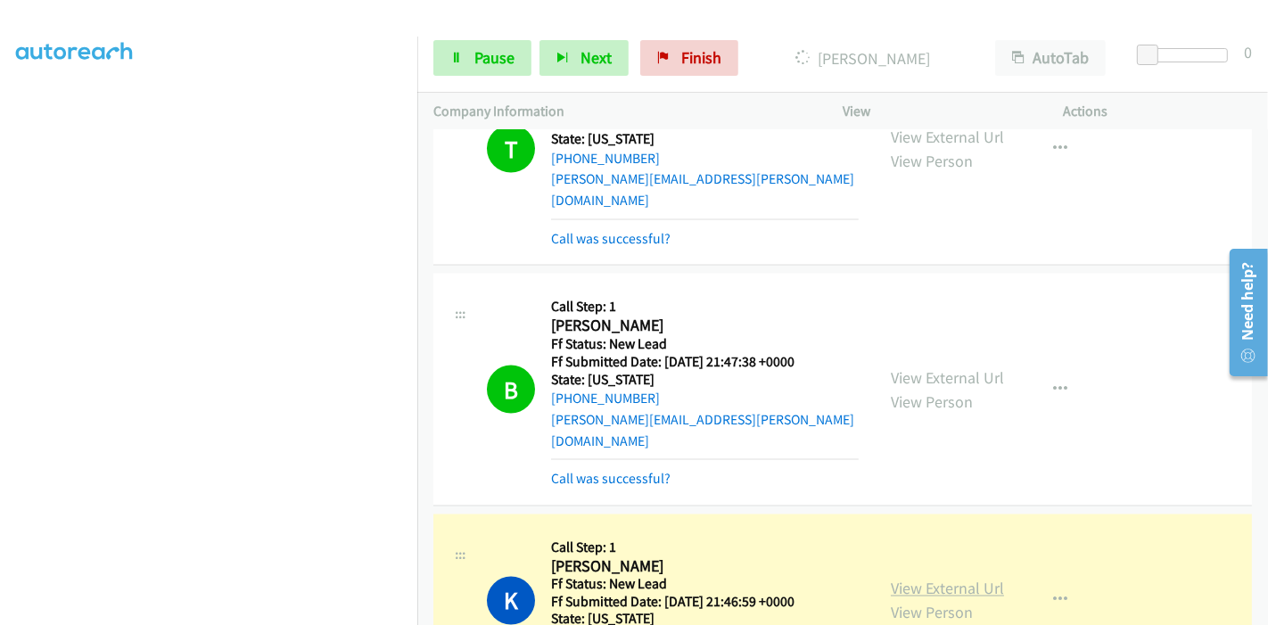
click at [917, 579] on link "View External Url" at bounding box center [947, 589] width 113 height 21
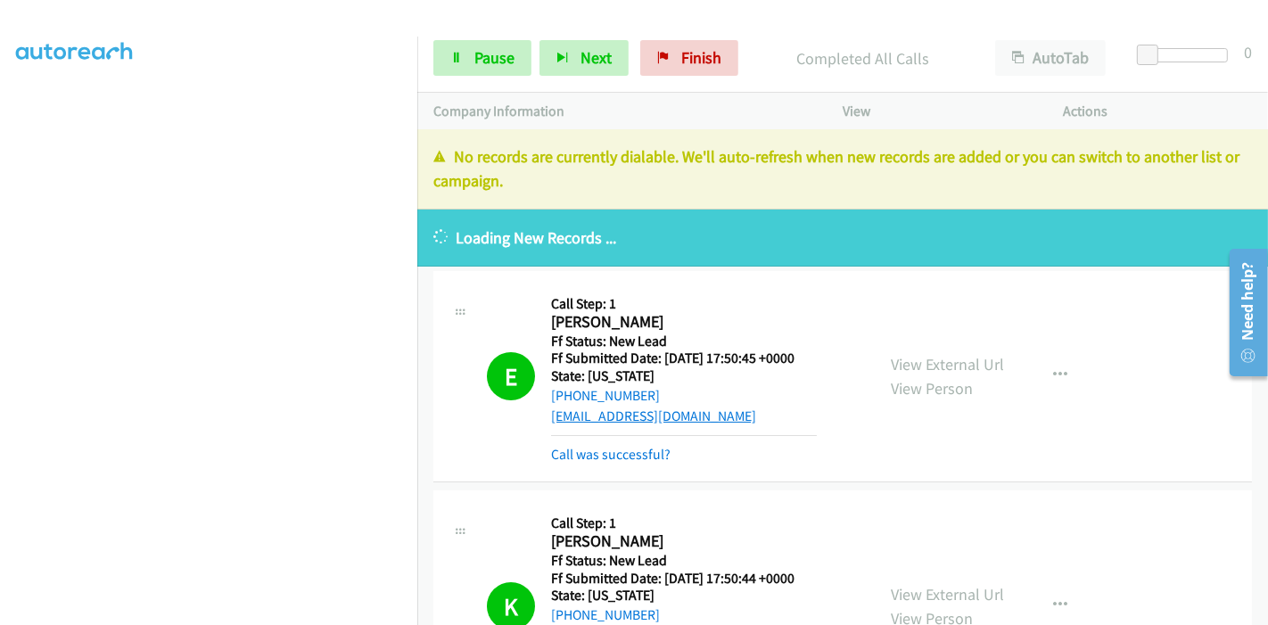
scroll to position [0, 0]
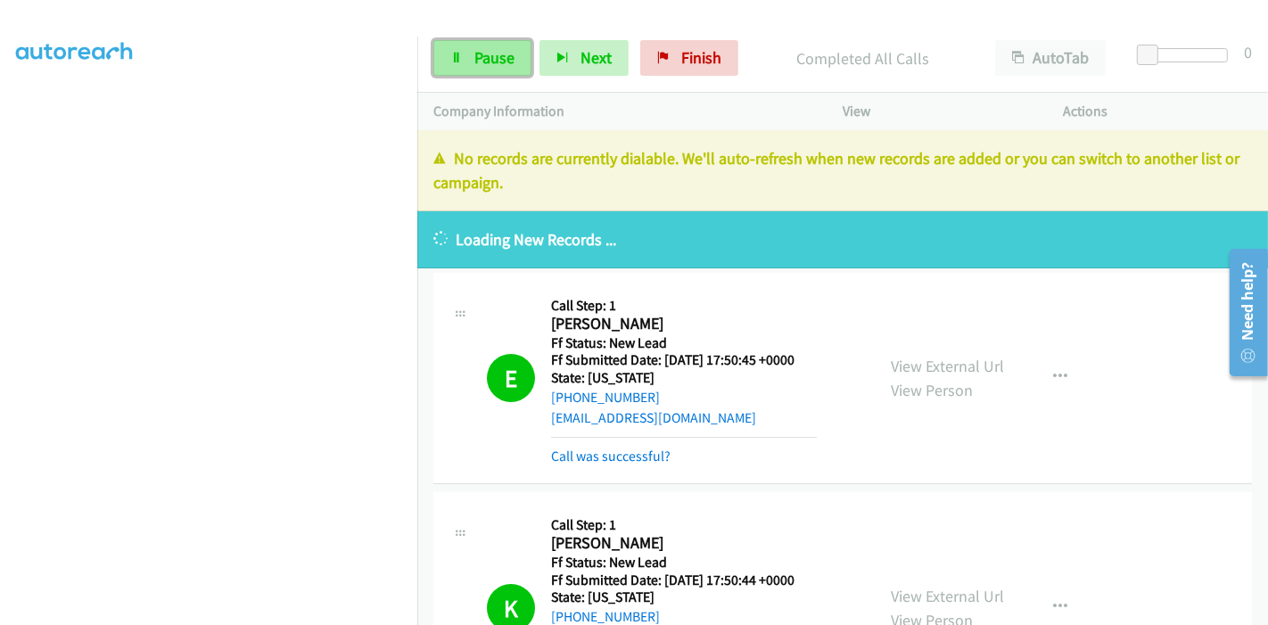
click at [494, 57] on span "Pause" at bounding box center [494, 57] width 40 height 21
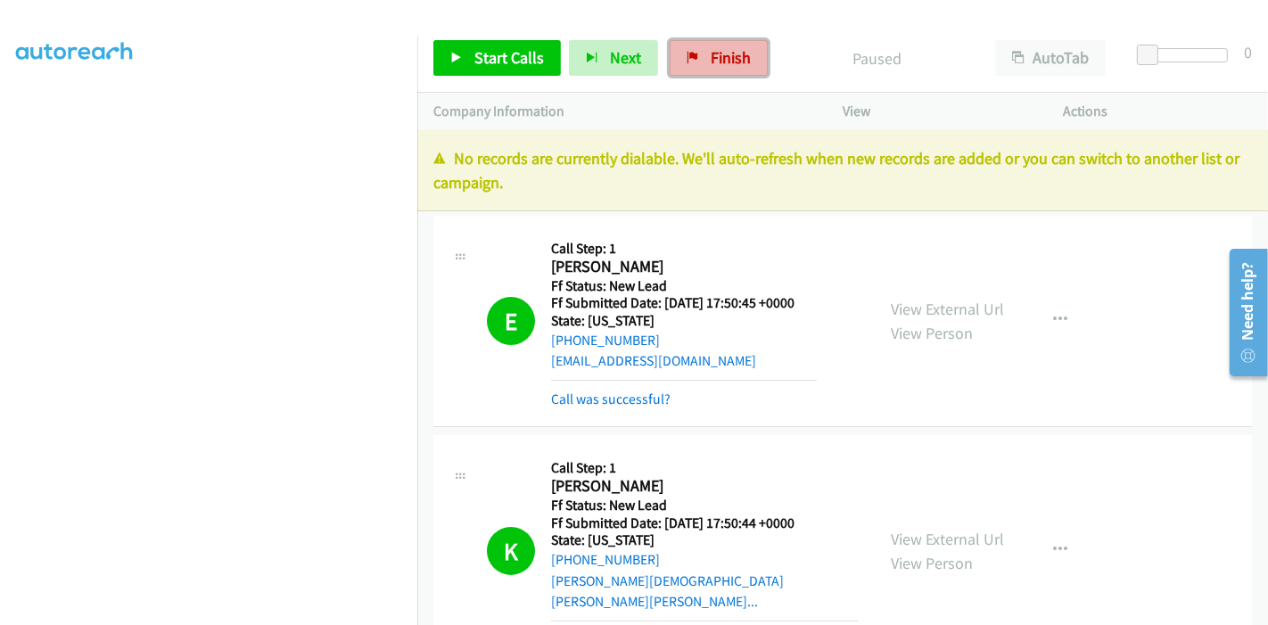
click at [739, 60] on span "Finish" at bounding box center [731, 57] width 40 height 21
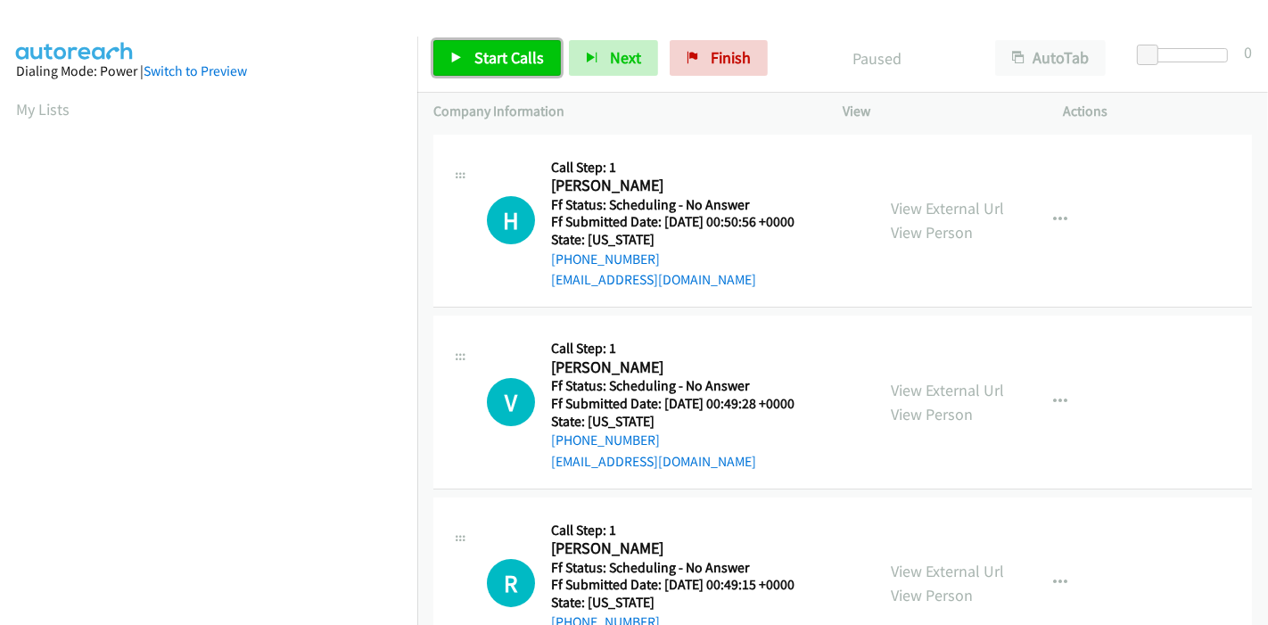
click at [492, 53] on span "Start Calls" at bounding box center [509, 57] width 70 height 21
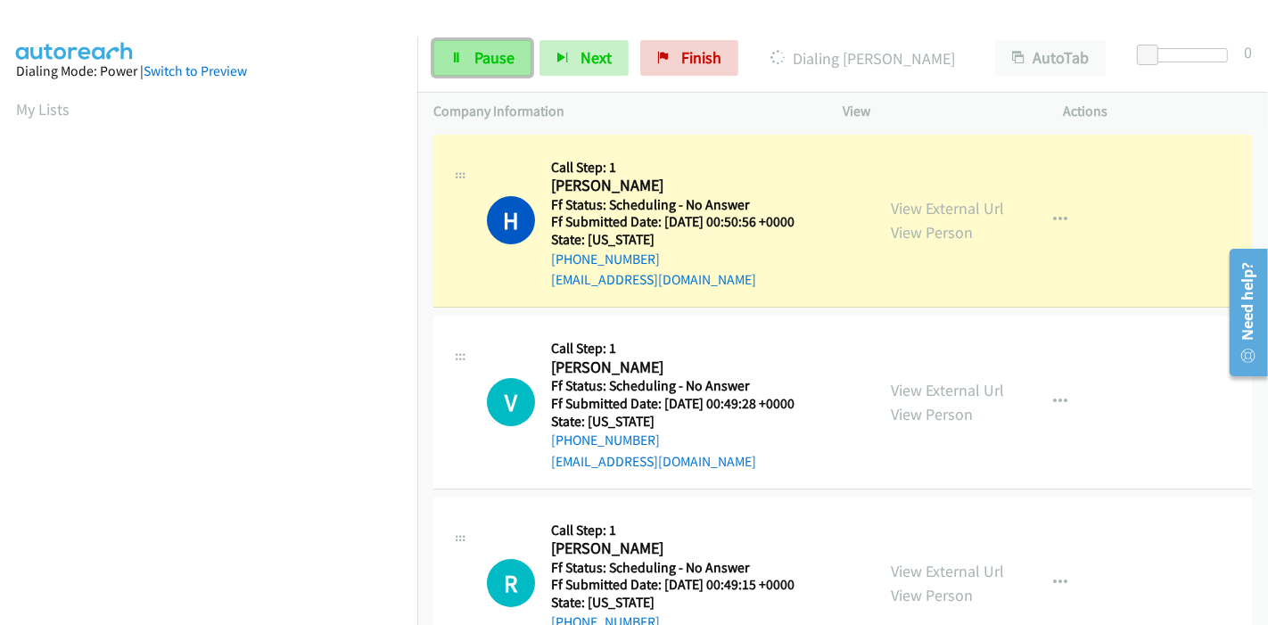
click at [487, 57] on span "Pause" at bounding box center [494, 57] width 40 height 21
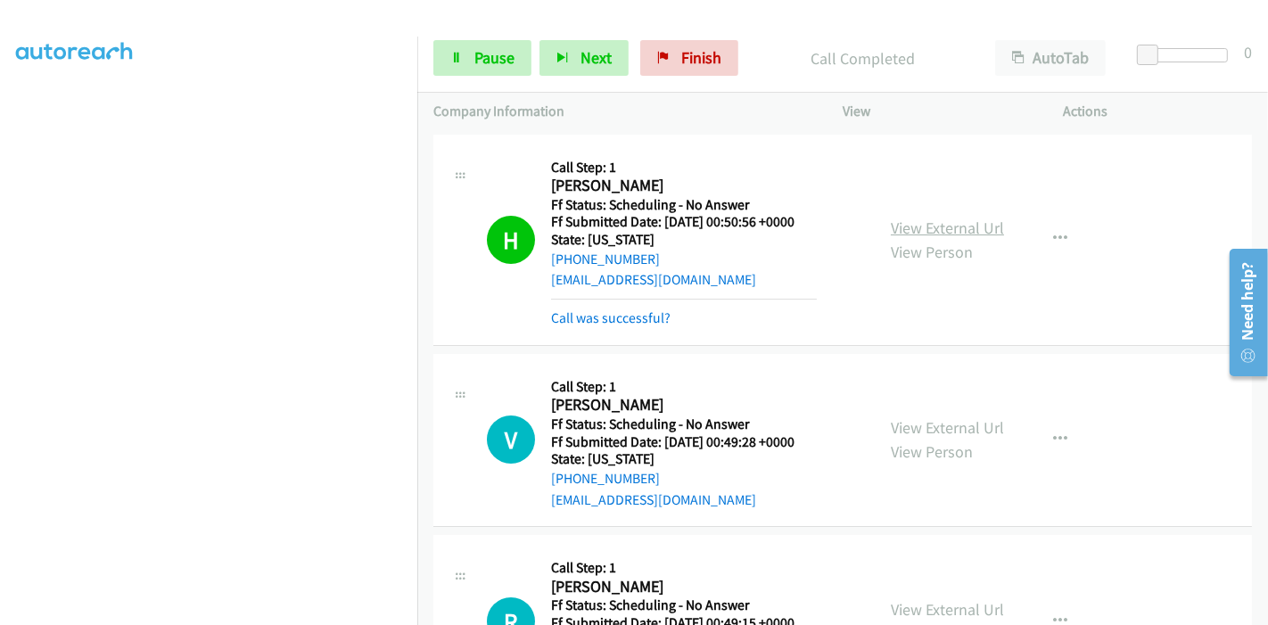
click at [891, 222] on link "View External Url" at bounding box center [947, 228] width 113 height 21
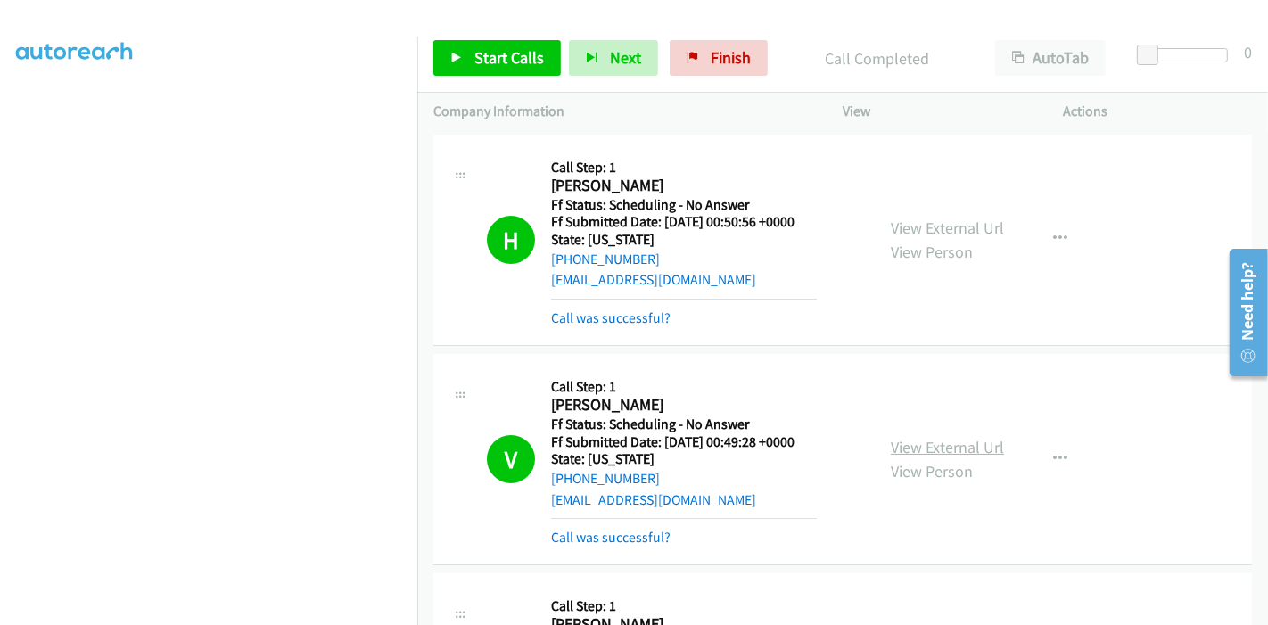
click at [976, 442] on link "View External Url" at bounding box center [947, 447] width 113 height 21
click at [515, 49] on span "Start Calls" at bounding box center [509, 57] width 70 height 21
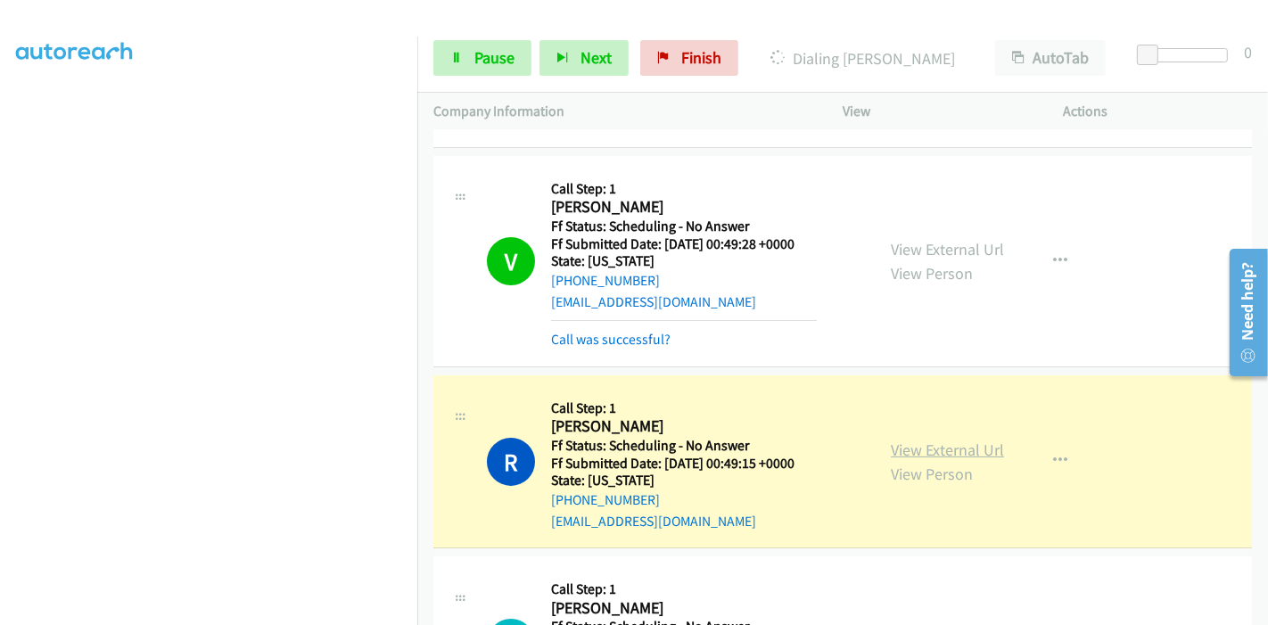
click at [893, 450] on link "View External Url" at bounding box center [947, 450] width 113 height 21
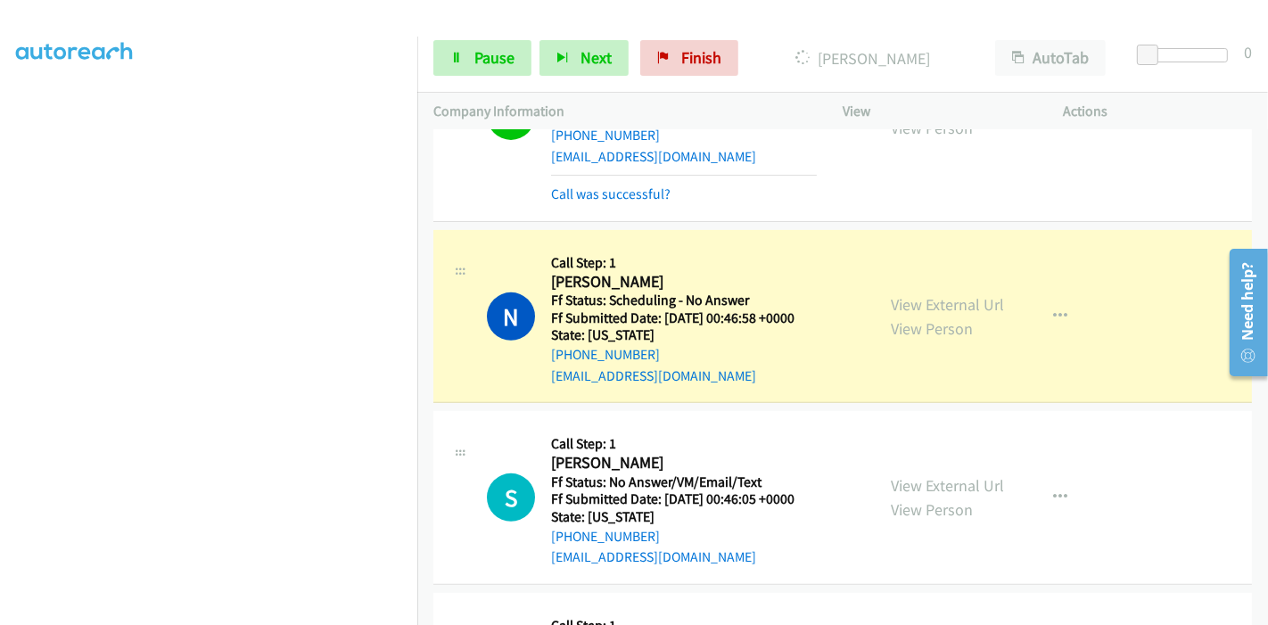
scroll to position [594, 0]
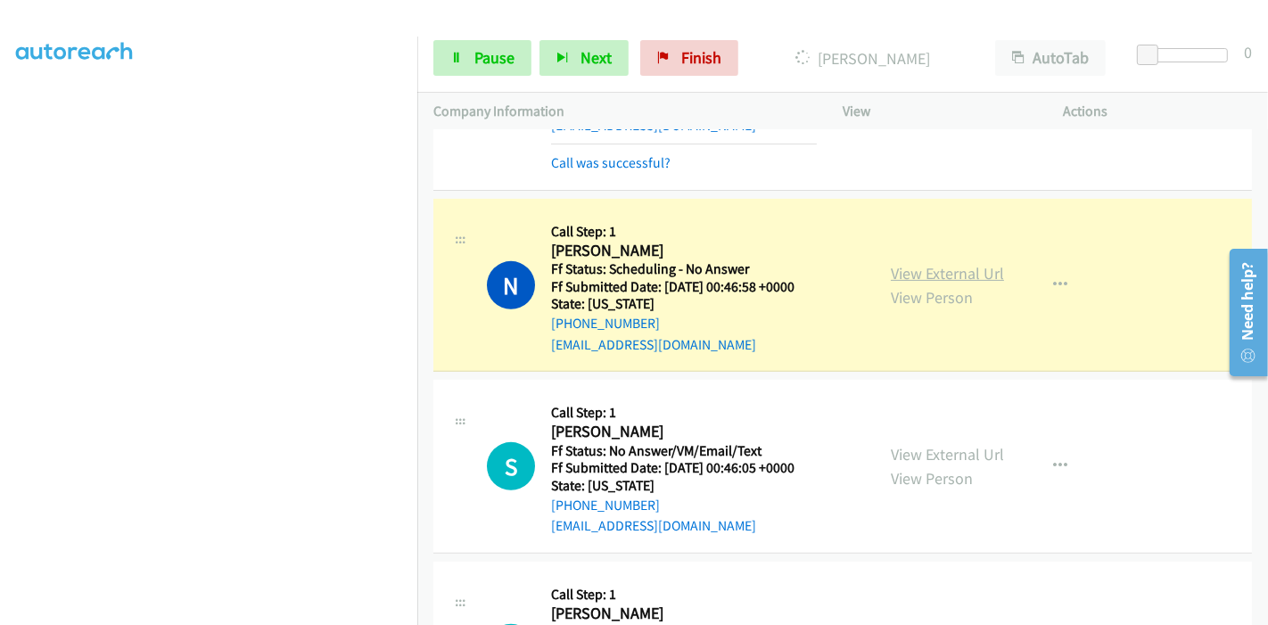
click at [913, 273] on link "View External Url" at bounding box center [947, 273] width 113 height 21
click at [465, 46] on link "Pause" at bounding box center [482, 58] width 98 height 36
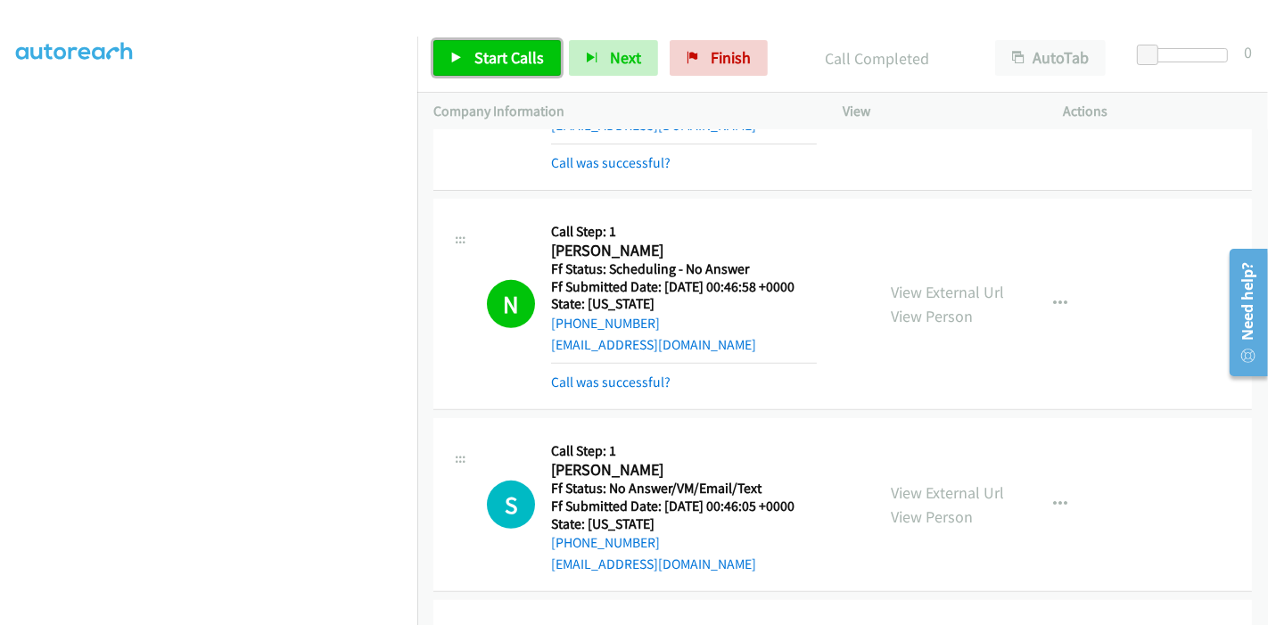
click at [476, 64] on span "Start Calls" at bounding box center [509, 57] width 70 height 21
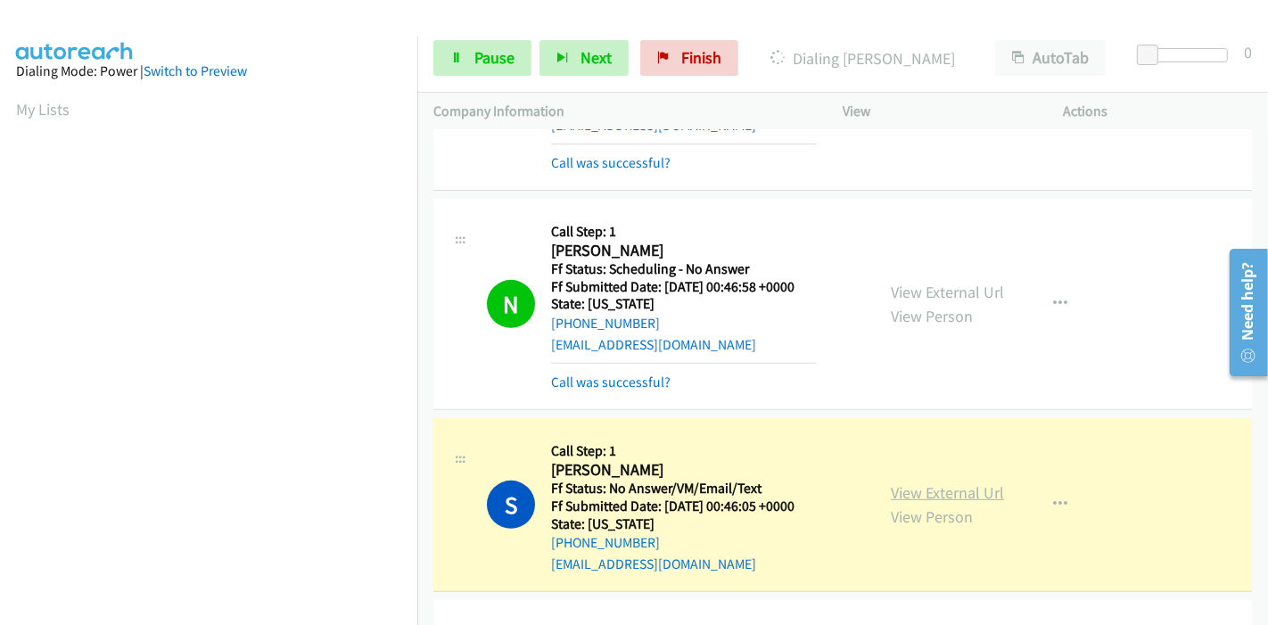
scroll to position [376, 0]
click at [919, 494] on link "View External Url" at bounding box center [947, 492] width 113 height 21
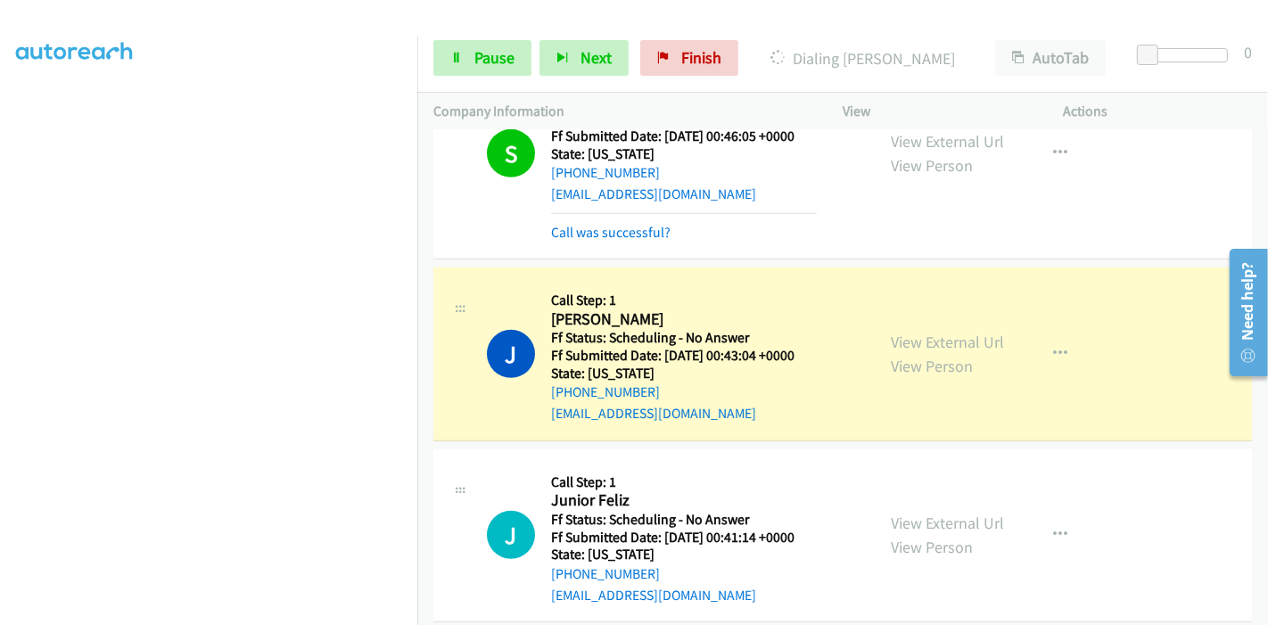
scroll to position [991, 0]
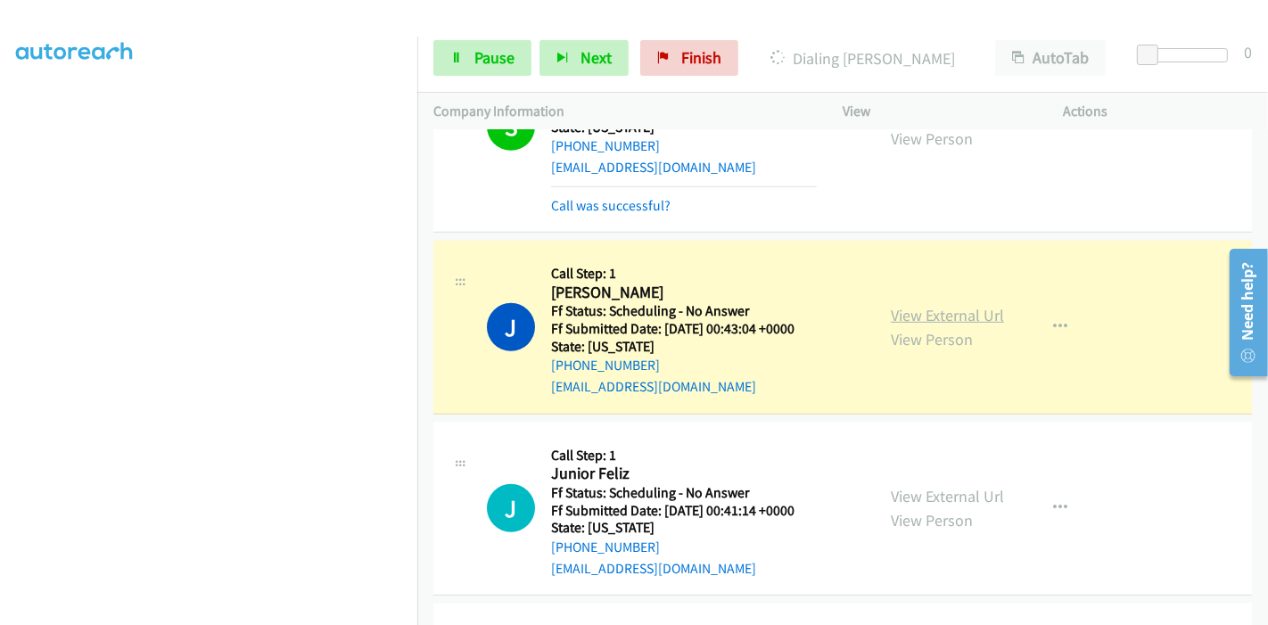
click at [986, 307] on link "View External Url" at bounding box center [947, 315] width 113 height 21
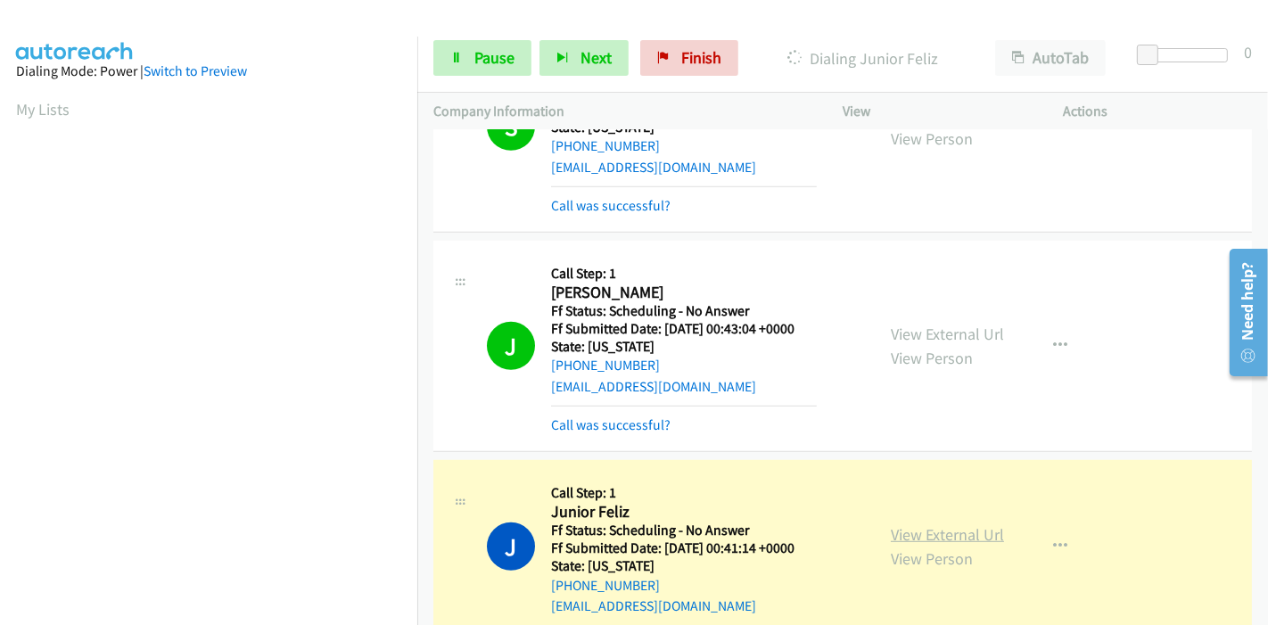
click at [927, 530] on link "View External Url" at bounding box center [947, 534] width 113 height 21
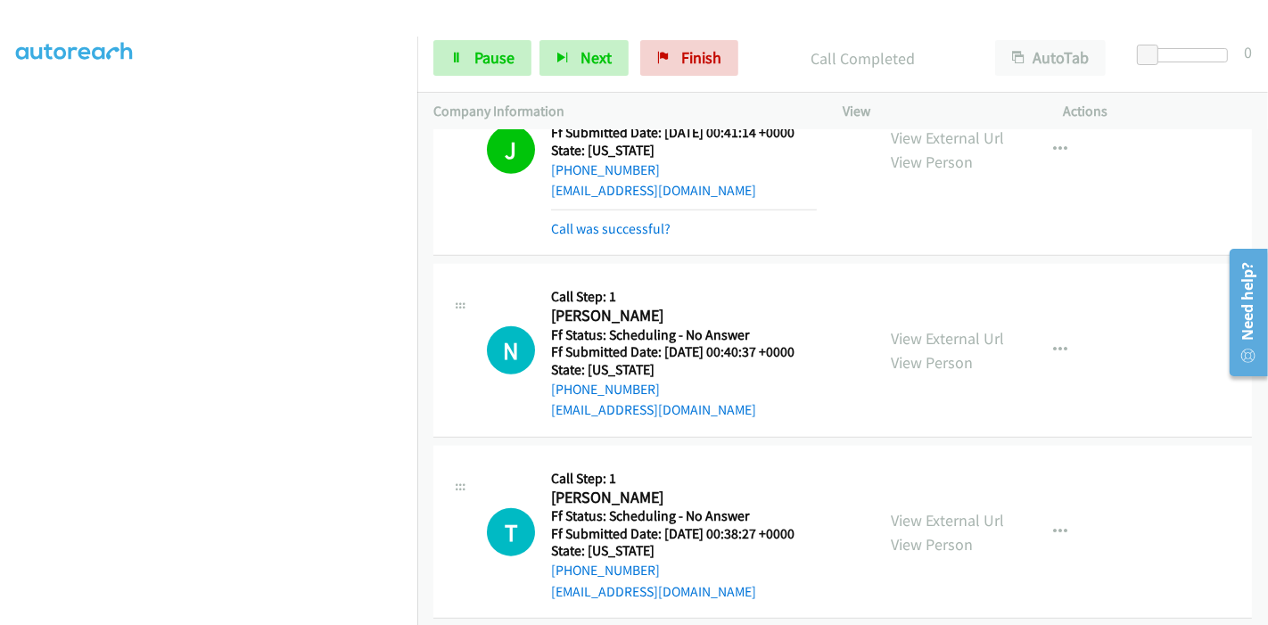
scroll to position [178, 0]
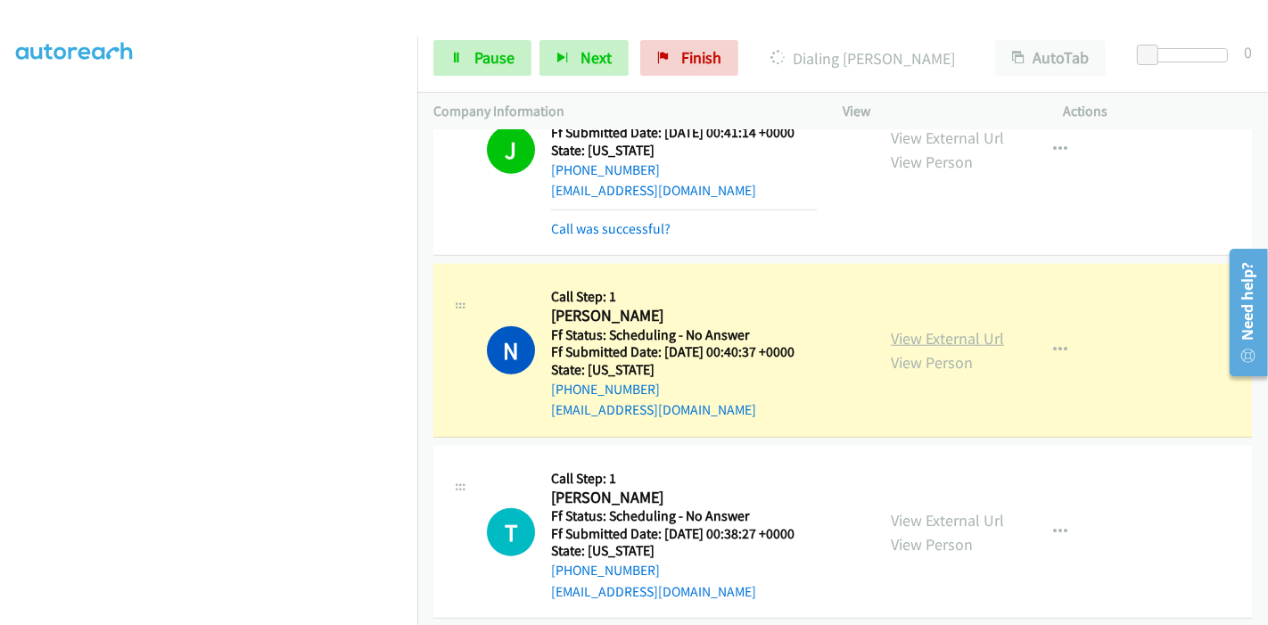
click at [903, 340] on link "View External Url" at bounding box center [947, 338] width 113 height 21
click at [463, 55] on link "Pause" at bounding box center [482, 58] width 98 height 36
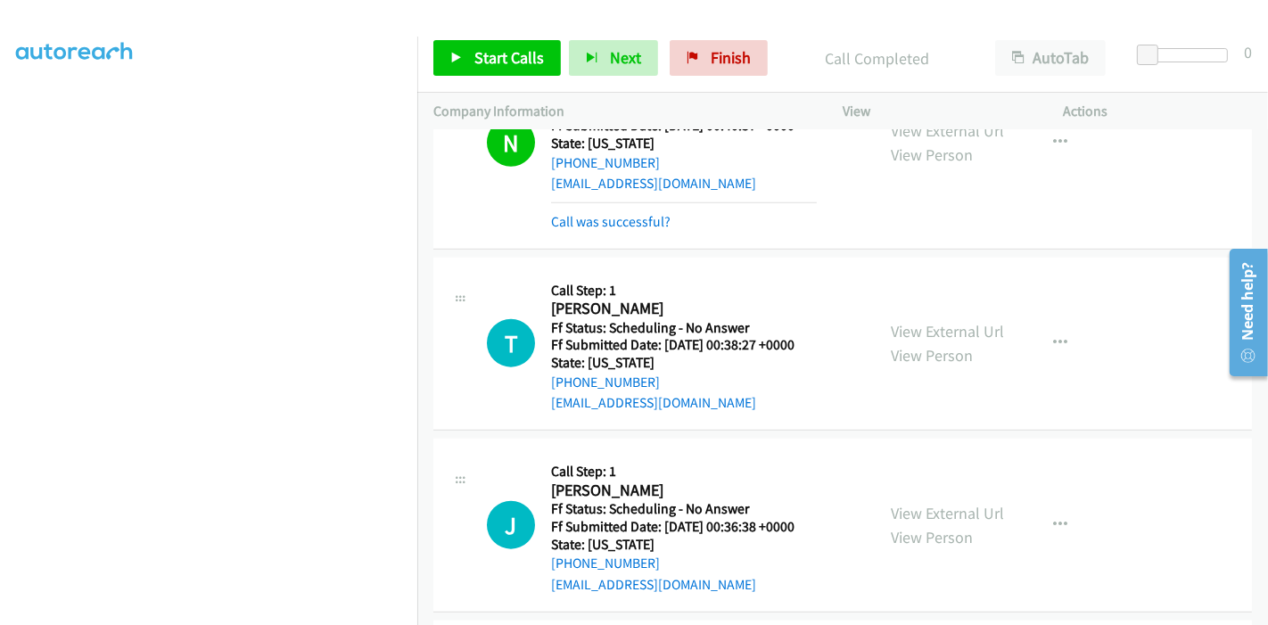
scroll to position [1703, 0]
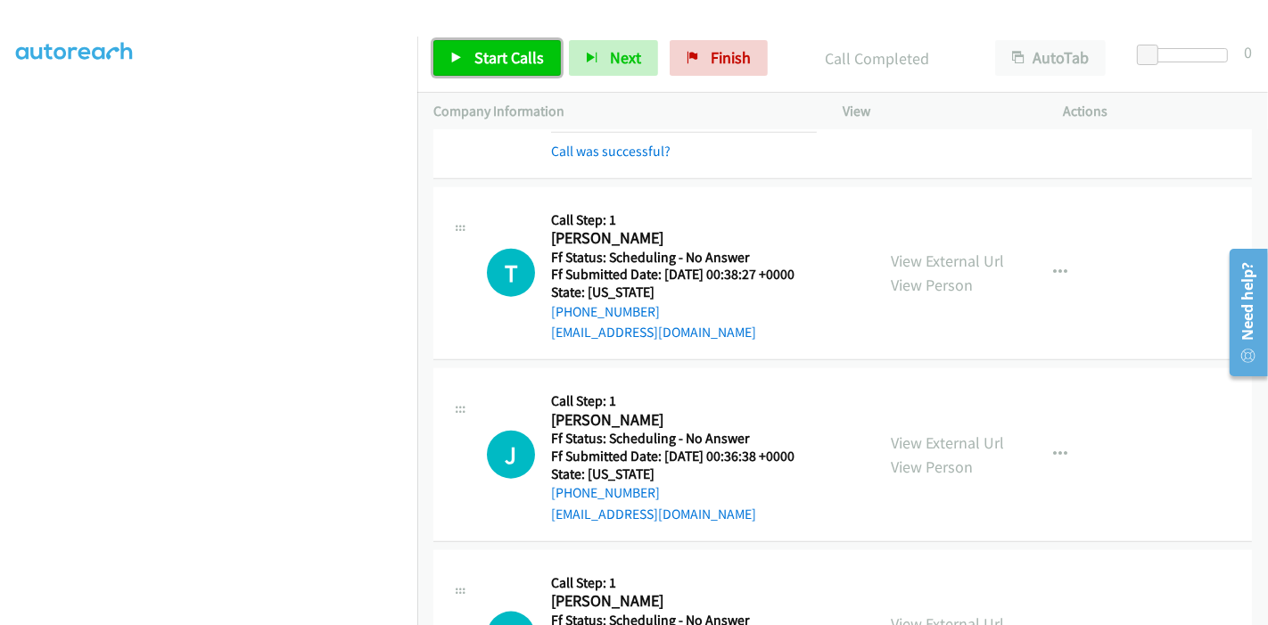
drag, startPoint x: 499, startPoint y: 64, endPoint x: 481, endPoint y: 40, distance: 30.0
click at [499, 64] on span "Start Calls" at bounding box center [509, 57] width 70 height 21
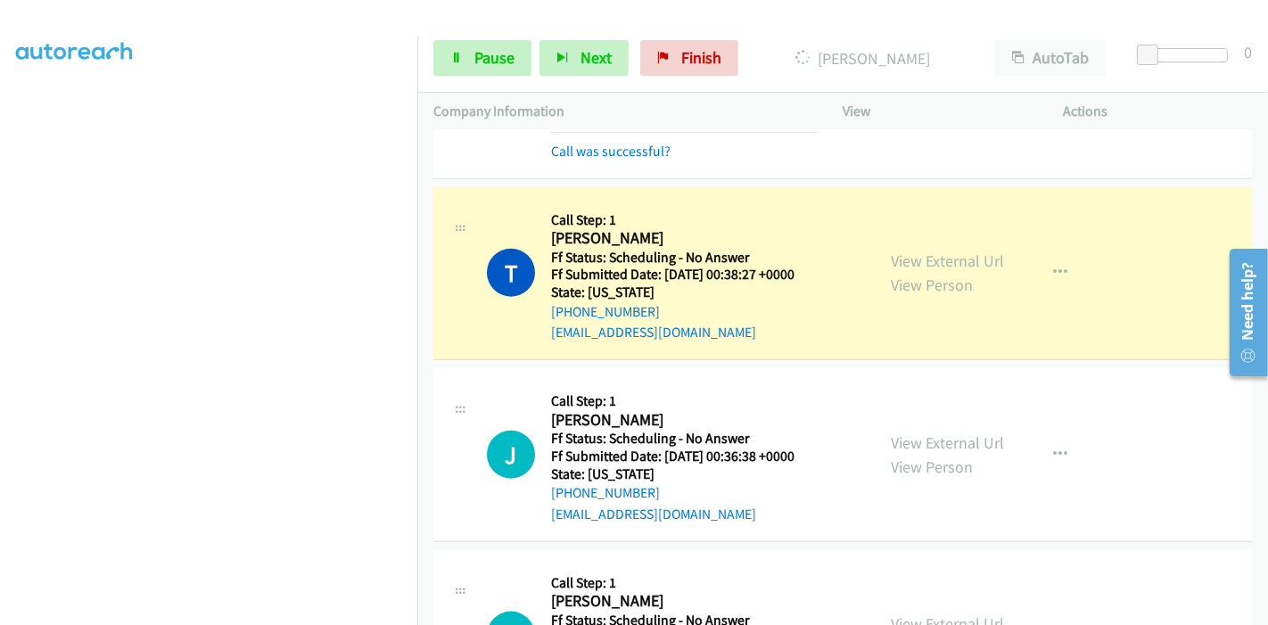
scroll to position [0, 0]
click at [937, 257] on link "View External Url" at bounding box center [947, 261] width 113 height 21
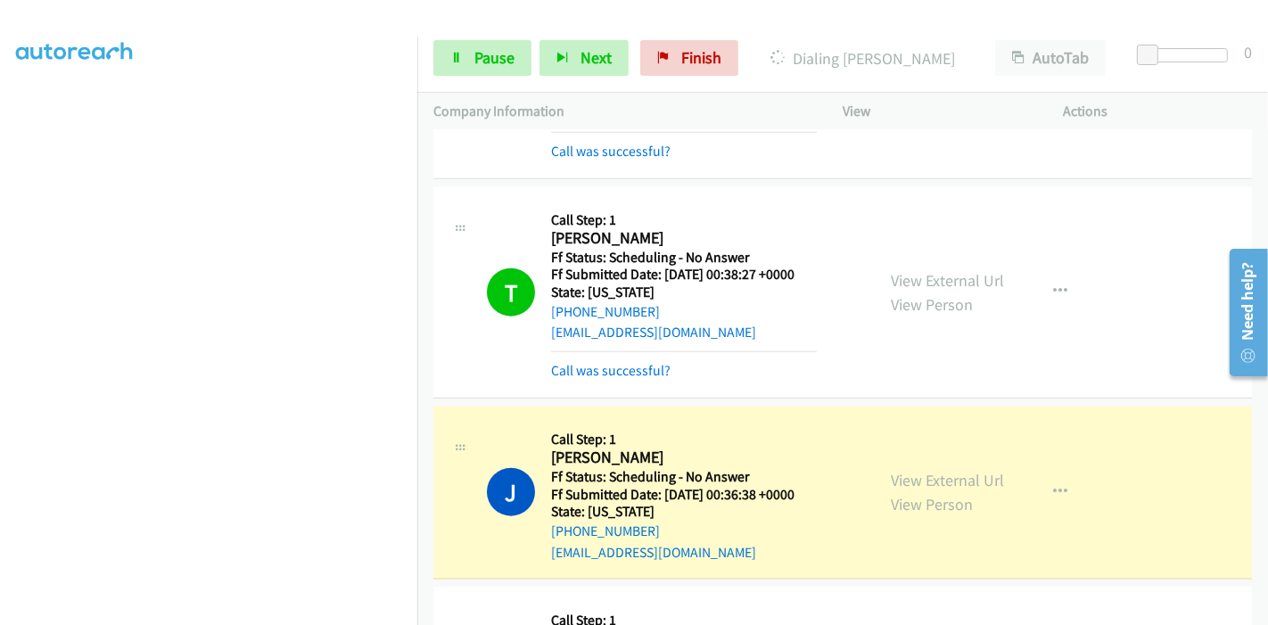
click at [275, 608] on section at bounding box center [208, 201] width 385 height 853
click at [928, 476] on link "View External Url" at bounding box center [947, 480] width 113 height 21
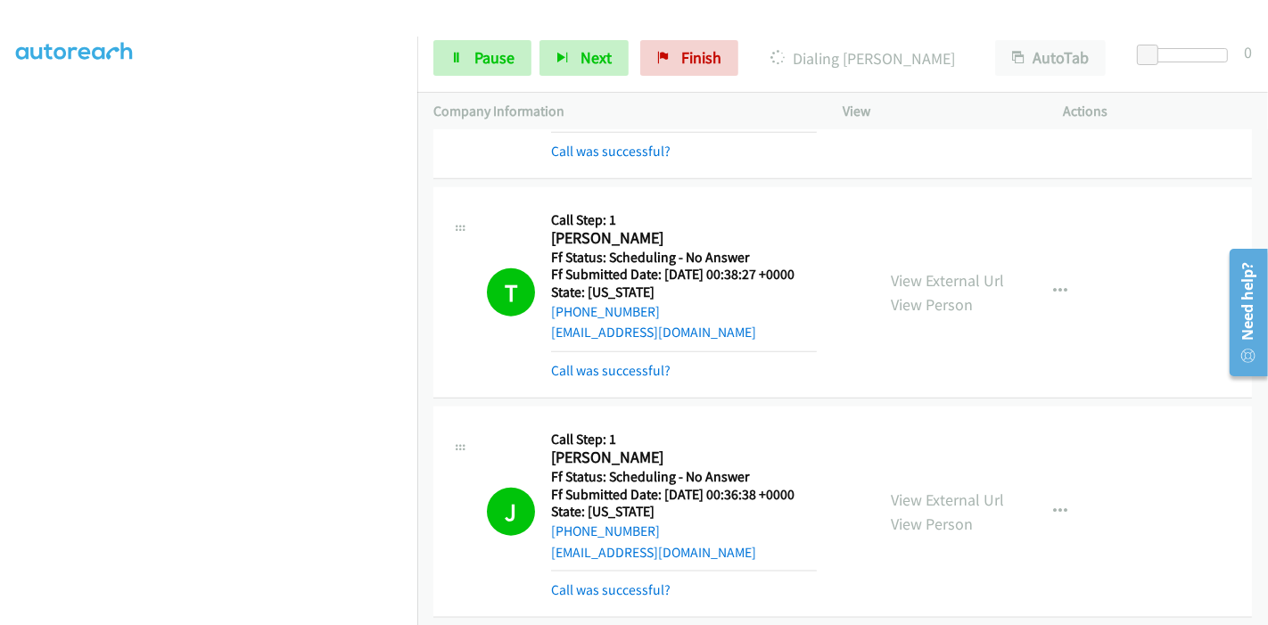
scroll to position [2000, 0]
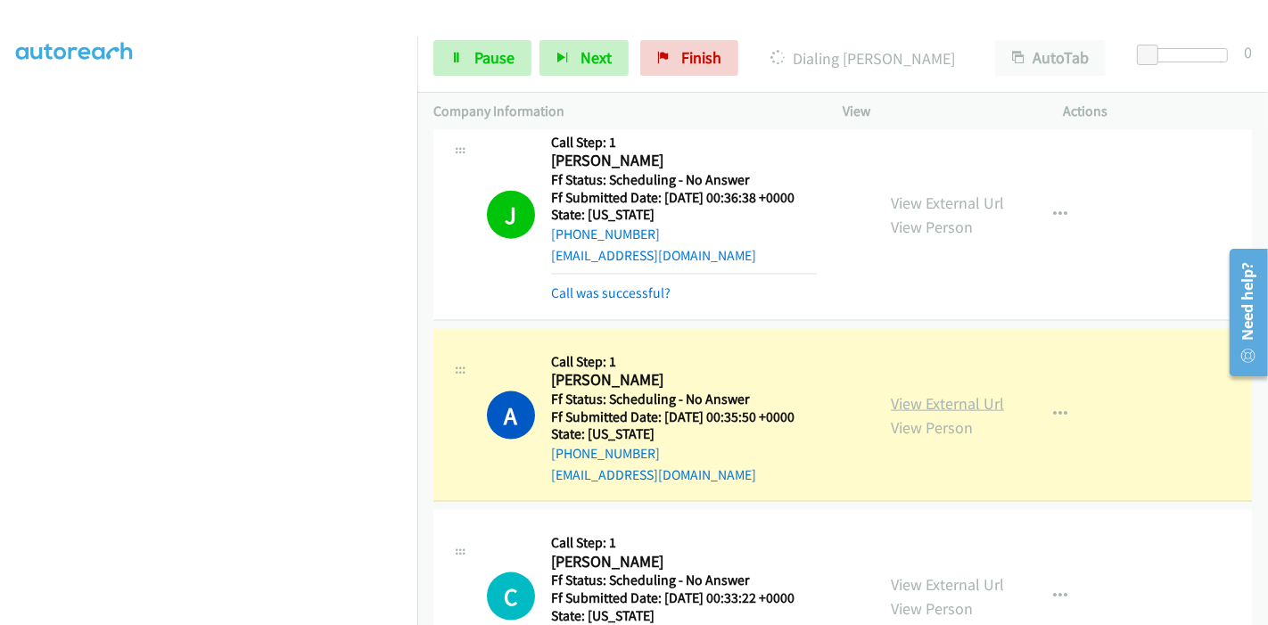
click at [891, 401] on link "View External Url" at bounding box center [947, 403] width 113 height 21
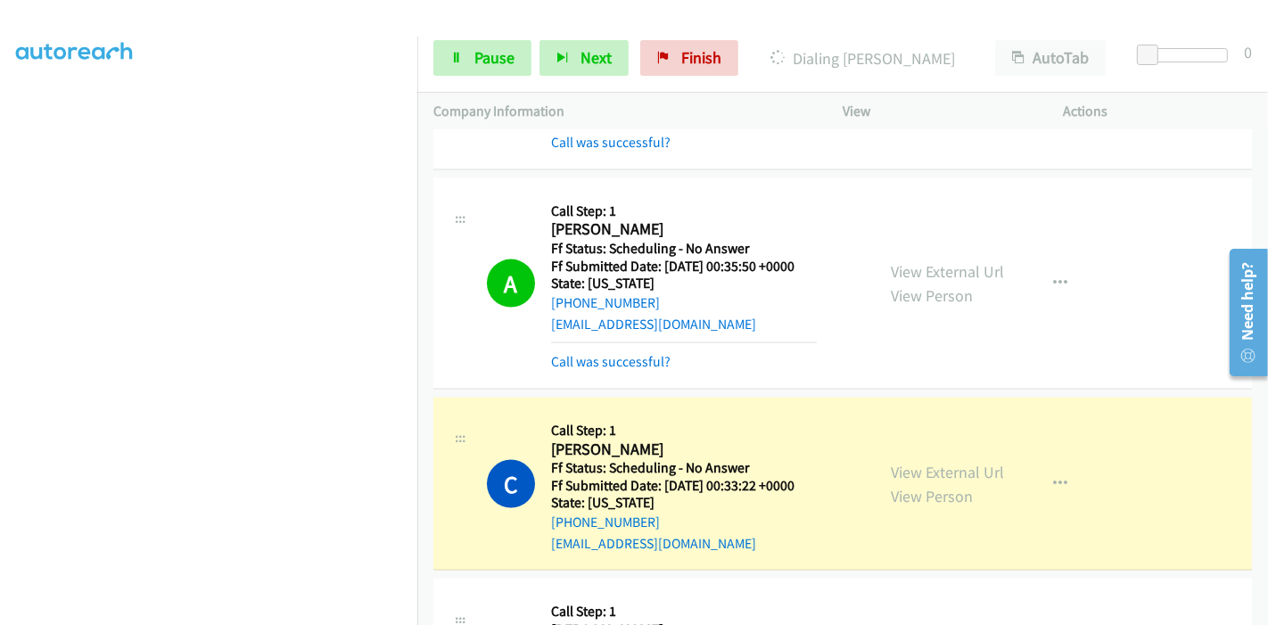
scroll to position [2298, 0]
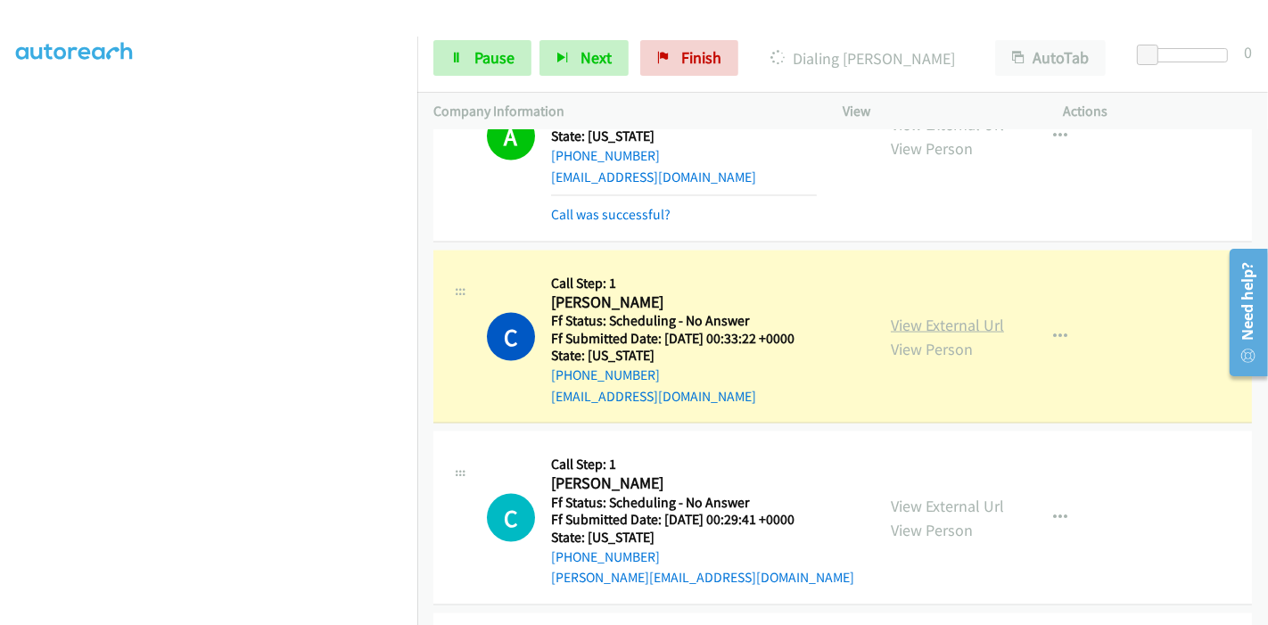
click at [968, 315] on link "View External Url" at bounding box center [947, 325] width 113 height 21
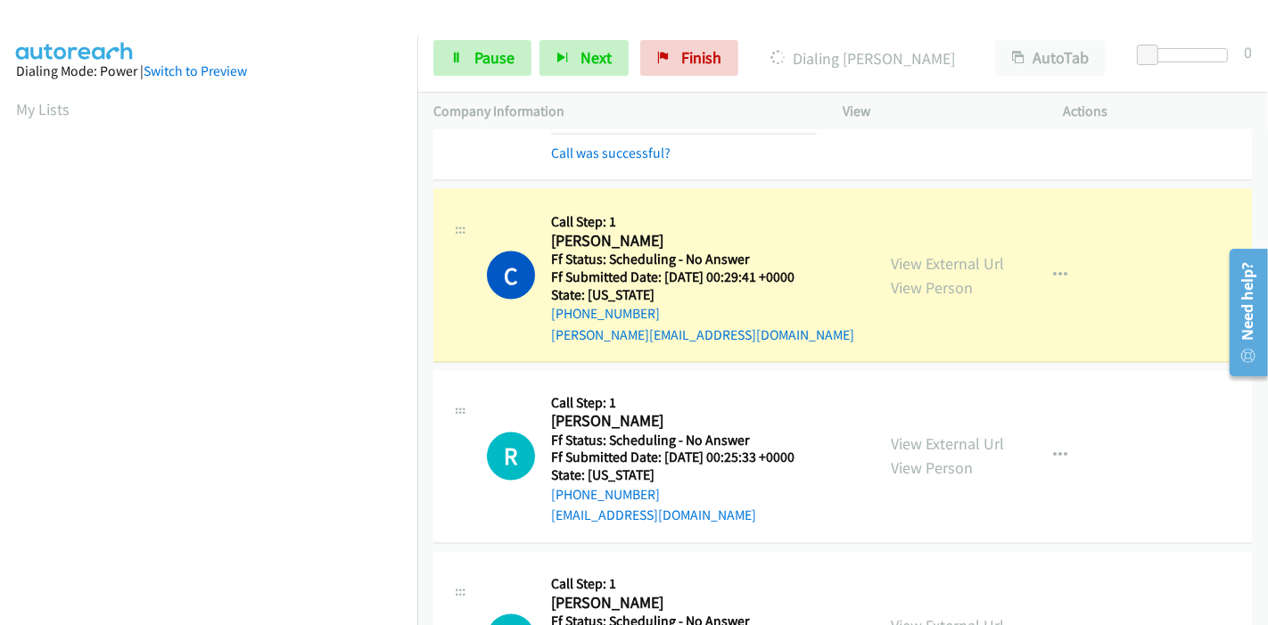
scroll to position [2594, 0]
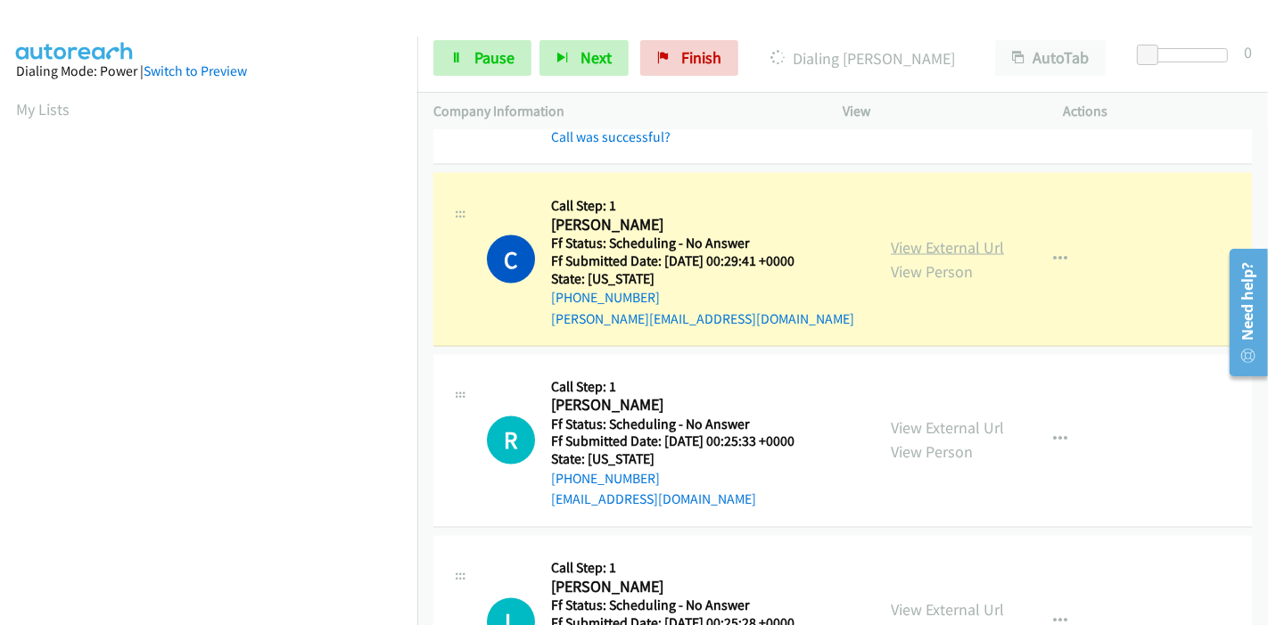
click at [981, 244] on link "View External Url" at bounding box center [947, 247] width 113 height 21
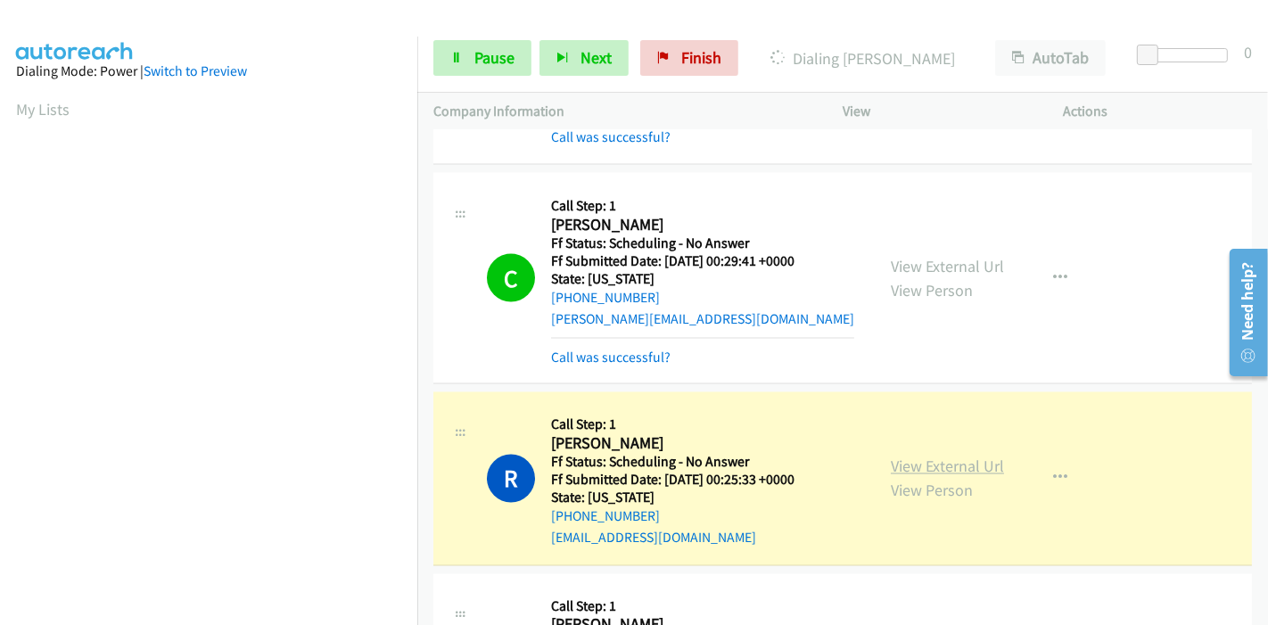
click at [914, 456] on link "View External Url" at bounding box center [947, 466] width 113 height 21
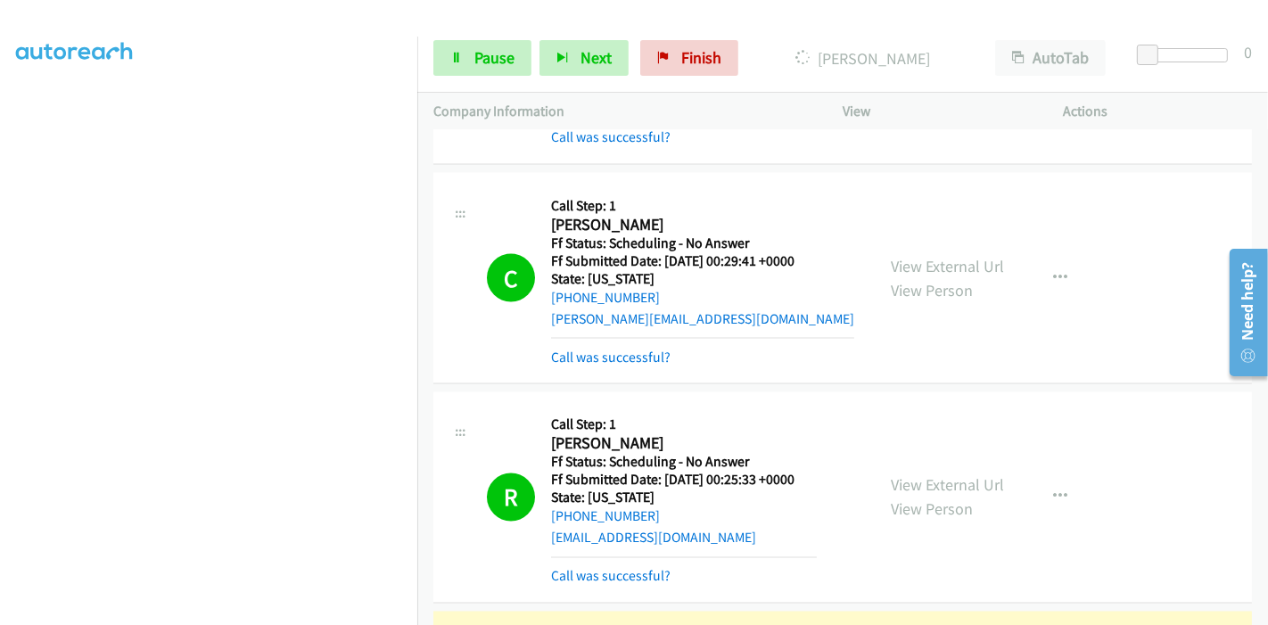
scroll to position [2990, 0]
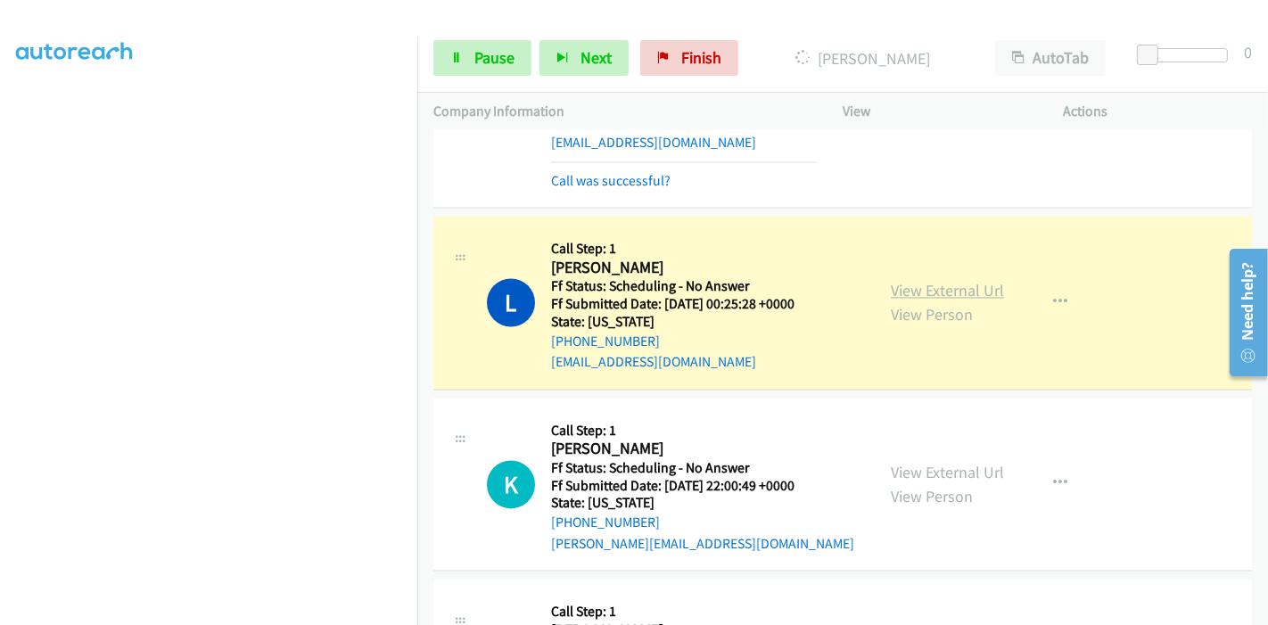
click at [934, 283] on link "View External Url" at bounding box center [947, 290] width 113 height 21
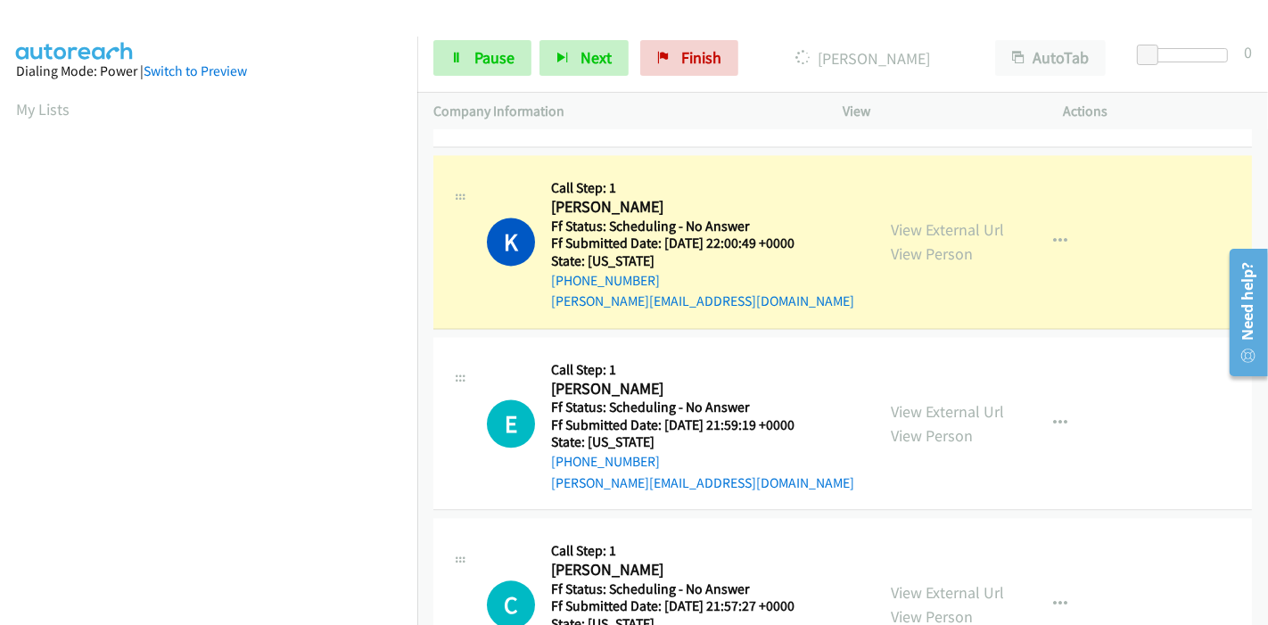
scroll to position [3288, 0]
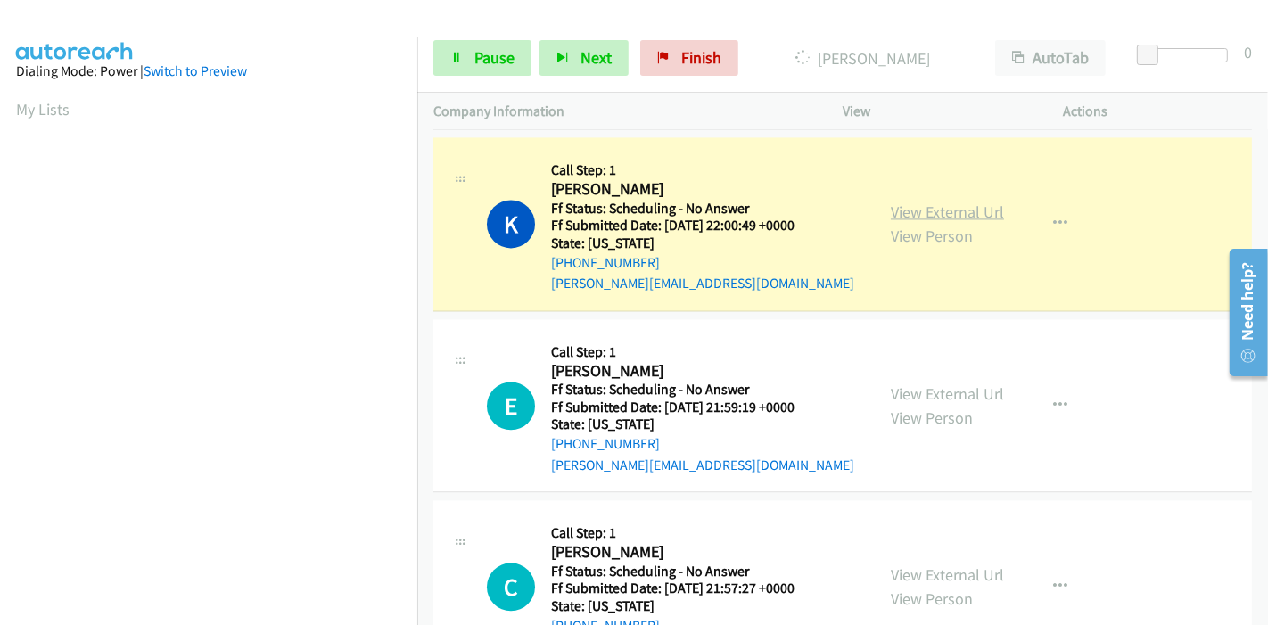
click at [941, 209] on link "View External Url" at bounding box center [947, 211] width 113 height 21
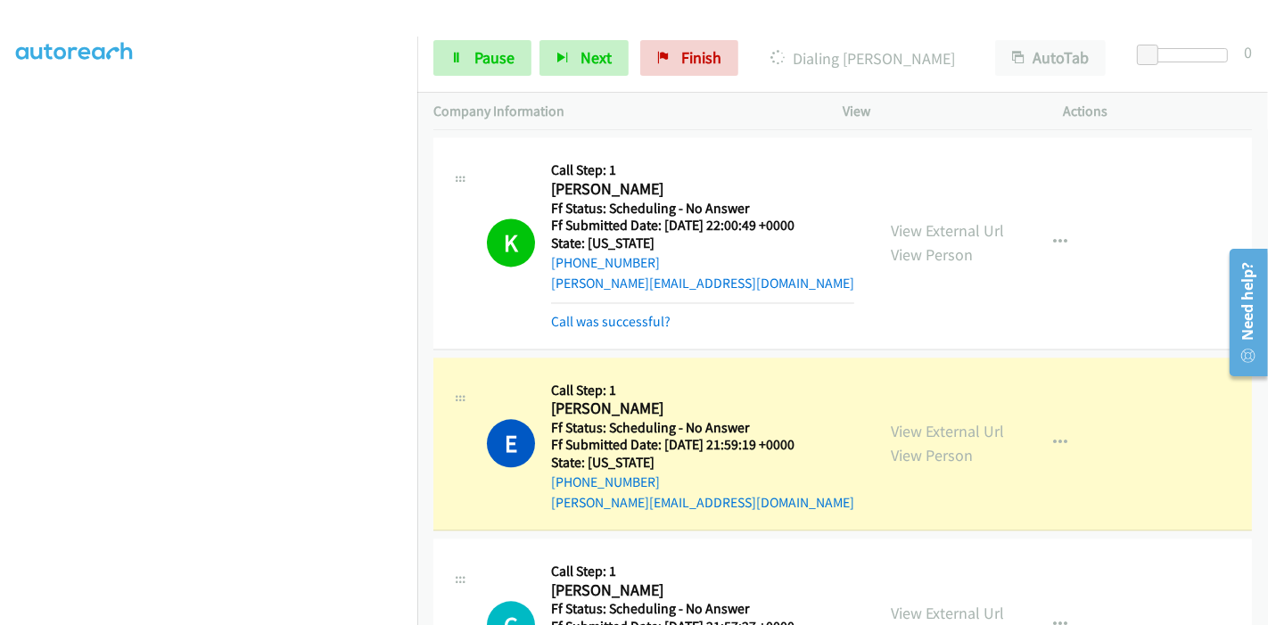
scroll to position [178, 0]
click at [939, 423] on link "View External Url" at bounding box center [947, 431] width 113 height 21
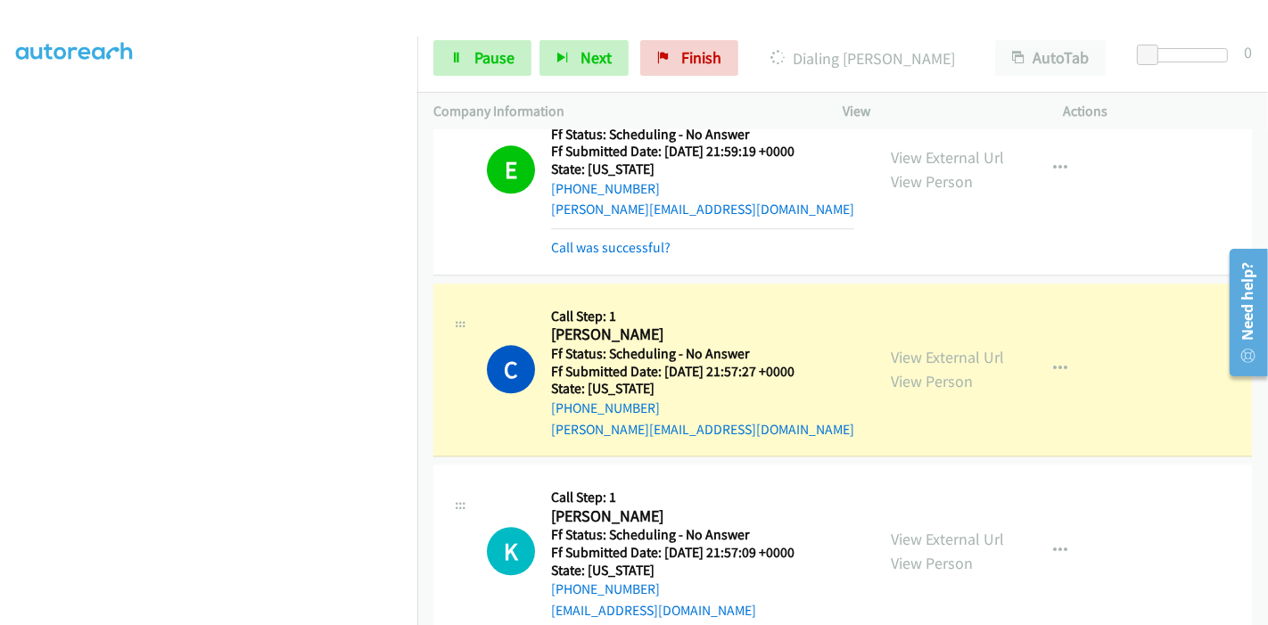
scroll to position [3585, 0]
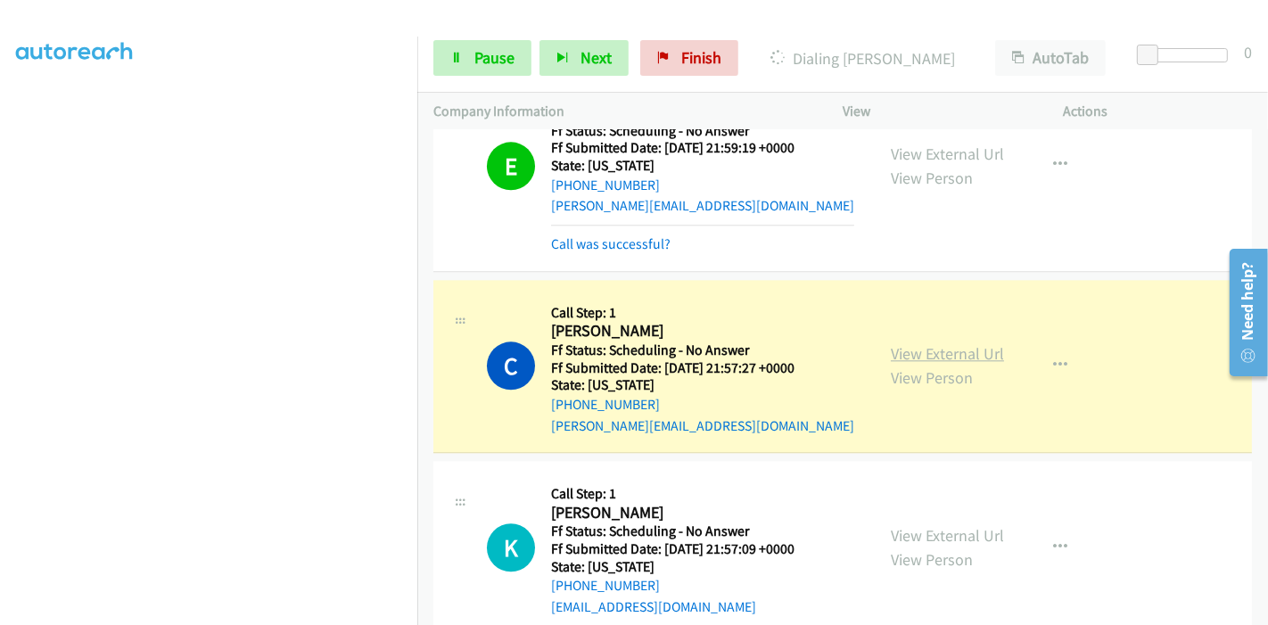
click at [903, 352] on link "View External Url" at bounding box center [947, 353] width 113 height 21
click at [927, 343] on link "View External Url" at bounding box center [947, 353] width 113 height 21
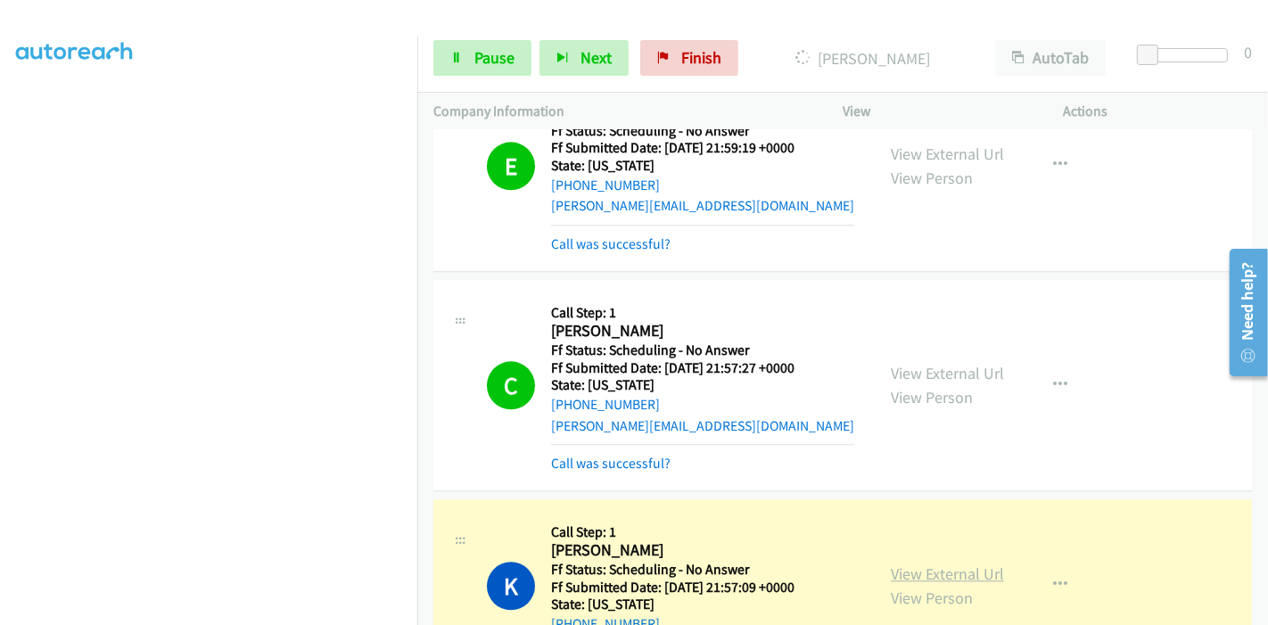
click at [919, 563] on link "View External Url" at bounding box center [947, 573] width 113 height 21
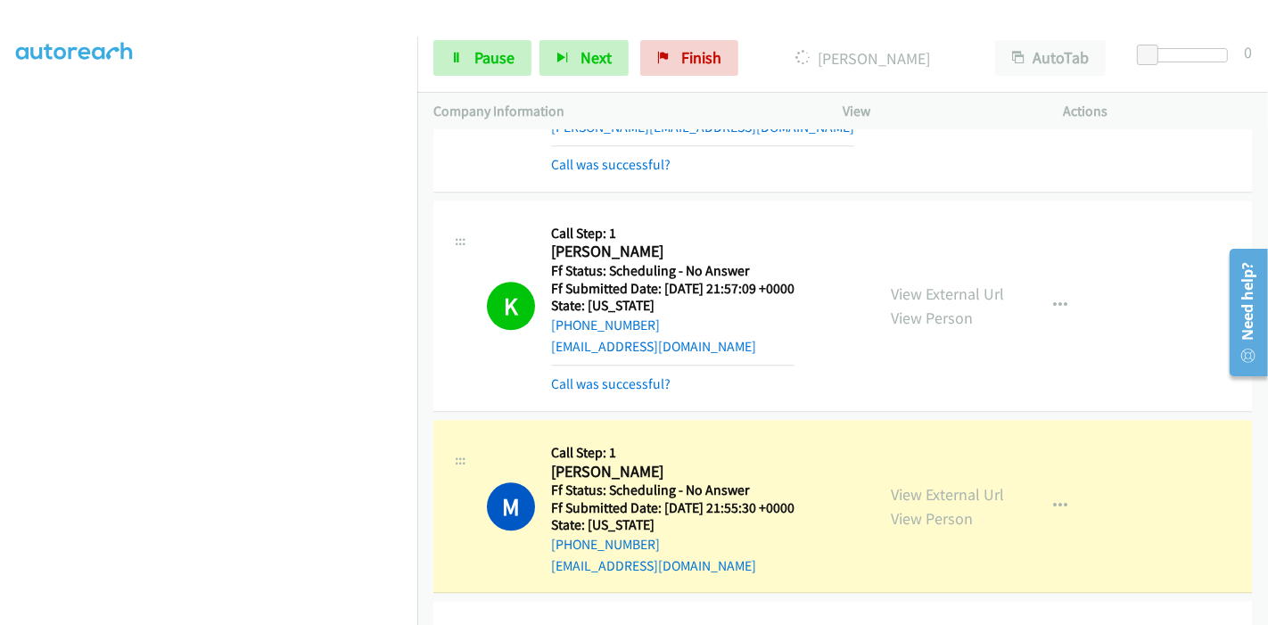
scroll to position [3981, 0]
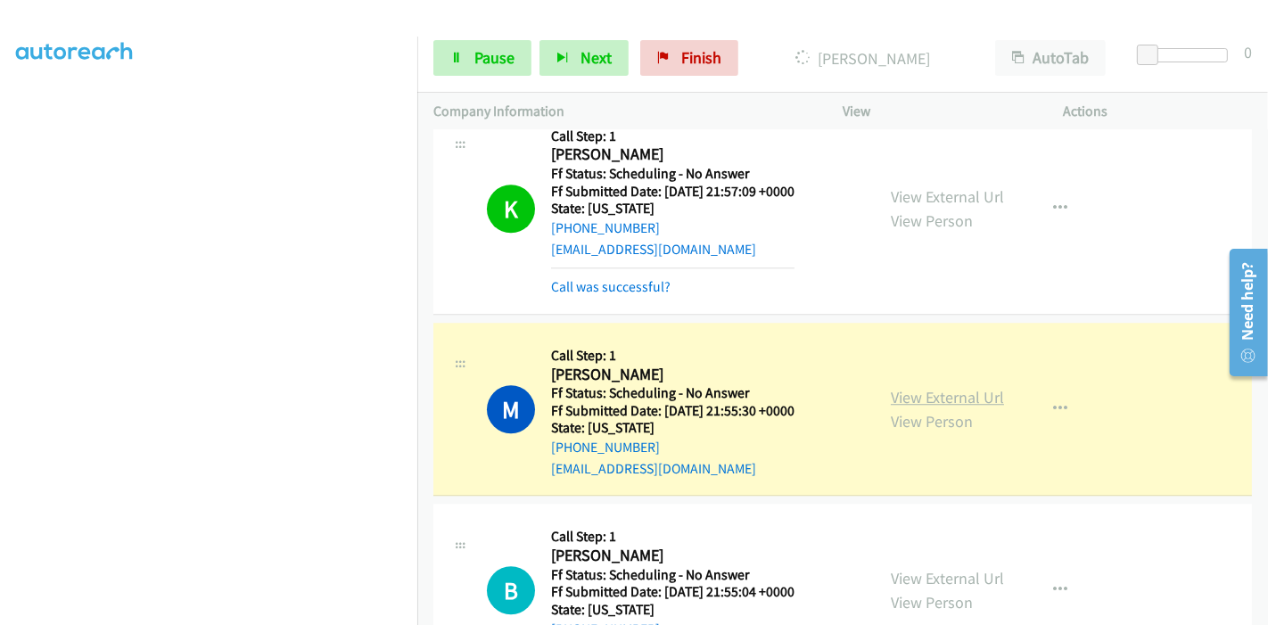
click at [961, 387] on link "View External Url" at bounding box center [947, 397] width 113 height 21
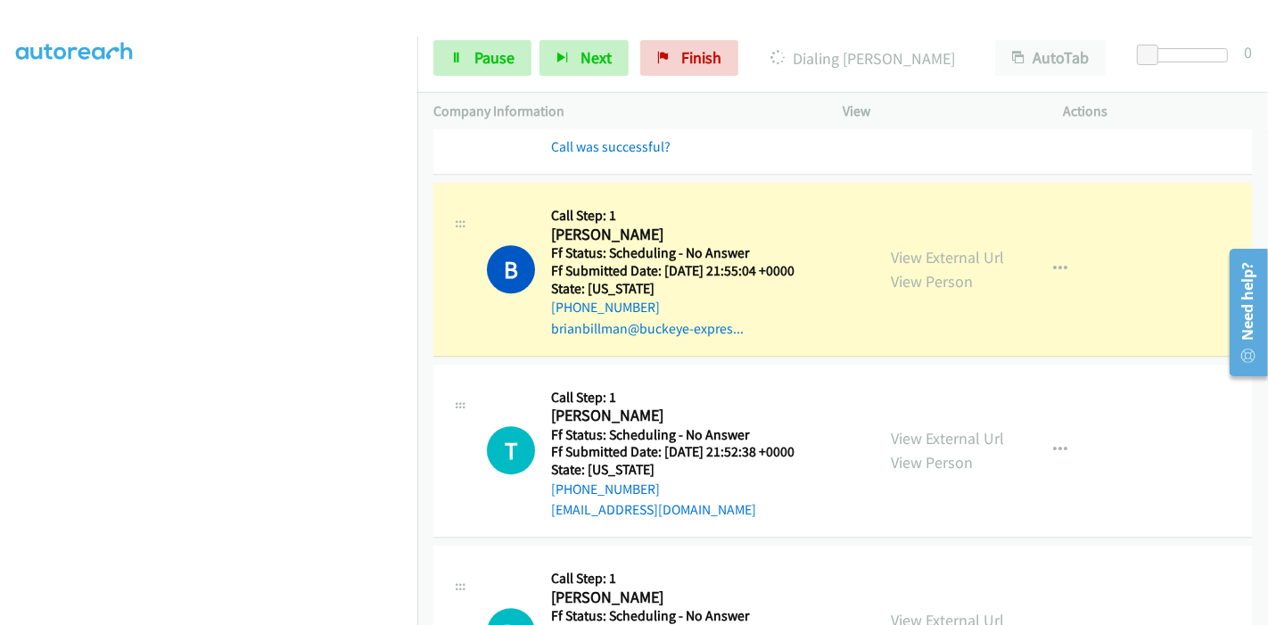
scroll to position [4377, 0]
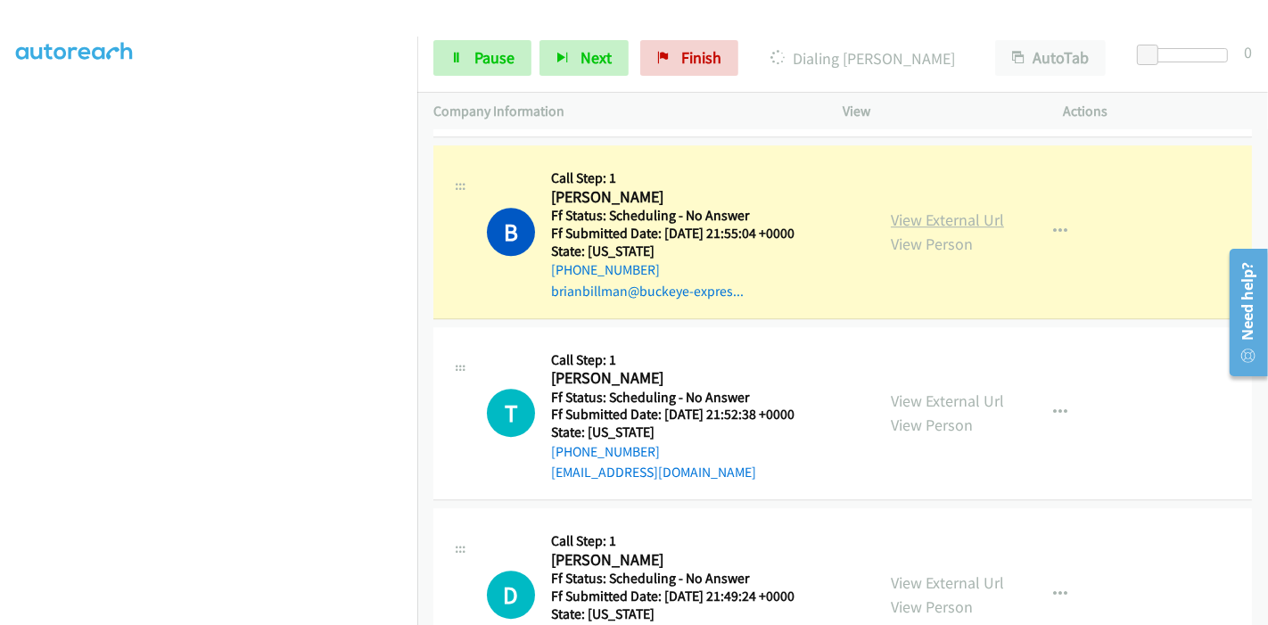
click at [916, 210] on link "View External Url" at bounding box center [947, 220] width 113 height 21
click at [486, 59] on span "Pause" at bounding box center [494, 57] width 40 height 21
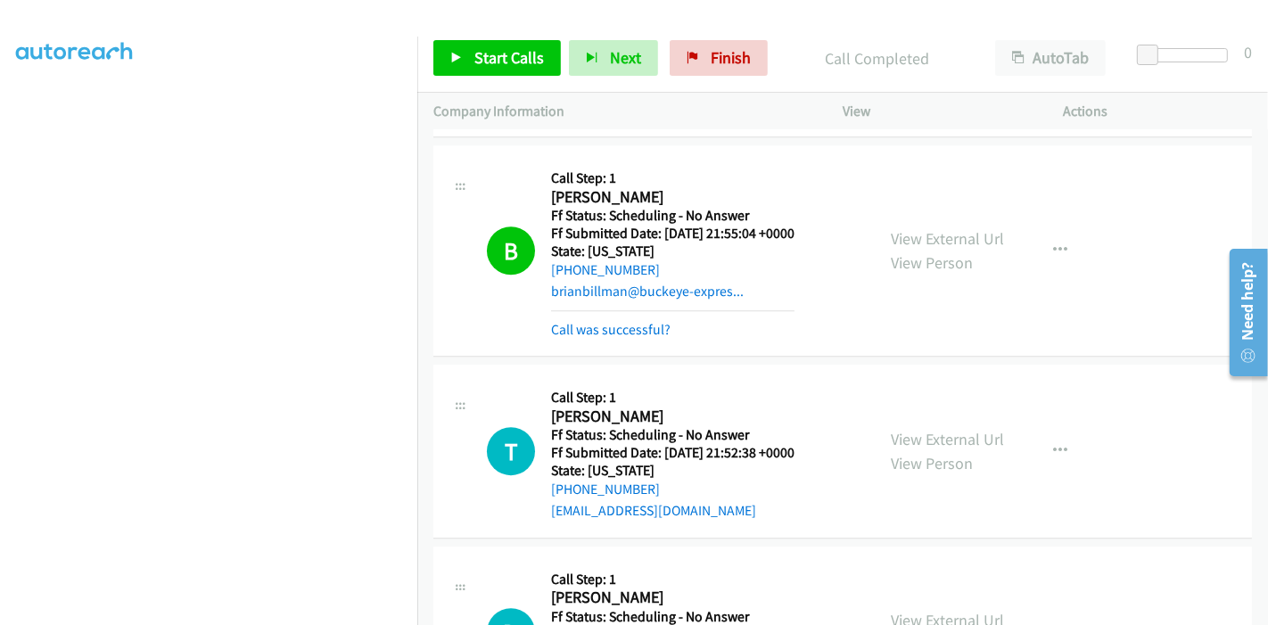
click at [465, 36] on div "Start Calls Pause Next Finish Call Completed AutoTab AutoTab 0" at bounding box center [842, 58] width 851 height 69
click at [494, 59] on span "Start Calls" at bounding box center [509, 57] width 70 height 21
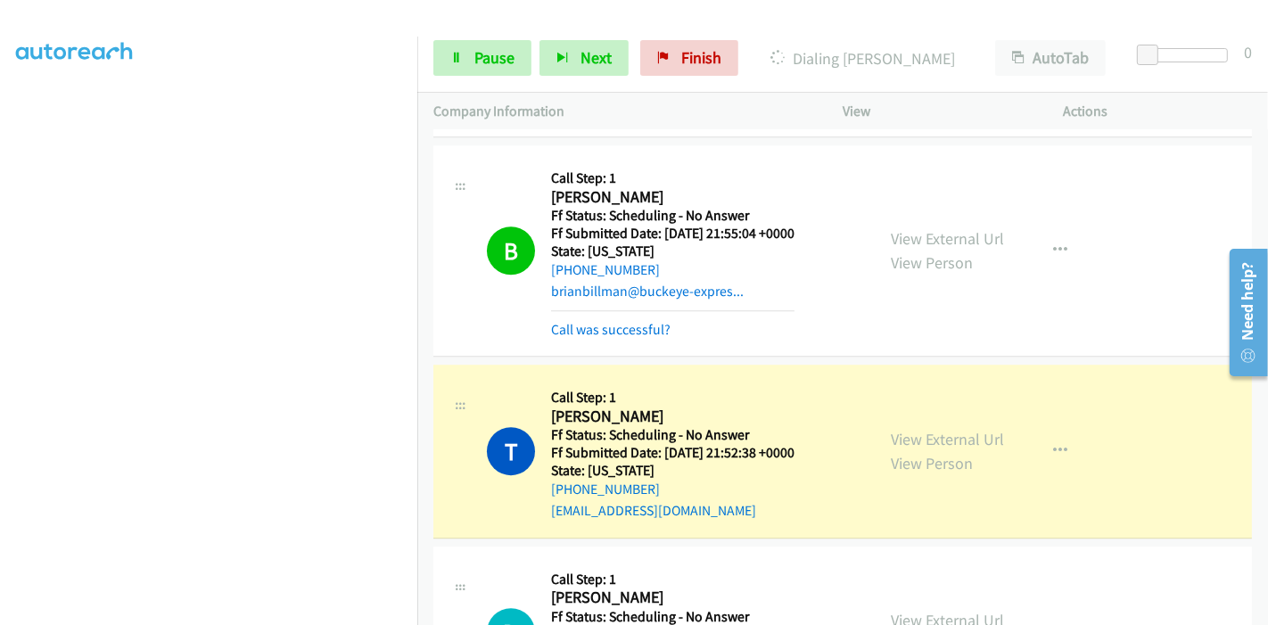
scroll to position [0, 0]
click at [917, 429] on link "View External Url" at bounding box center [947, 439] width 113 height 21
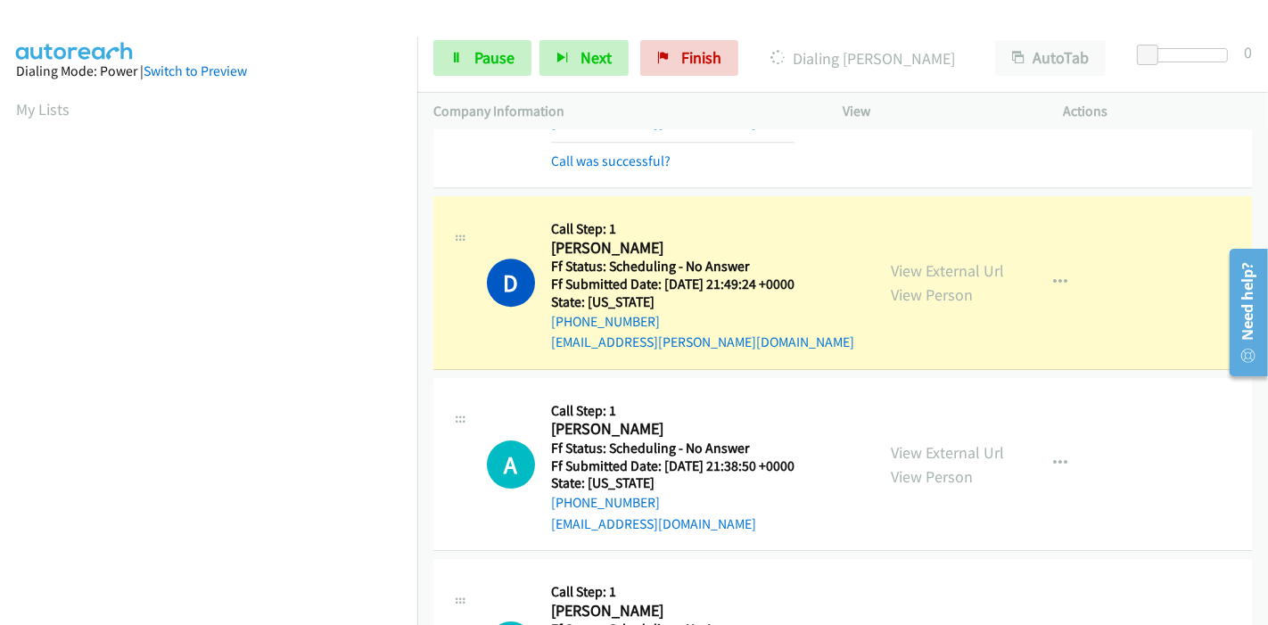
scroll to position [4773, 0]
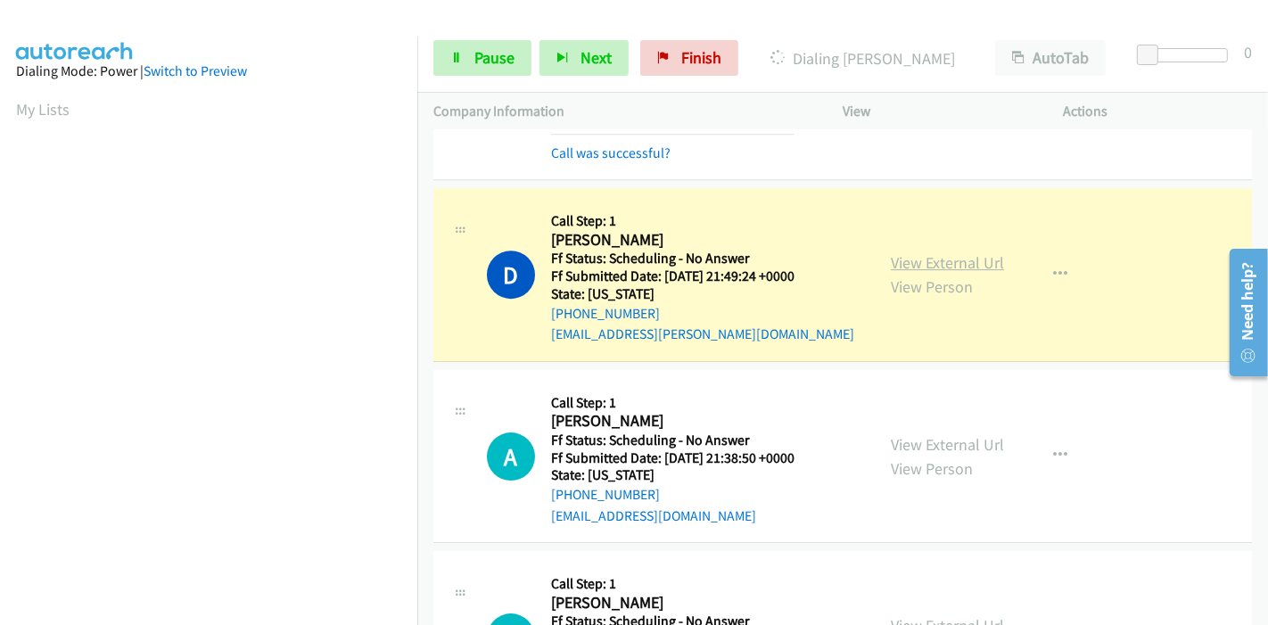
click at [960, 252] on link "View External Url" at bounding box center [947, 262] width 113 height 21
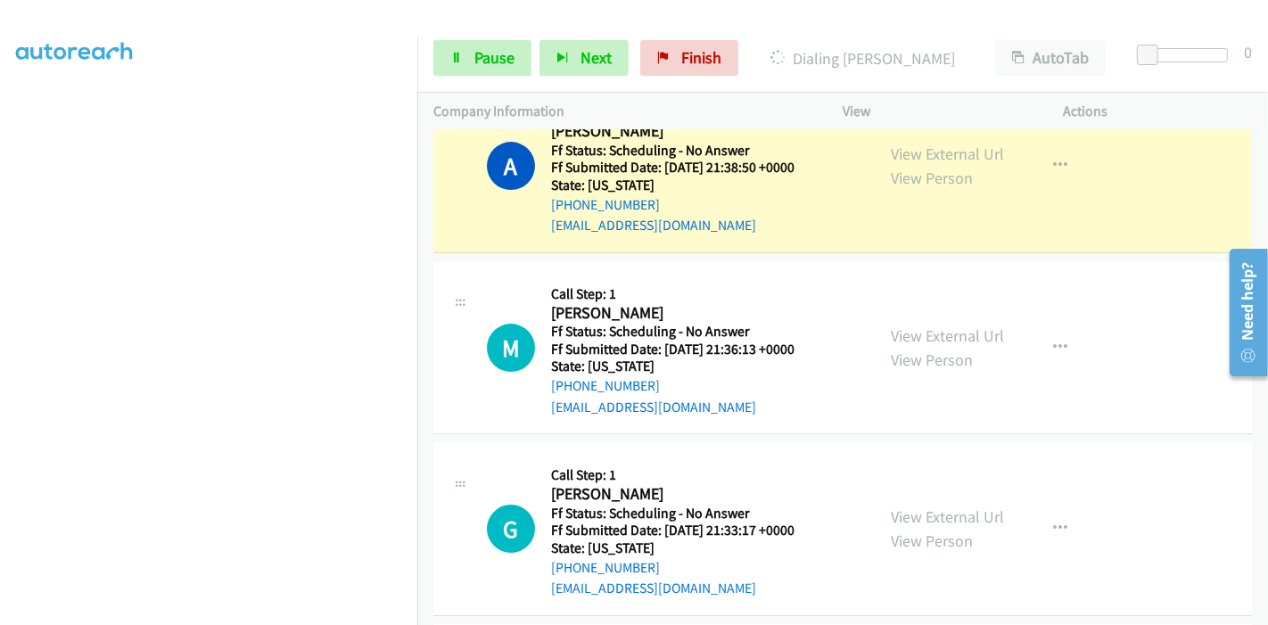
scroll to position [5071, 0]
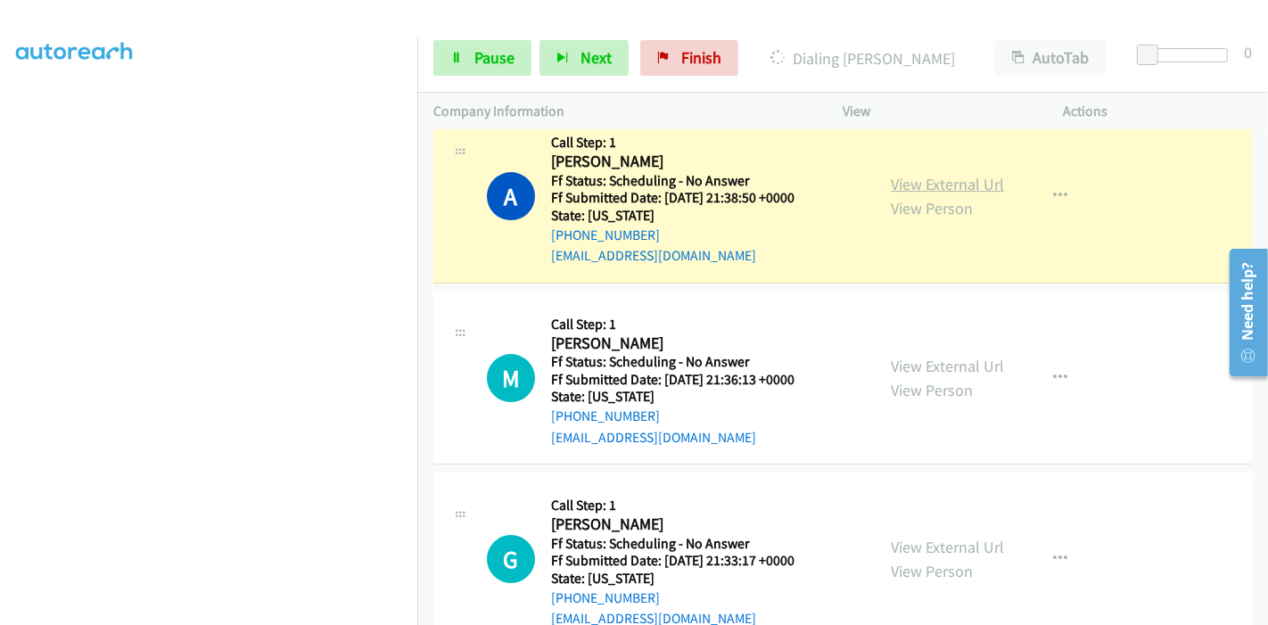
click at [963, 174] on link "View External Url" at bounding box center [947, 184] width 113 height 21
click at [497, 53] on span "Pause" at bounding box center [494, 57] width 40 height 21
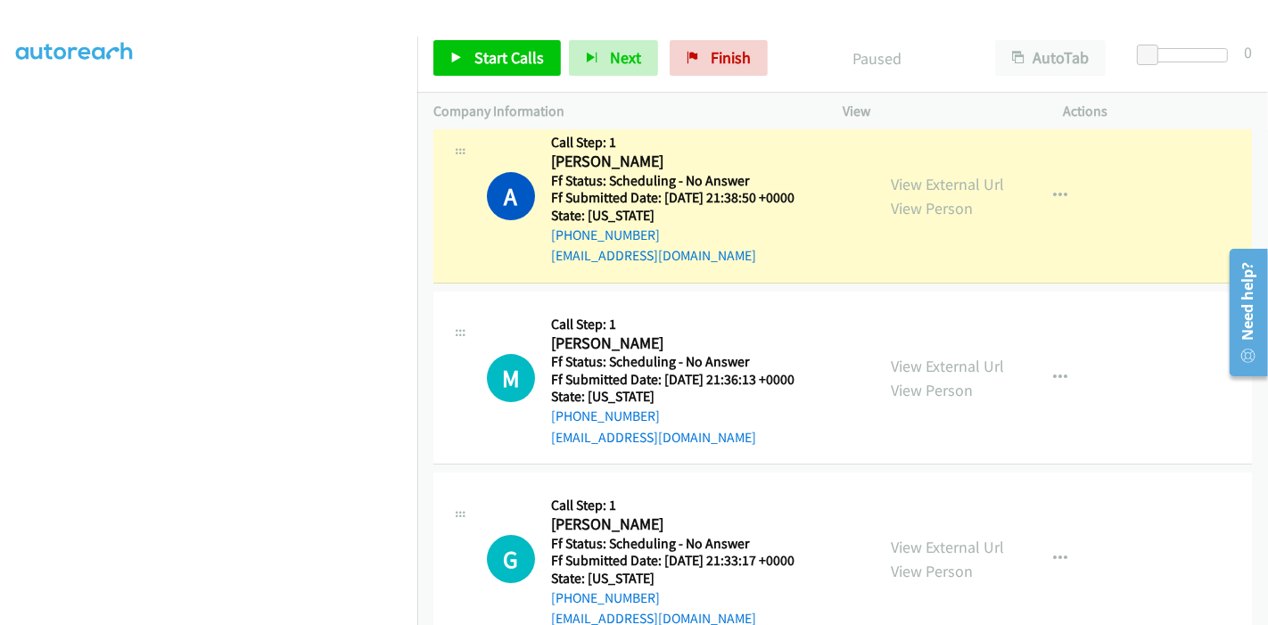
scroll to position [0, 0]
